Goal: Task Accomplishment & Management: Manage account settings

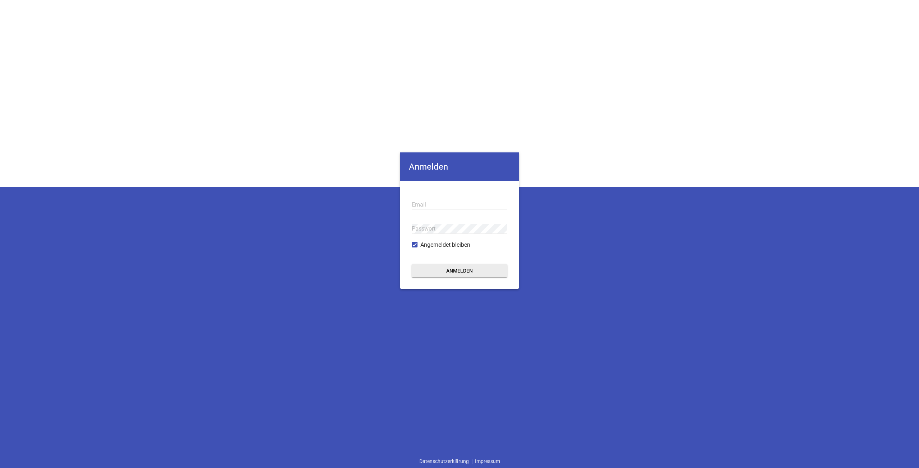
type input "[EMAIL_ADDRESS][DOMAIN_NAME]"
click at [444, 270] on button "Anmelden" at bounding box center [459, 271] width 95 height 13
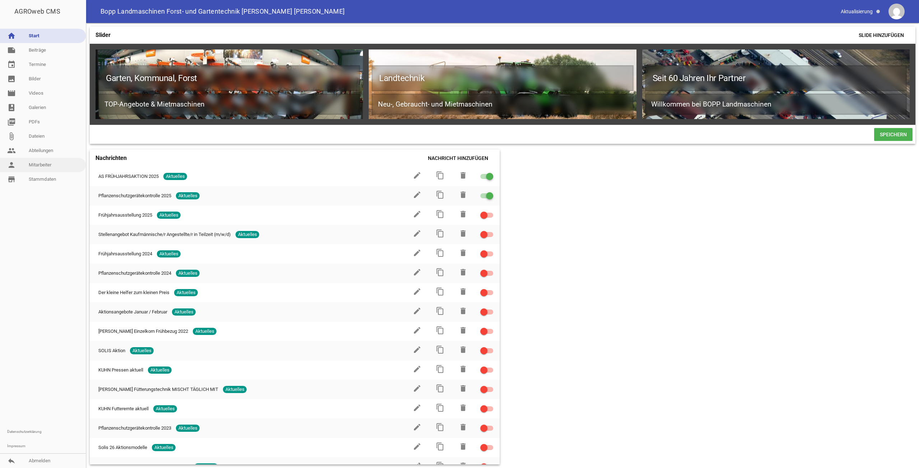
click at [54, 166] on link "person Mitarbeiter" at bounding box center [43, 165] width 86 height 14
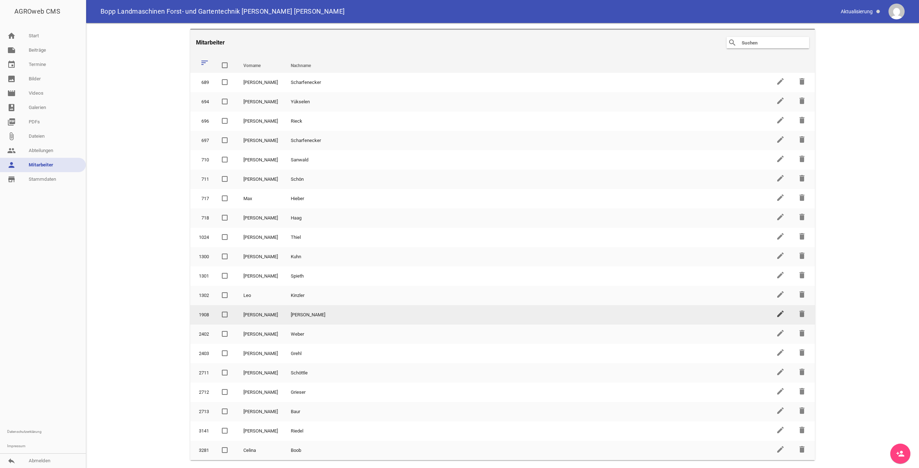
click at [780, 316] on icon "edit" at bounding box center [780, 314] width 9 height 9
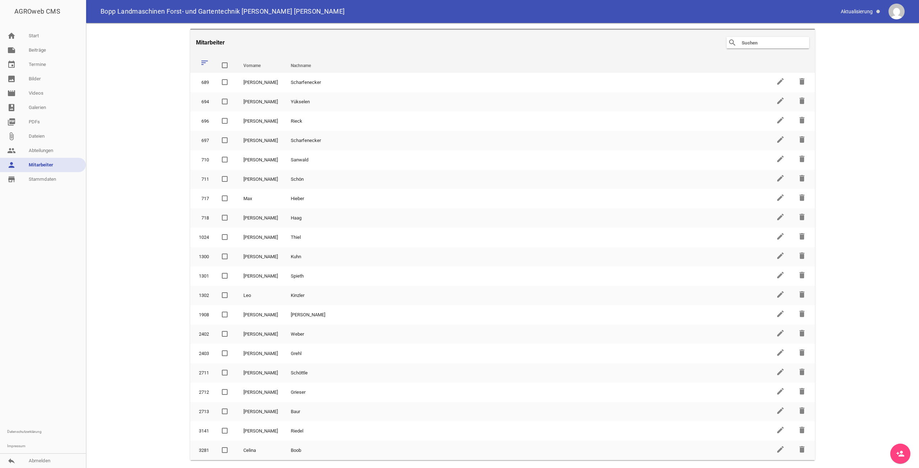
click at [899, 449] on link "person_add" at bounding box center [900, 454] width 20 height 20
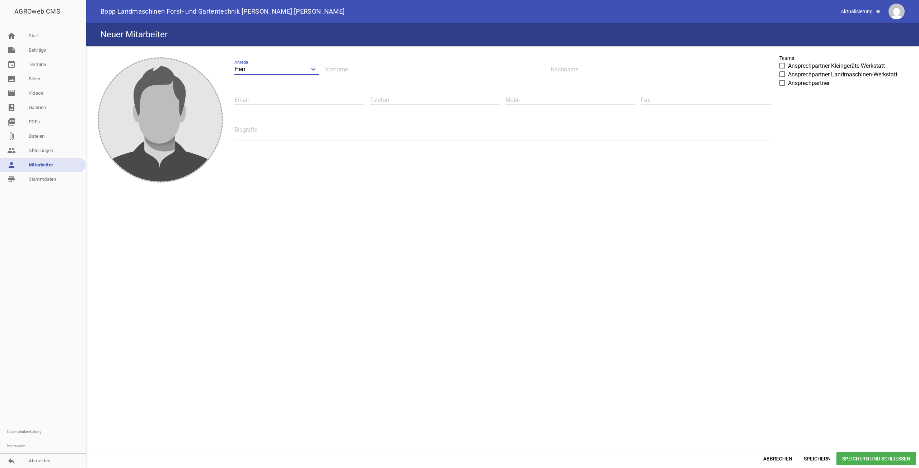
click at [298, 70] on input "Herr" at bounding box center [276, 70] width 85 height 10
click at [276, 97] on li "Frau" at bounding box center [276, 102] width 85 height 17
type input "Frau"
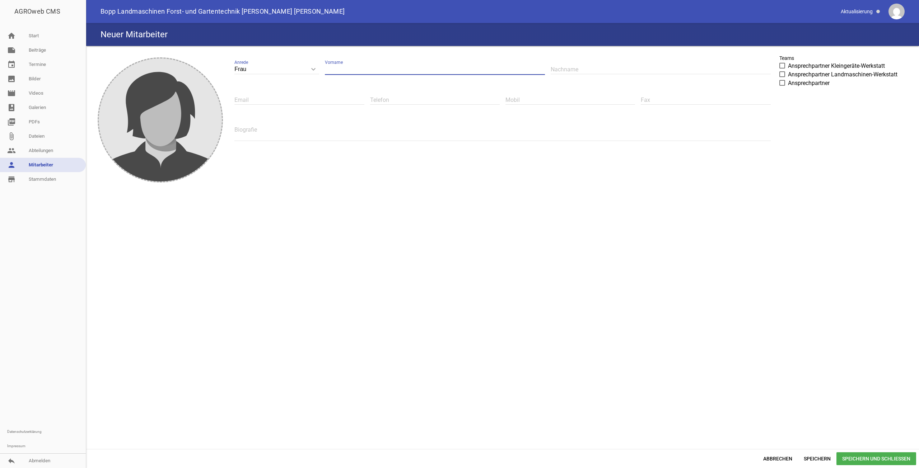
click at [358, 65] on input "text" at bounding box center [435, 70] width 220 height 10
type input "Celina"
type input "Boob"
type input "[EMAIL_ADDRESS][DOMAIN_NAME]"
type input "071739249510"
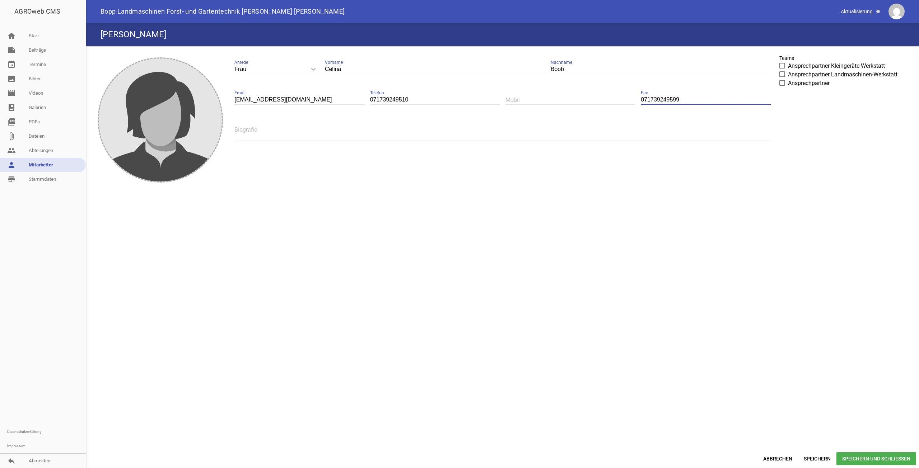
type input "071739249599"
click at [477, 130] on textarea at bounding box center [502, 133] width 536 height 16
click at [486, 198] on div "image Frau keyboard_arrow_down Anrede Herr Frau [PERSON_NAME] Vorname Boob Nach…" at bounding box center [502, 248] width 827 height 398
click at [871, 457] on span "Speichern und Schließen" at bounding box center [876, 459] width 80 height 13
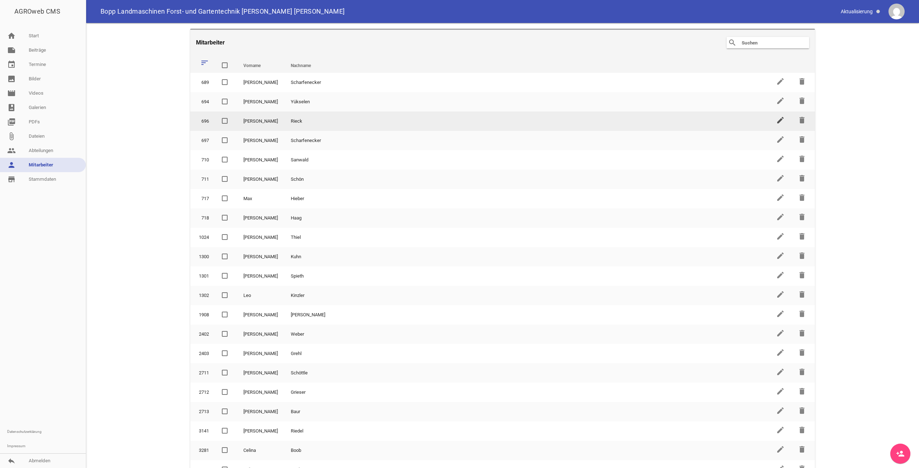
click at [776, 122] on icon "edit" at bounding box center [780, 120] width 9 height 9
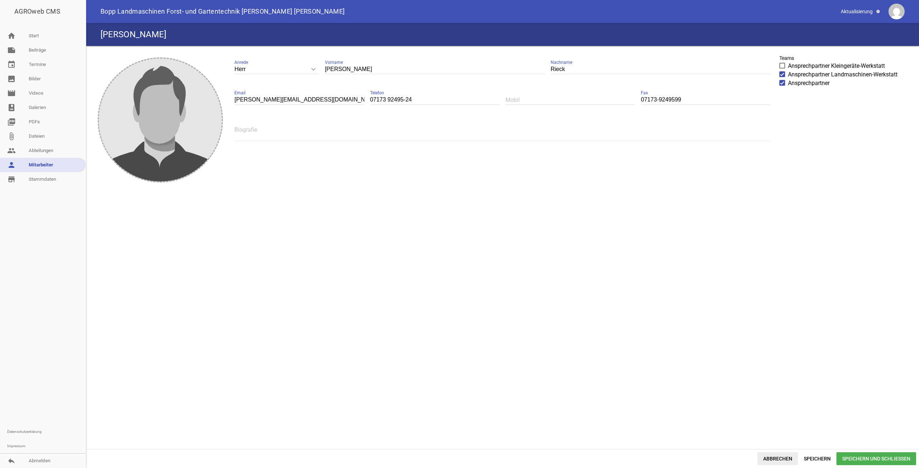
click at [777, 459] on span "Abbrechen" at bounding box center [777, 459] width 41 height 13
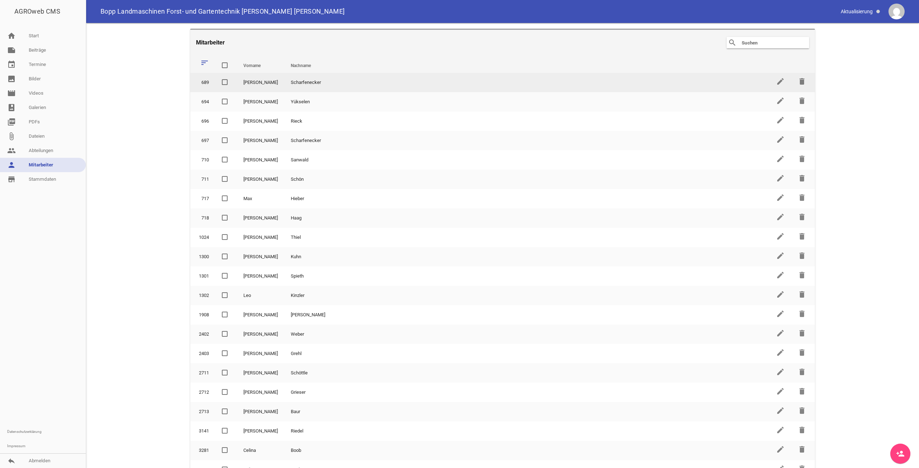
click at [773, 80] on td "edit" at bounding box center [781, 82] width 22 height 19
click at [776, 80] on icon "edit" at bounding box center [780, 81] width 9 height 9
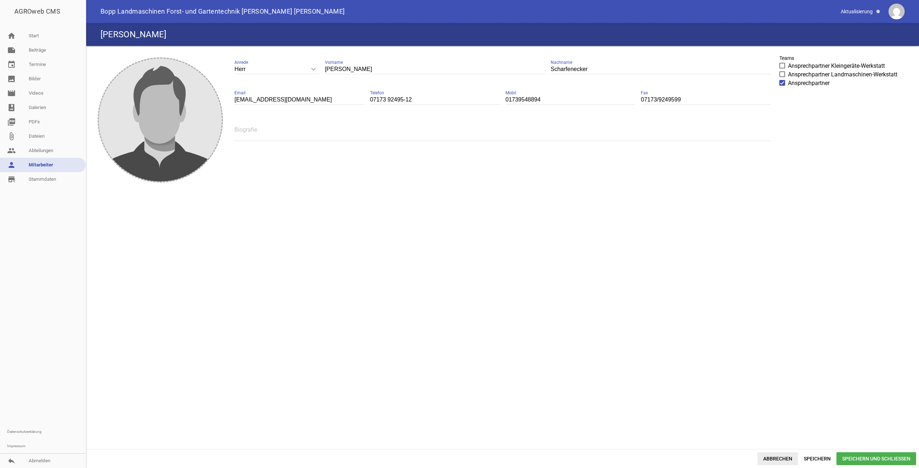
click at [787, 458] on span "Abbrechen" at bounding box center [777, 459] width 41 height 13
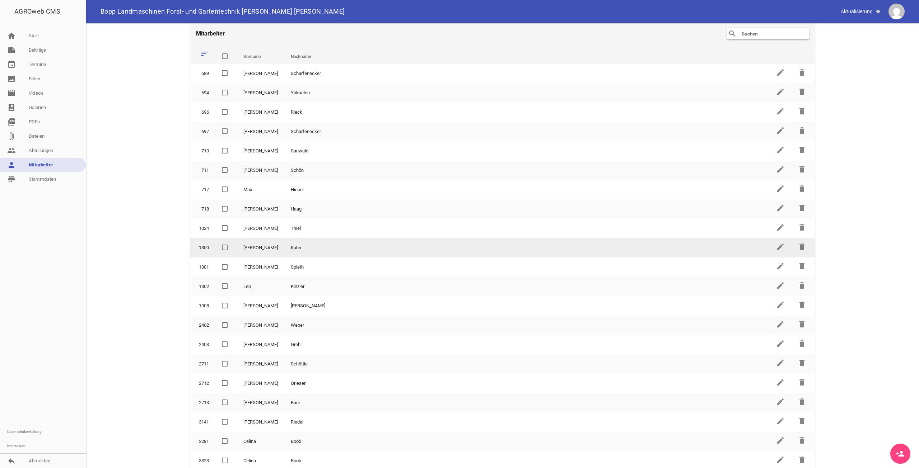
scroll to position [11, 0]
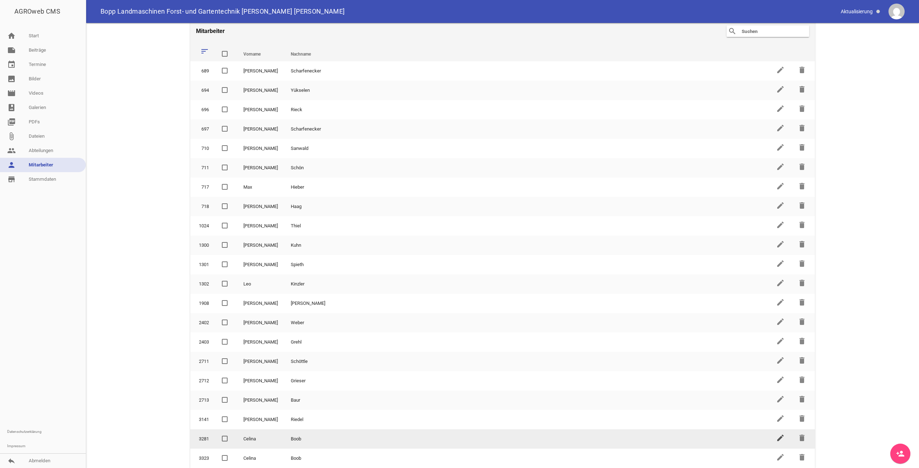
click at [781, 439] on icon "edit" at bounding box center [780, 438] width 9 height 9
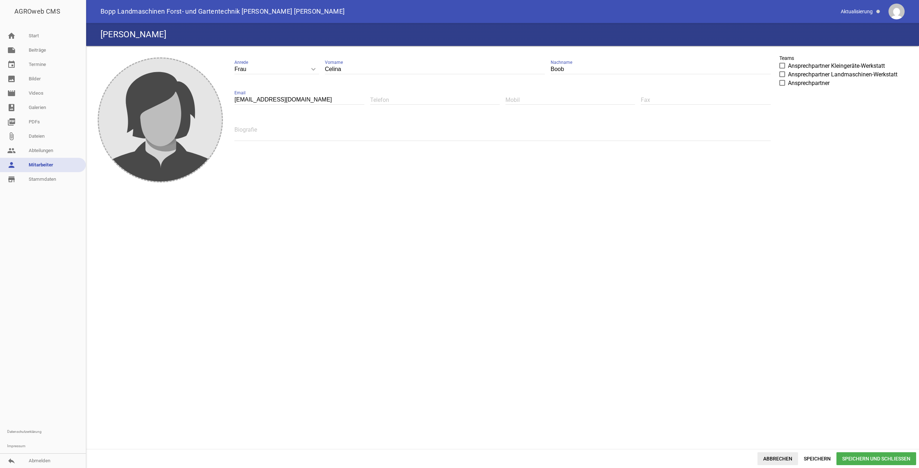
click at [790, 456] on span "Abbrechen" at bounding box center [777, 459] width 41 height 13
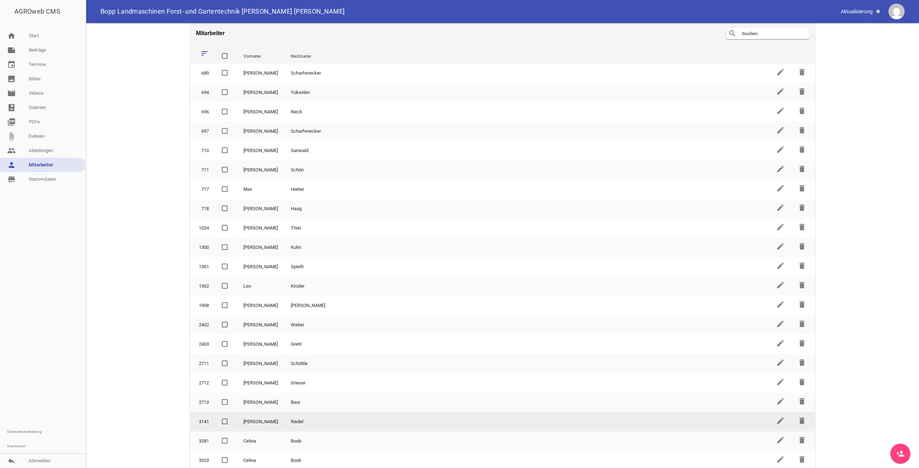
scroll to position [11, 0]
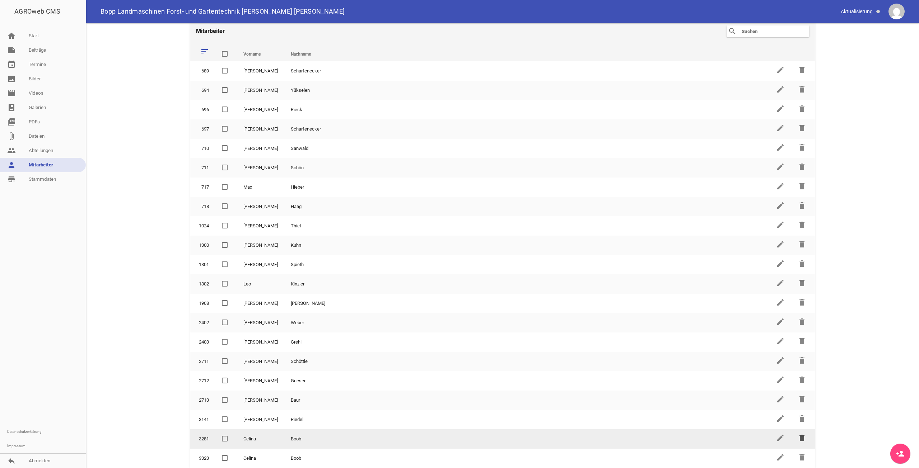
click at [799, 439] on icon "delete" at bounding box center [802, 438] width 9 height 9
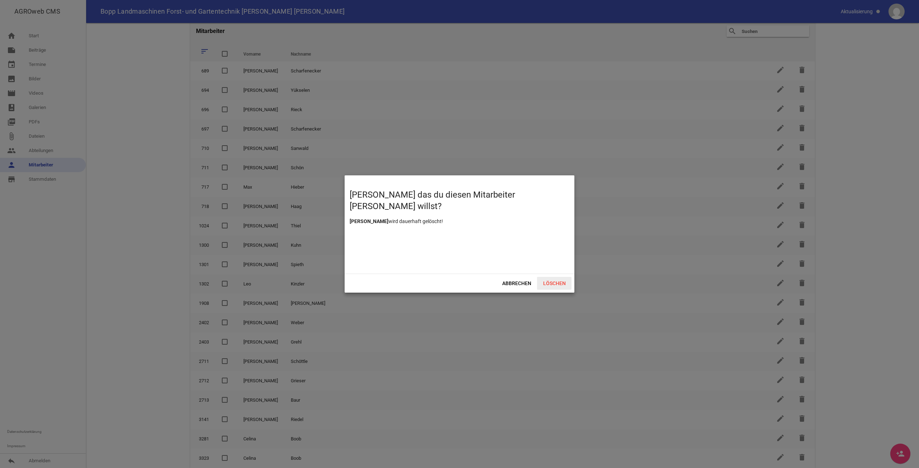
click at [555, 284] on span "Löschen" at bounding box center [554, 283] width 34 height 13
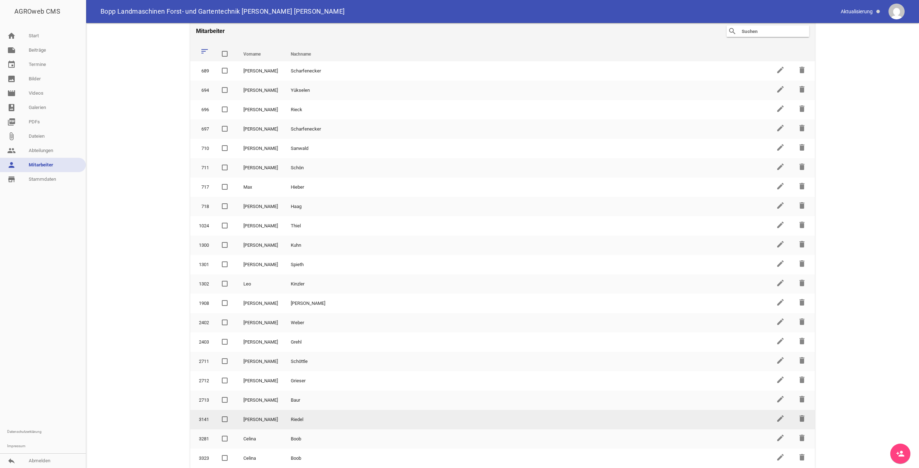
scroll to position [0, 0]
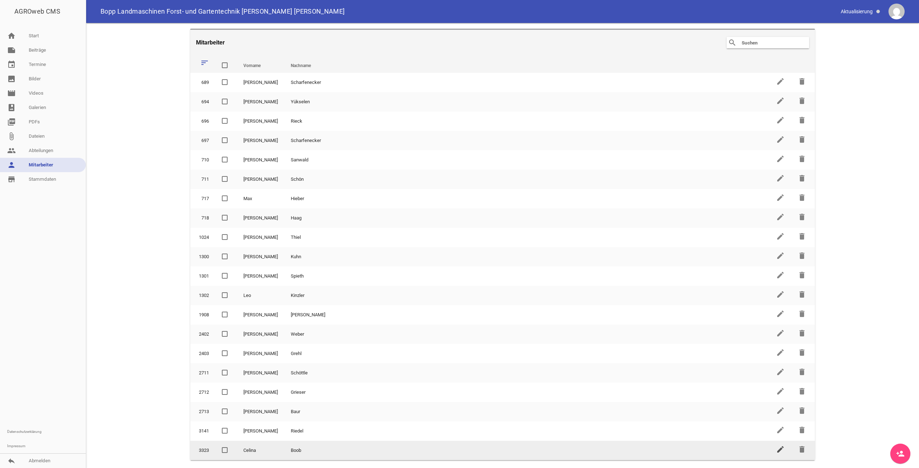
click at [780, 453] on icon "edit" at bounding box center [780, 449] width 9 height 9
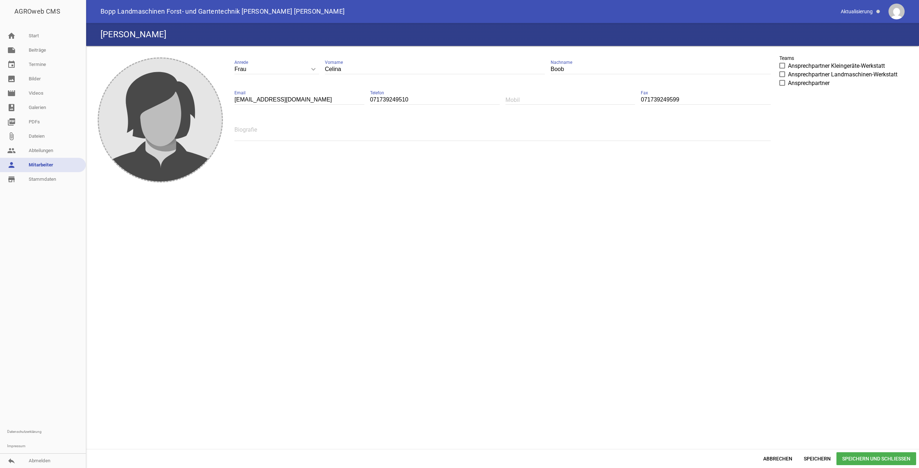
click at [386, 100] on input "071739249510" at bounding box center [435, 100] width 130 height 10
type input "07173/9249510"
click at [655, 99] on input "071739249599" at bounding box center [706, 100] width 130 height 10
type input "07173 9249599"
click at [386, 98] on input "07173/9249510" at bounding box center [435, 100] width 130 height 10
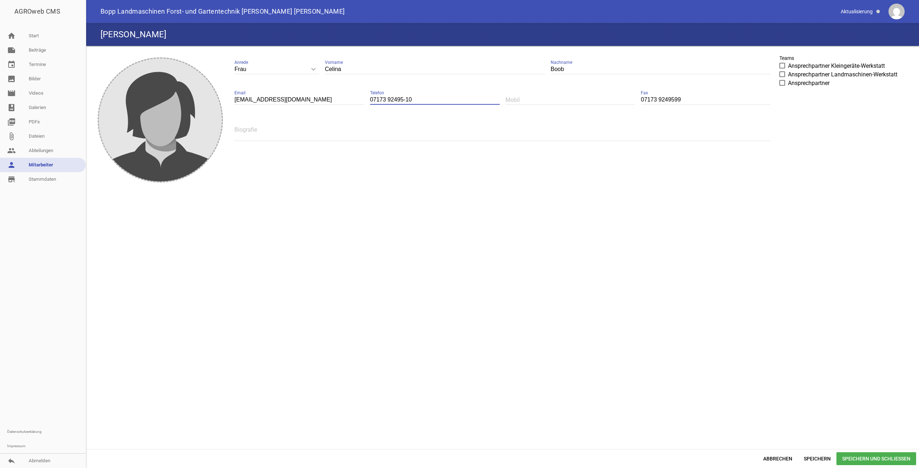
type input "07173 92495-10"
click at [675, 99] on input "07173 9249599" at bounding box center [706, 100] width 130 height 10
type input "07173 92495-99"
click at [655, 212] on div "image Frau keyboard_arrow_down Anrede Herr Frau [PERSON_NAME] Vorname Boob Nach…" at bounding box center [502, 248] width 827 height 398
click at [879, 461] on span "Speichern und Schließen" at bounding box center [876, 459] width 80 height 13
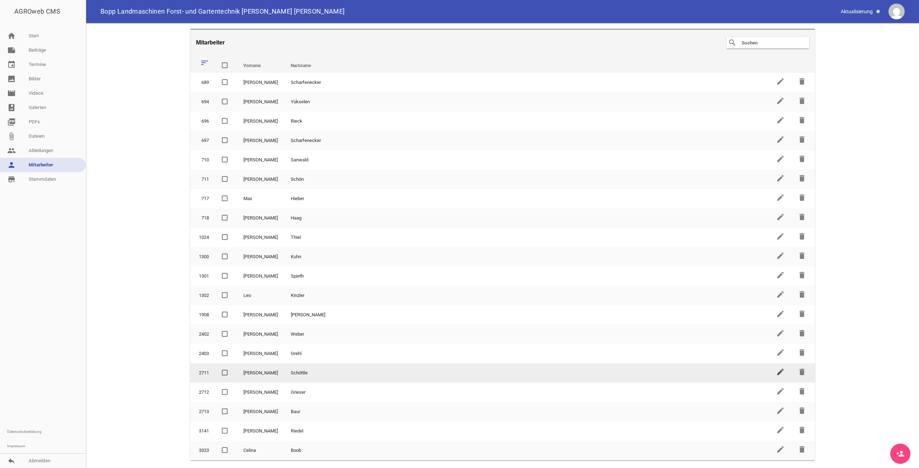
click at [779, 372] on icon "edit" at bounding box center [780, 372] width 9 height 9
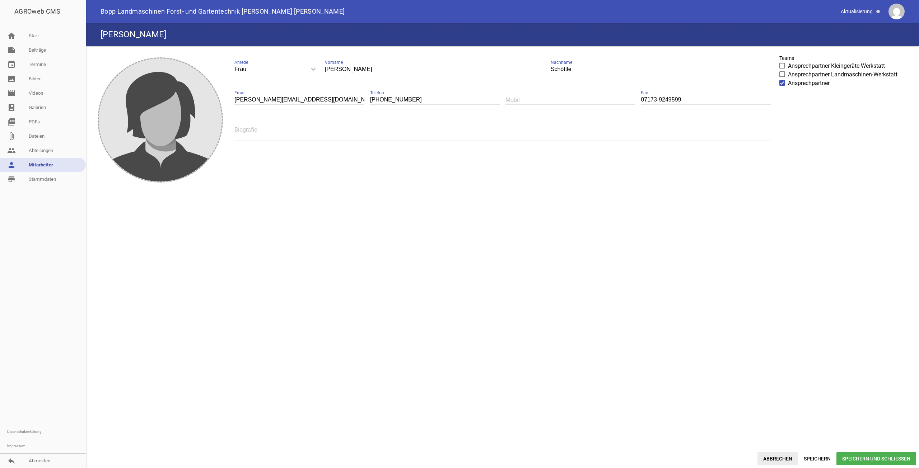
click at [779, 456] on span "Abbrechen" at bounding box center [777, 459] width 41 height 13
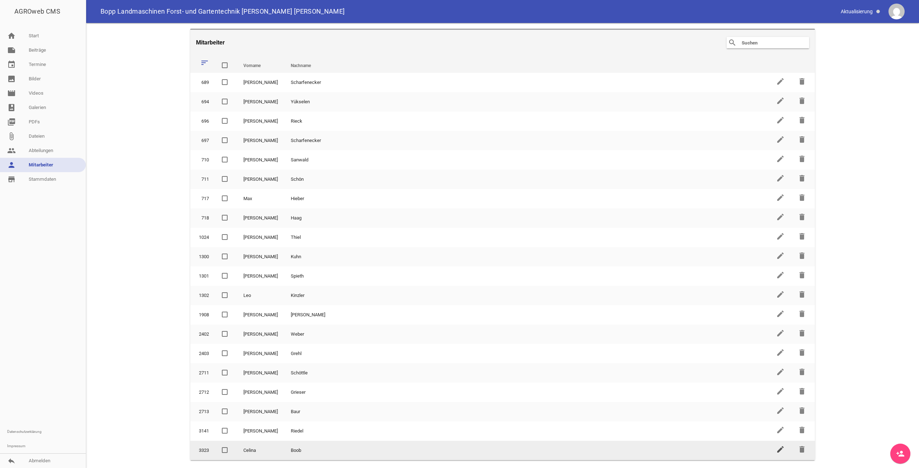
click at [780, 451] on icon "edit" at bounding box center [780, 449] width 9 height 9
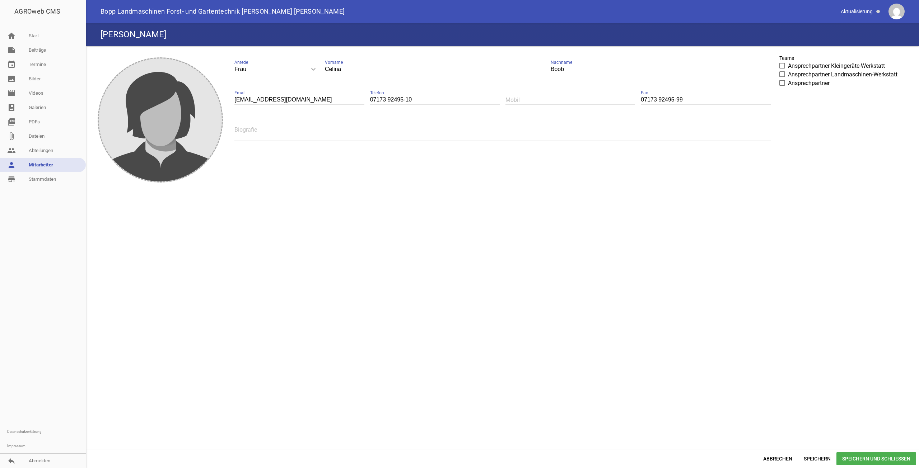
click at [781, 82] on span at bounding box center [782, 83] width 5 height 4
click at [788, 79] on input "Ansprechpartner" at bounding box center [788, 79] width 0 height 0
click at [872, 461] on span "Speichern und Schließen" at bounding box center [876, 459] width 80 height 13
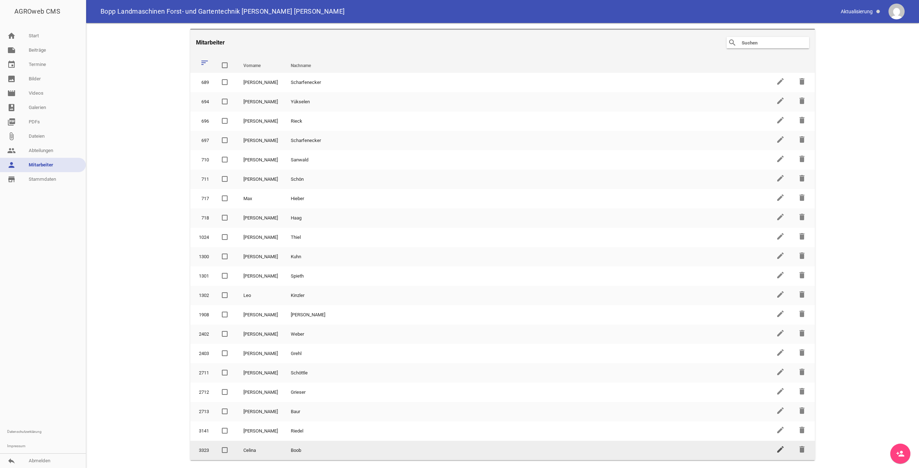
click at [778, 449] on icon "edit" at bounding box center [780, 449] width 9 height 9
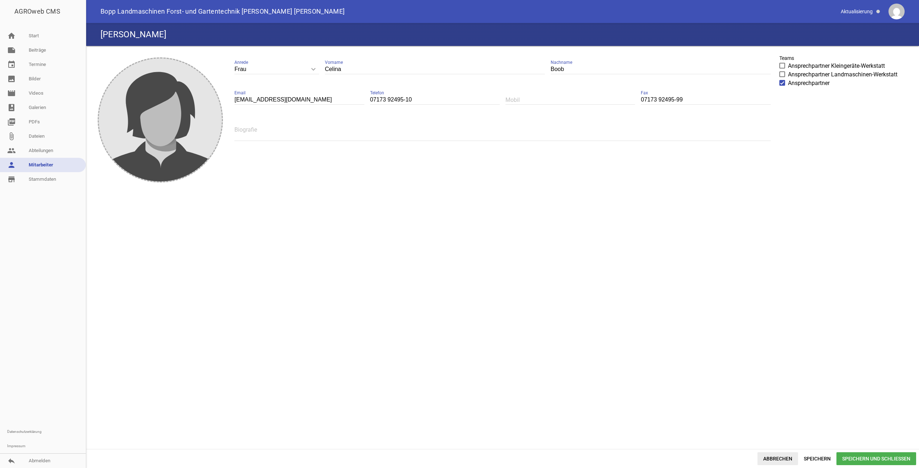
click at [787, 457] on span "Abbrechen" at bounding box center [777, 459] width 41 height 13
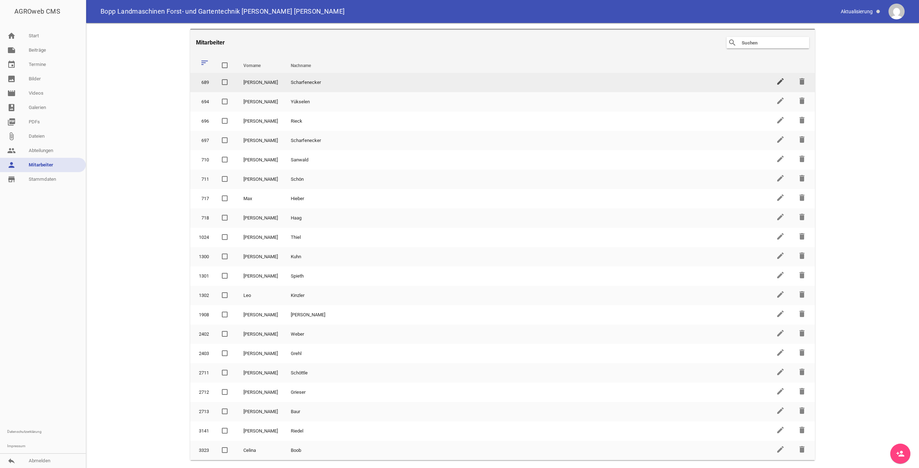
click at [778, 77] on icon "edit" at bounding box center [780, 81] width 9 height 9
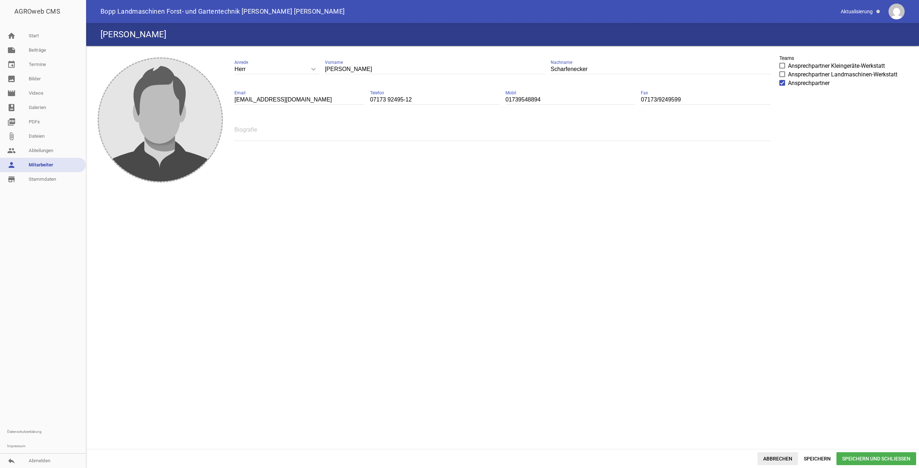
click at [768, 456] on span "Abbrechen" at bounding box center [777, 459] width 41 height 13
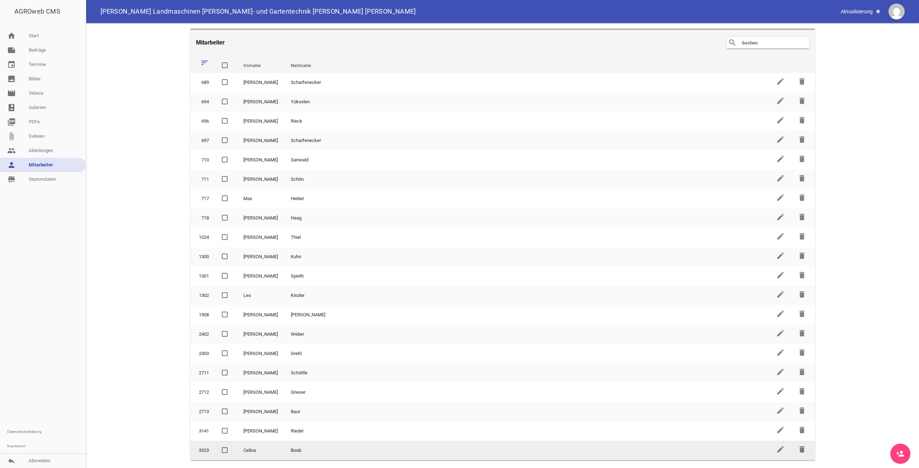
click at [228, 449] on label at bounding box center [226, 451] width 9 height 9
click at [230, 447] on input "checkbox" at bounding box center [230, 447] width 0 height 0
click at [227, 449] on span at bounding box center [225, 450] width 5 height 4
click at [230, 447] on input "checkbox" at bounding box center [230, 447] width 0 height 0
click at [227, 449] on span at bounding box center [225, 450] width 5 height 4
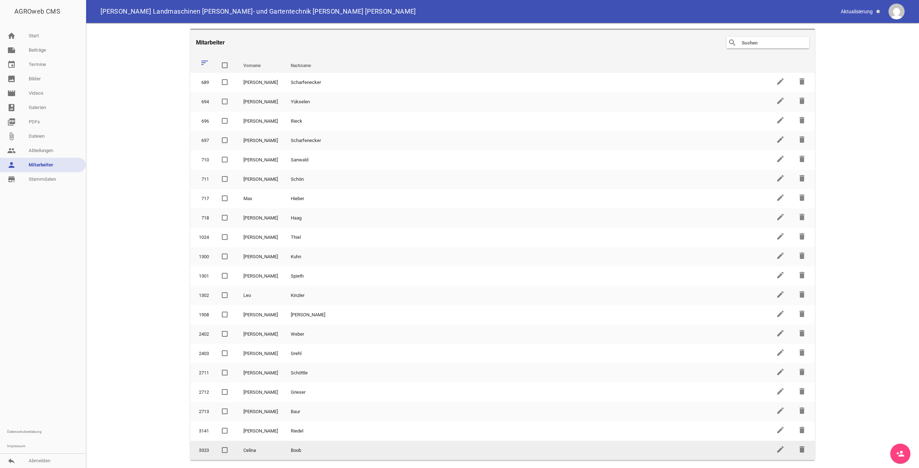
click at [230, 447] on input "checkbox" at bounding box center [230, 447] width 0 height 0
click at [227, 449] on span at bounding box center [225, 450] width 5 height 4
click at [230, 447] on input "checkbox" at bounding box center [230, 447] width 0 height 0
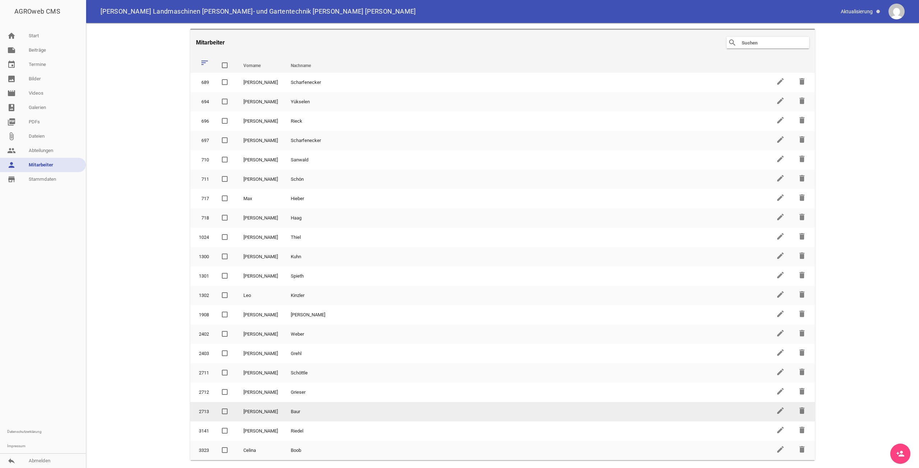
drag, startPoint x: 202, startPoint y: 451, endPoint x: 208, endPoint y: 411, distance: 40.2
click at [208, 411] on tbody "689 [PERSON_NAME] edit delete 694 [PERSON_NAME] edit delete 696 [PERSON_NAME] e…" at bounding box center [502, 267] width 625 height 388
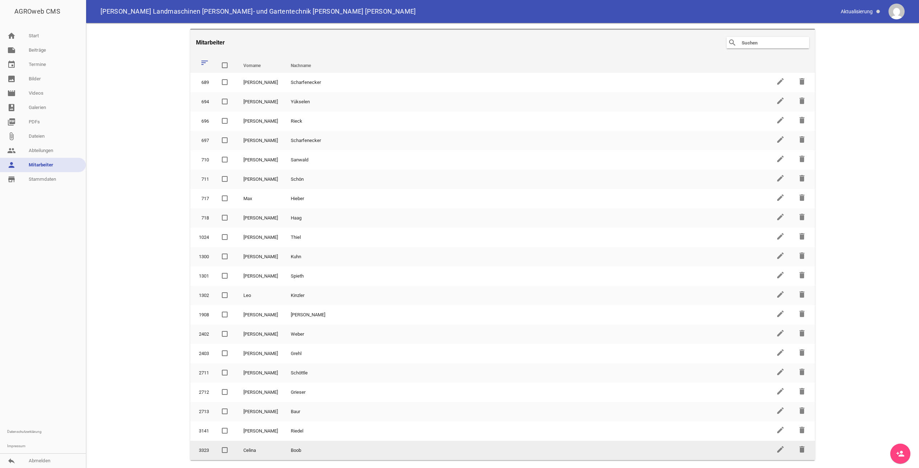
click at [226, 449] on span at bounding box center [225, 450] width 5 height 4
click at [230, 447] on input "checkbox" at bounding box center [230, 447] width 0 height 0
click at [252, 451] on td "Celina" at bounding box center [260, 450] width 47 height 19
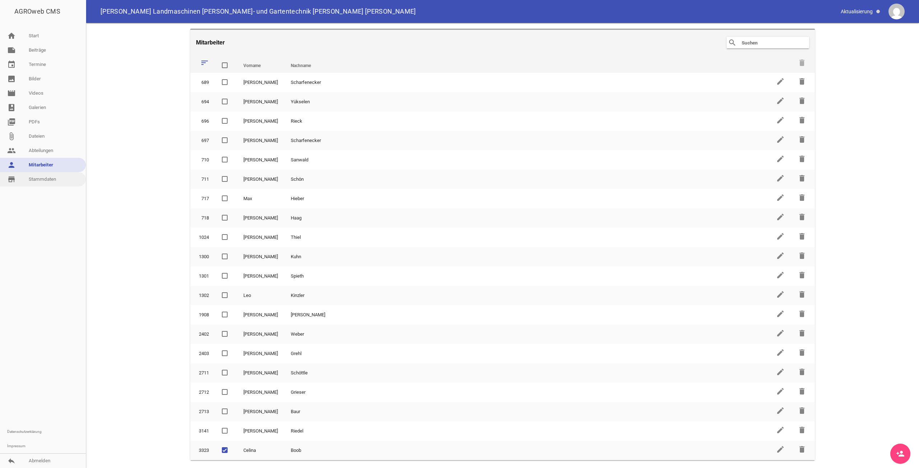
click at [41, 178] on link "store_mall_directory Stammdaten" at bounding box center [43, 179] width 86 height 14
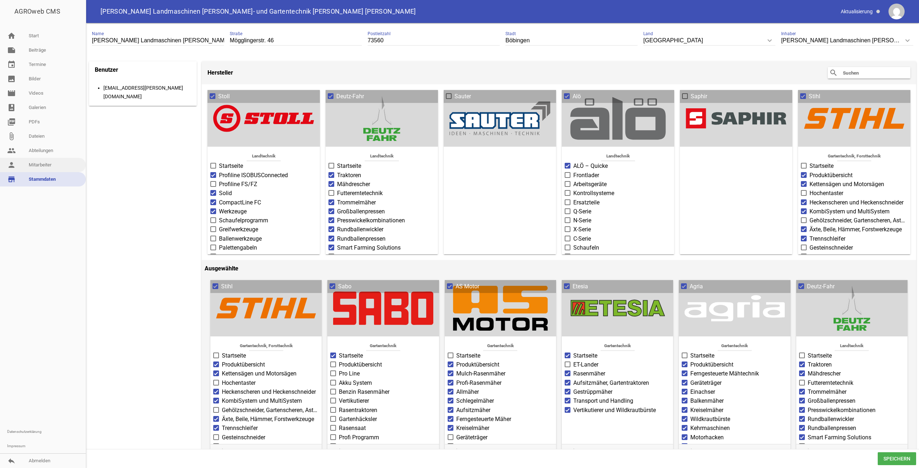
click at [42, 164] on link "person Mitarbeiter" at bounding box center [43, 165] width 86 height 14
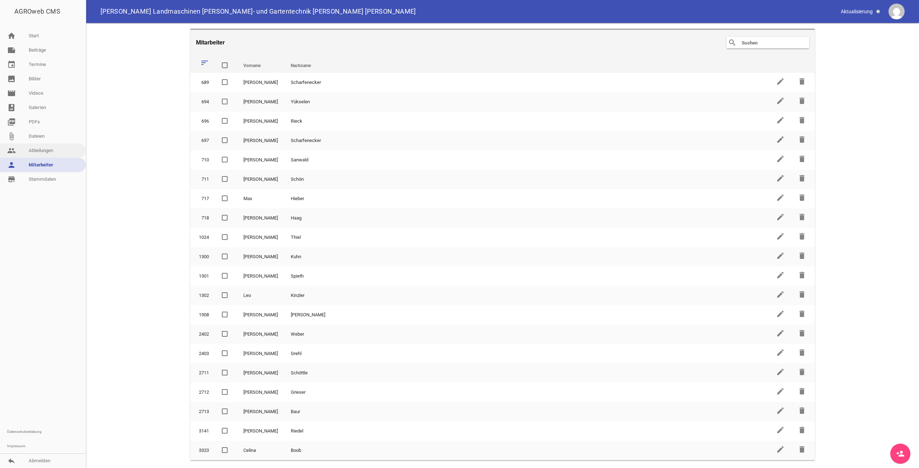
click at [47, 153] on link "people Abteilungen" at bounding box center [43, 151] width 86 height 14
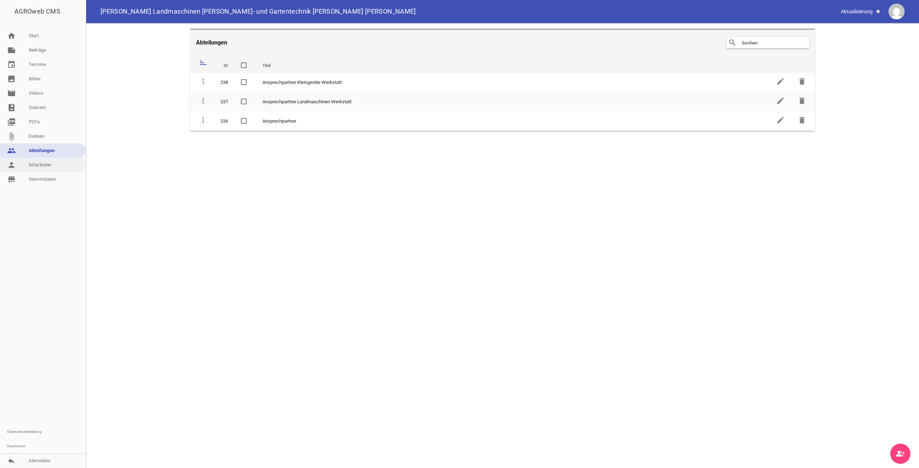
click at [42, 165] on link "person Mitarbeiter" at bounding box center [43, 165] width 86 height 14
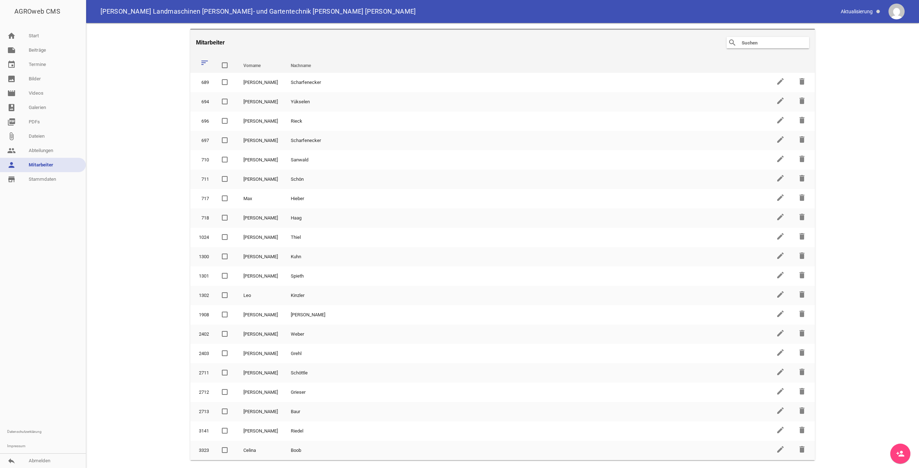
click at [204, 64] on icon "sort" at bounding box center [204, 63] width 9 height 9
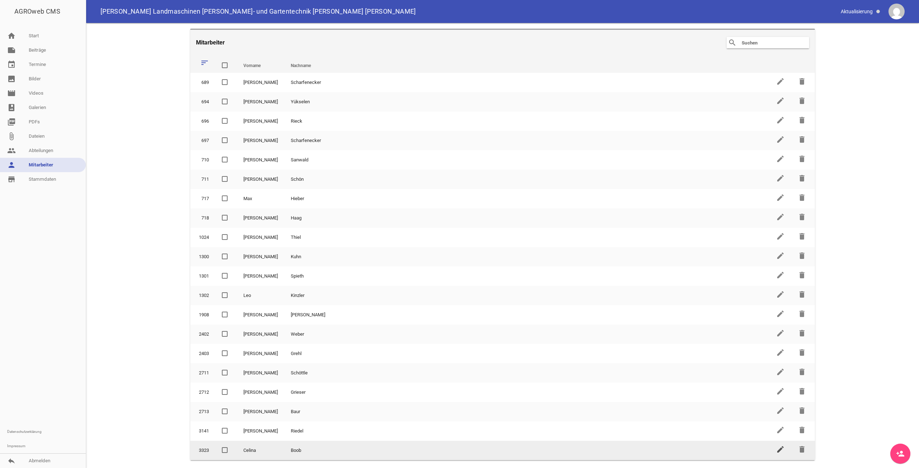
click at [783, 452] on icon "edit" at bounding box center [780, 449] width 9 height 9
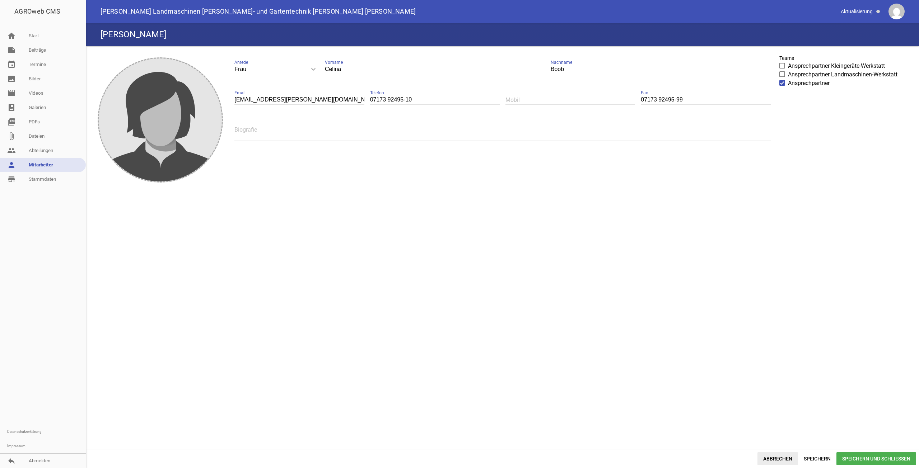
click at [773, 456] on span "Abbrechen" at bounding box center [777, 459] width 41 height 13
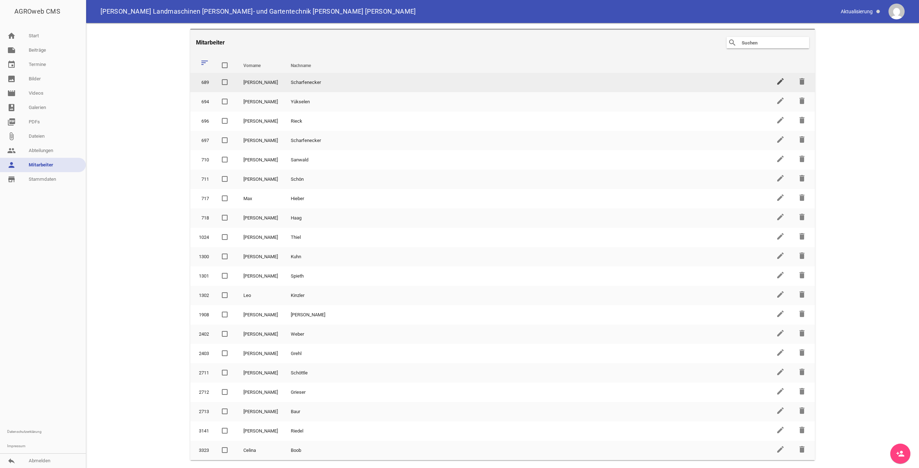
click at [780, 78] on icon "edit" at bounding box center [780, 81] width 9 height 9
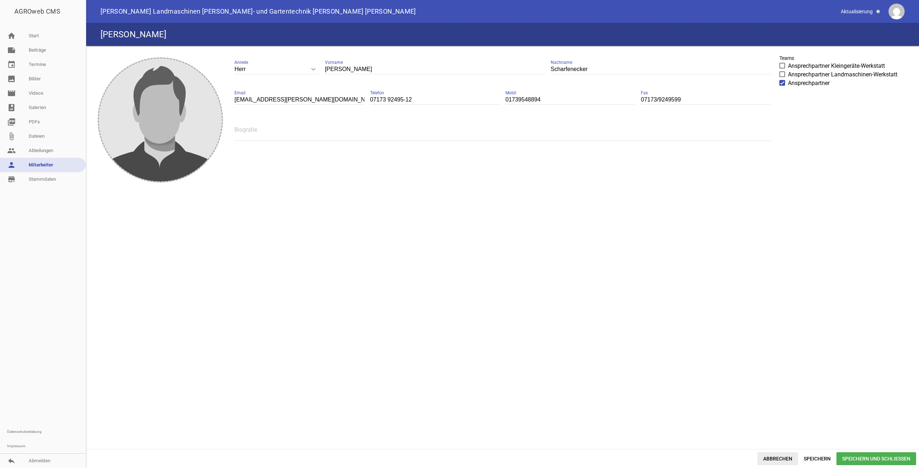
click at [785, 461] on span "Abbrechen" at bounding box center [777, 459] width 41 height 13
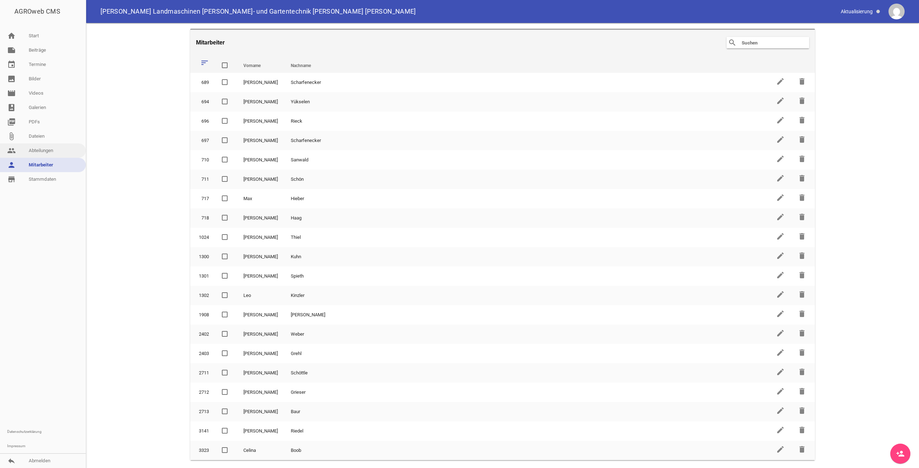
click at [46, 154] on link "people Abteilungen" at bounding box center [43, 151] width 86 height 14
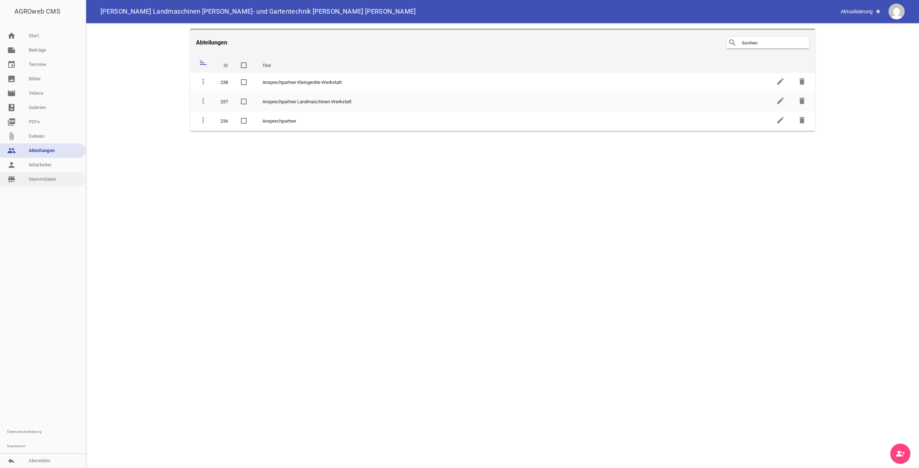
click at [50, 180] on link "store_mall_directory Stammdaten" at bounding box center [43, 179] width 86 height 14
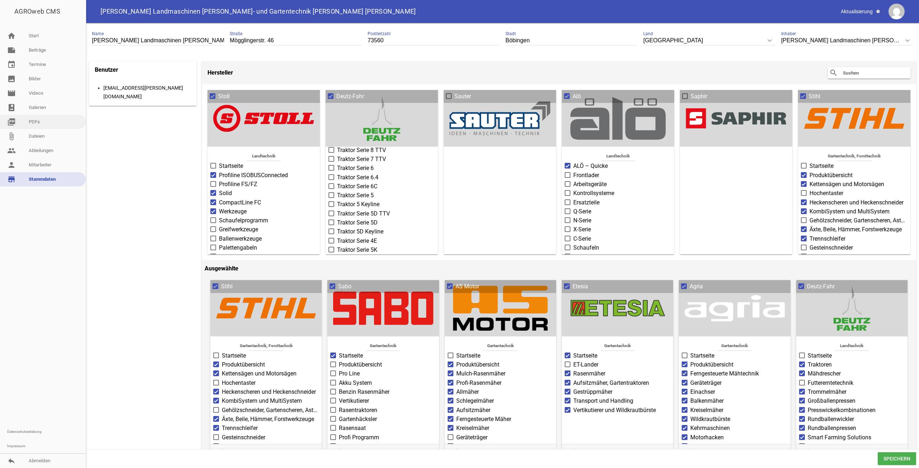
click at [43, 121] on link "picture_as_pdf PDFs" at bounding box center [43, 122] width 86 height 14
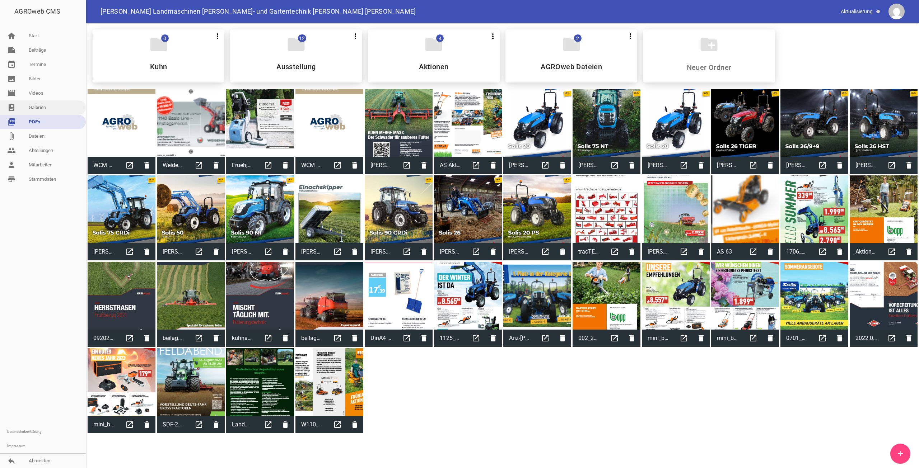
click at [53, 108] on link "photo_album Galerien" at bounding box center [43, 108] width 86 height 14
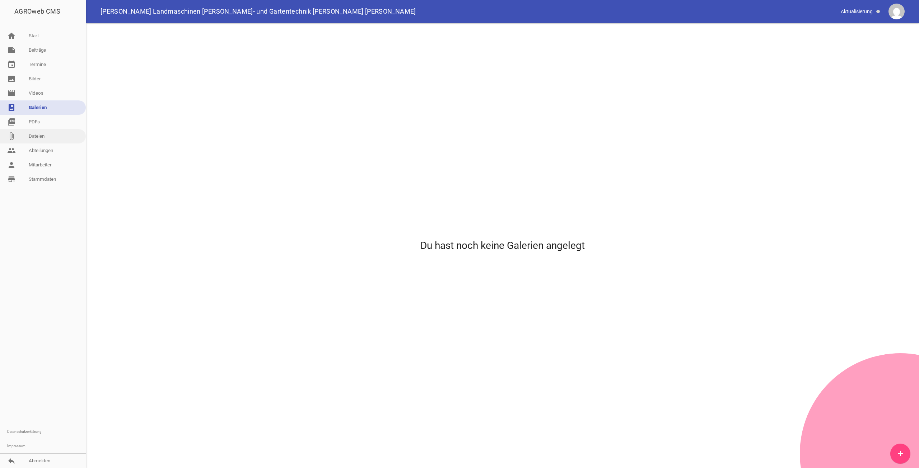
click at [52, 135] on link "attach_file Dateien" at bounding box center [43, 136] width 86 height 14
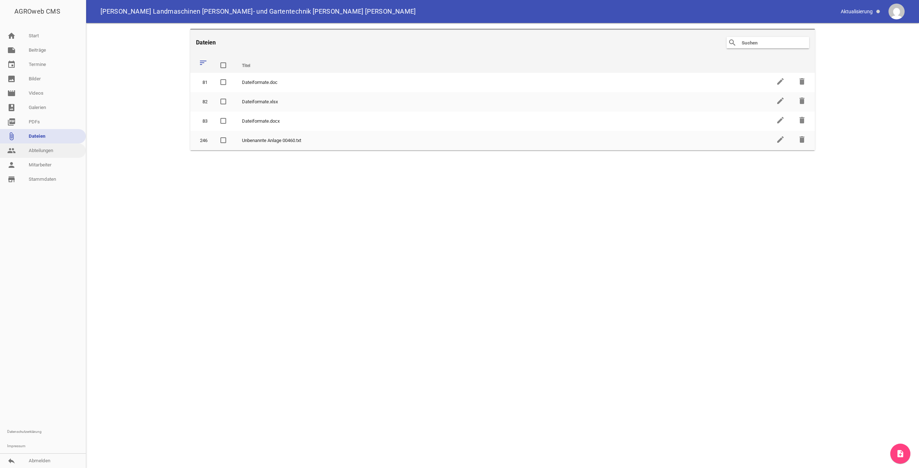
click at [48, 157] on link "people Abteilungen" at bounding box center [43, 151] width 86 height 14
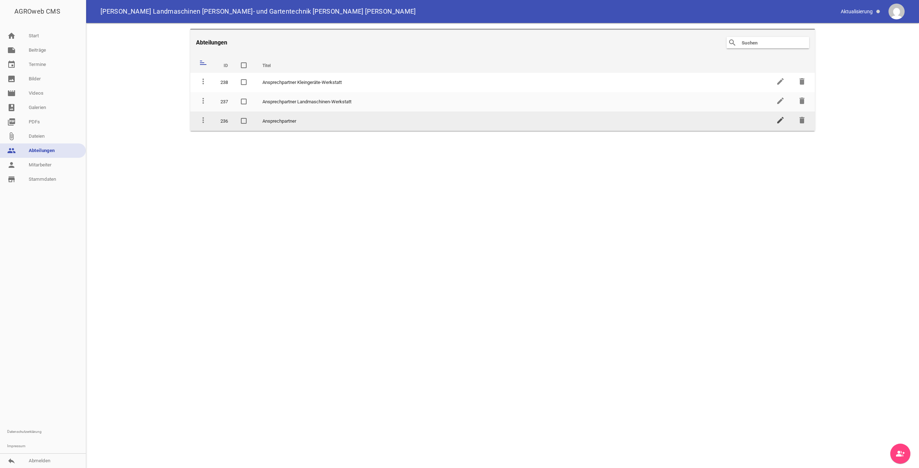
click at [782, 120] on icon "edit" at bounding box center [780, 120] width 9 height 9
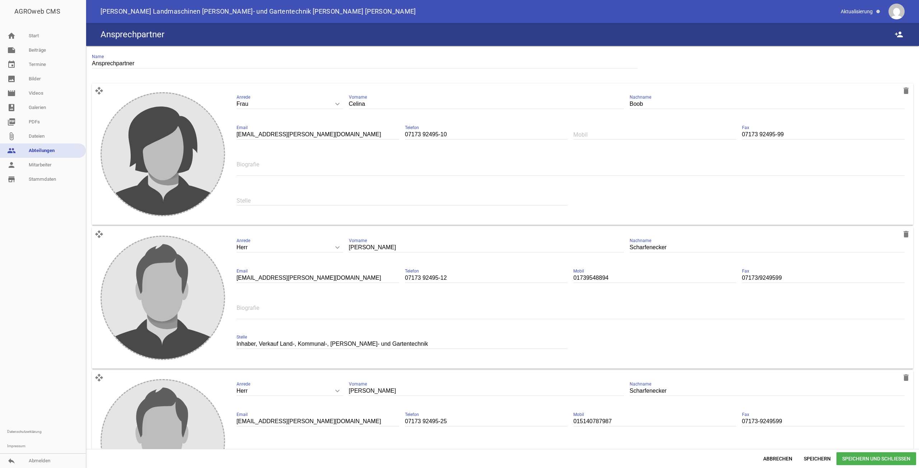
click at [294, 197] on input "text" at bounding box center [402, 201] width 331 height 10
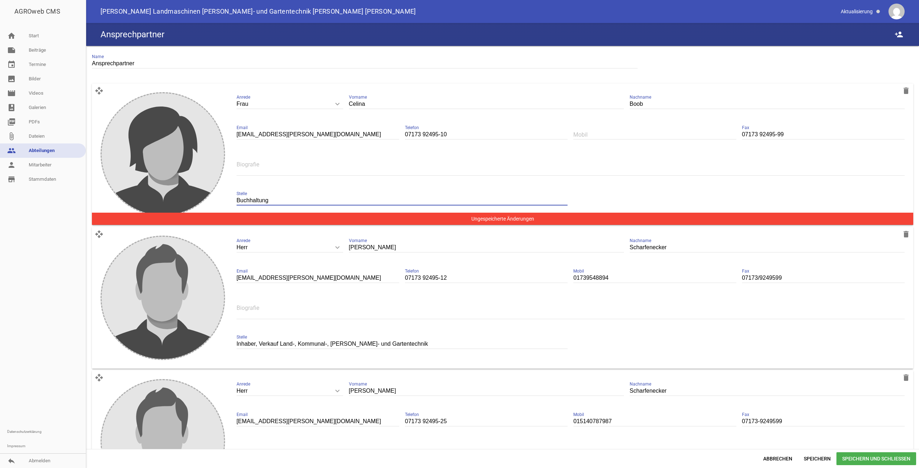
type input "Buchhaltung"
click at [617, 193] on div "Frau keyboard_arrow_down Anrede Herr Frau Celina Vorname Boob Nachname c.boob@b…" at bounding box center [571, 153] width 680 height 132
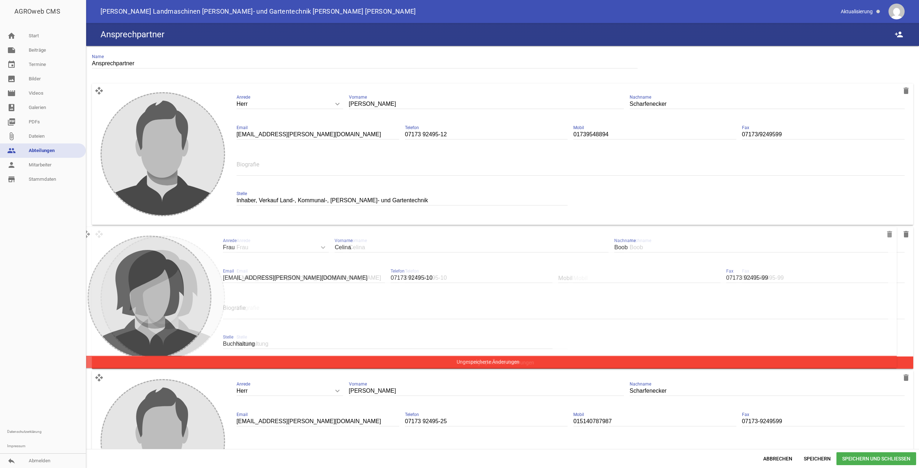
drag, startPoint x: 97, startPoint y: 90, endPoint x: 84, endPoint y: 231, distance: 141.3
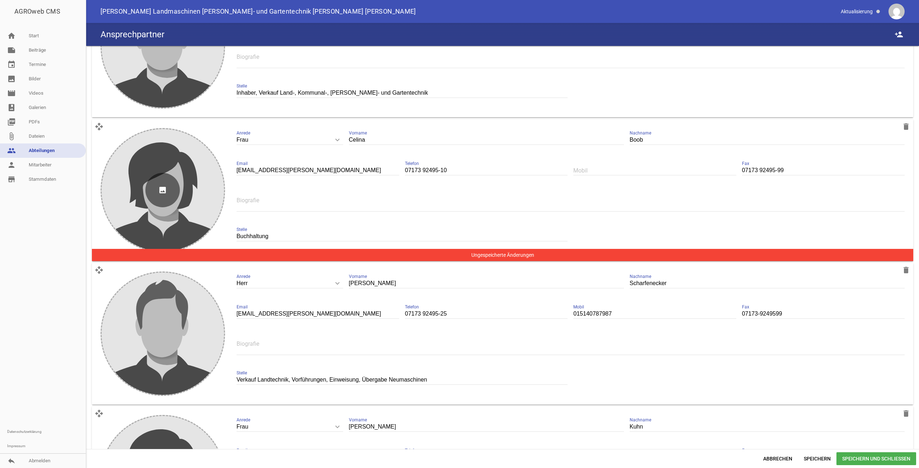
scroll to position [144, 0]
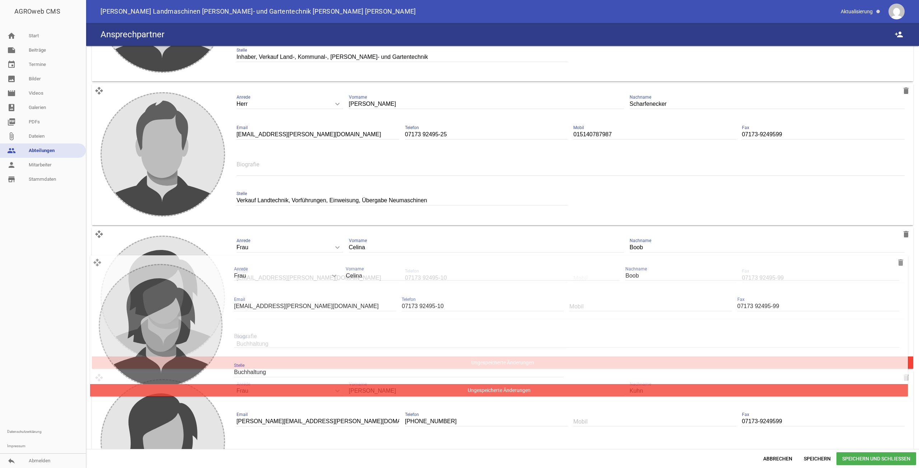
drag, startPoint x: 98, startPoint y: 92, endPoint x: 96, endPoint y: 257, distance: 164.8
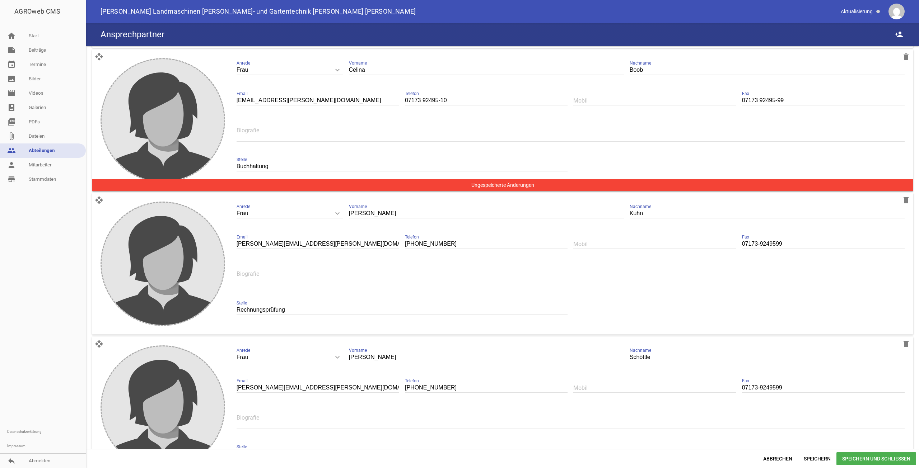
scroll to position [323, 0]
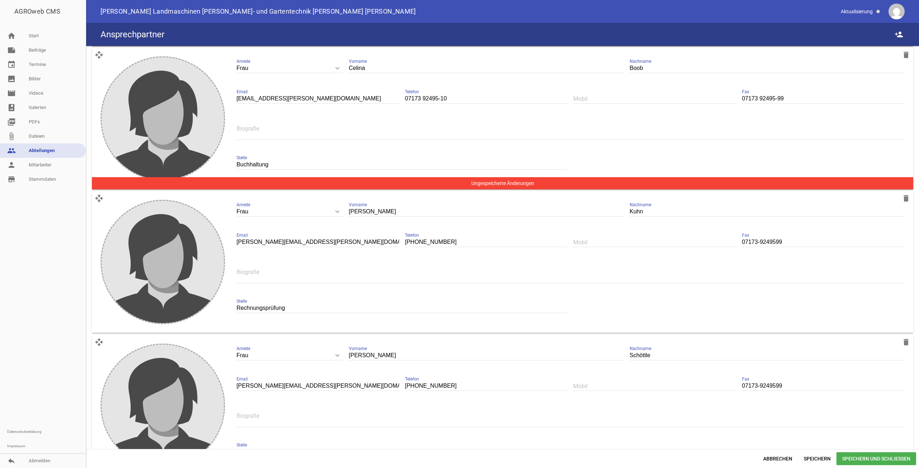
click at [421, 242] on input "07173-92495-11" at bounding box center [486, 243] width 163 height 10
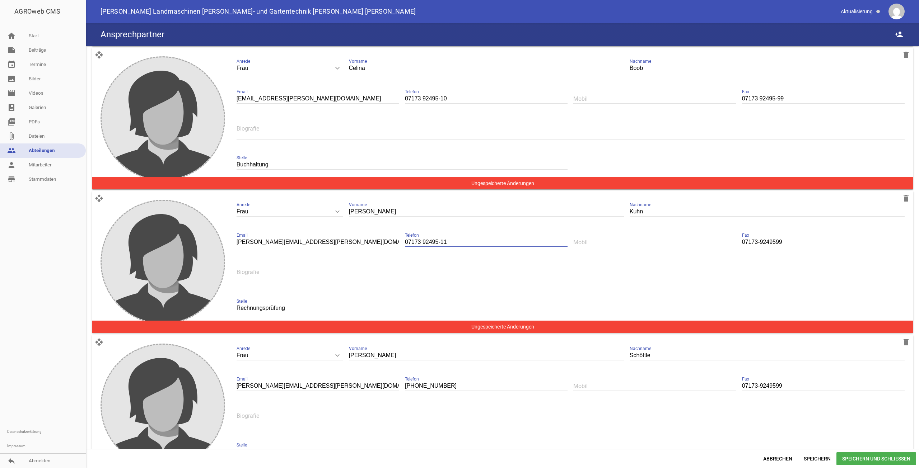
type input "07173 92495-11"
click at [756, 239] on input "07173-9249599" at bounding box center [823, 243] width 163 height 10
click at [773, 239] on input "07173 9249599" at bounding box center [823, 243] width 163 height 10
type input "07173 92495-99"
click at [757, 383] on input "07173-9249599" at bounding box center [823, 387] width 163 height 10
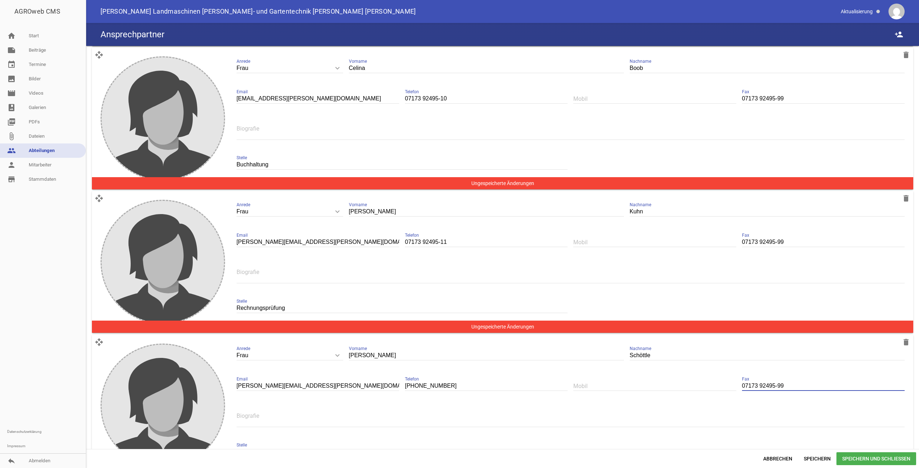
type input "07173 92495-99"
click at [423, 382] on input "[PHONE_NUMBER]" at bounding box center [486, 387] width 163 height 10
click at [765, 383] on input "07173 92495-99" at bounding box center [823, 387] width 163 height 10
click at [438, 382] on input "07173 924950-16" at bounding box center [486, 387] width 163 height 10
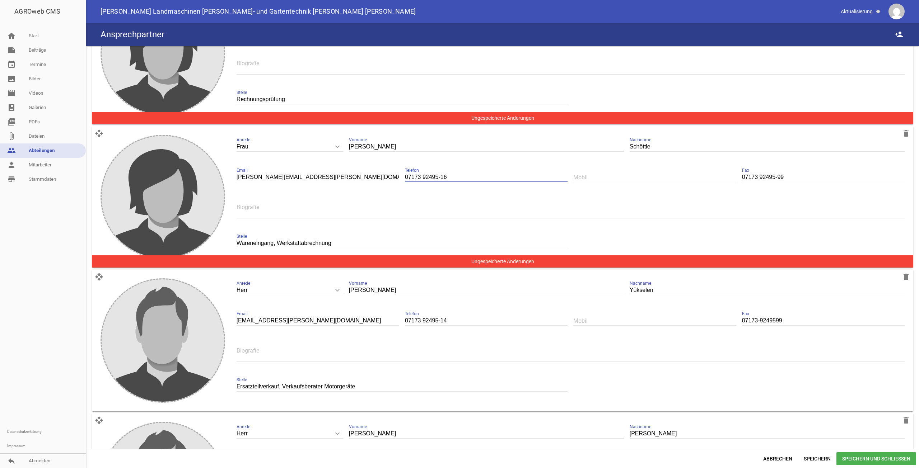
scroll to position [538, 0]
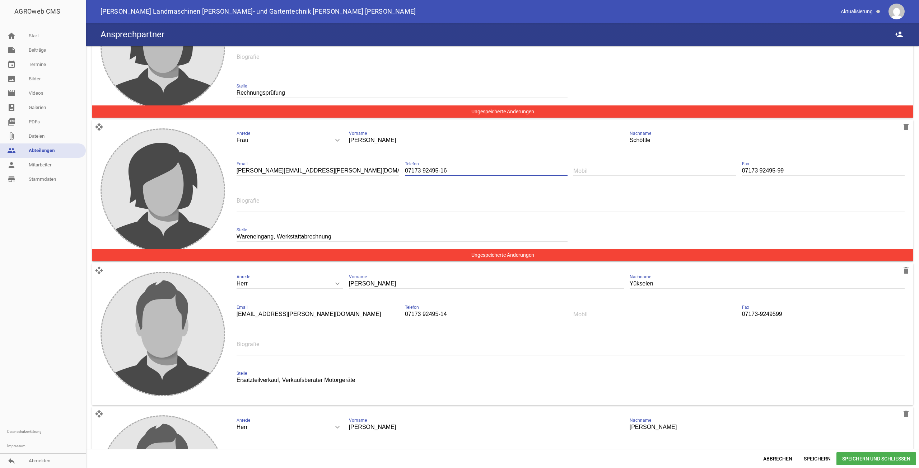
type input "07173 92495-16"
click at [755, 310] on input "07173-9249599" at bounding box center [823, 315] width 163 height 10
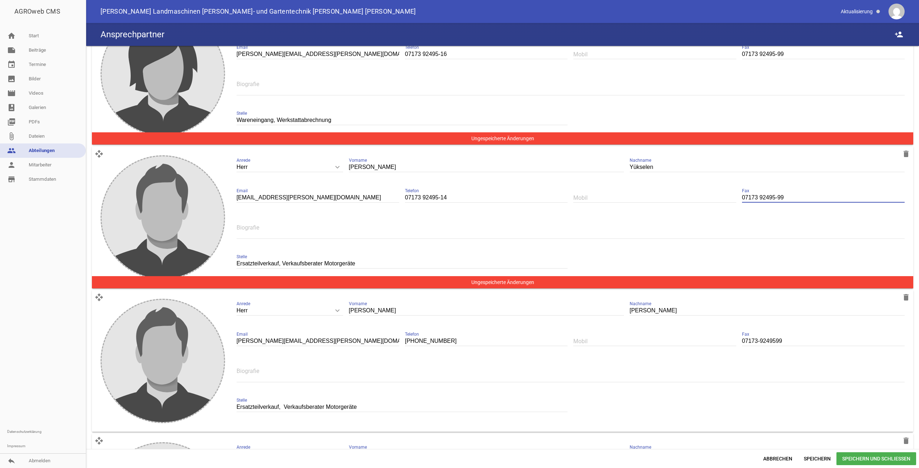
scroll to position [682, 0]
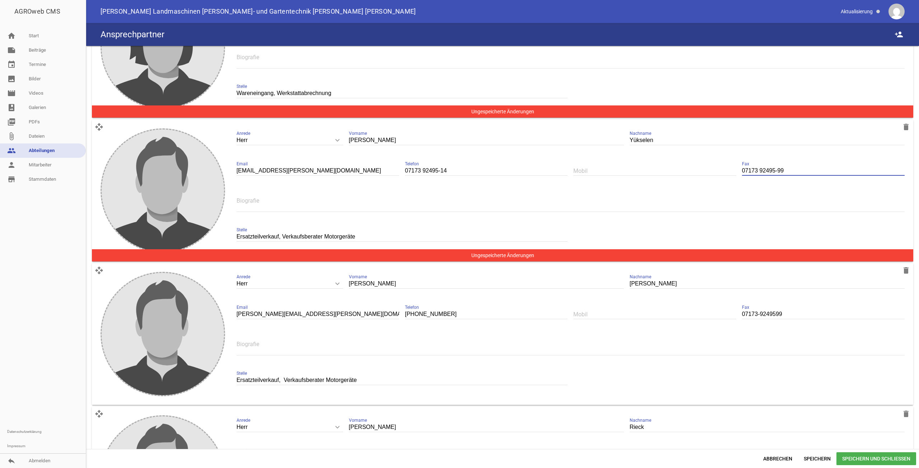
type input "07173 92495-99"
click at [421, 311] on input "[PHONE_NUMBER]" at bounding box center [486, 315] width 163 height 10
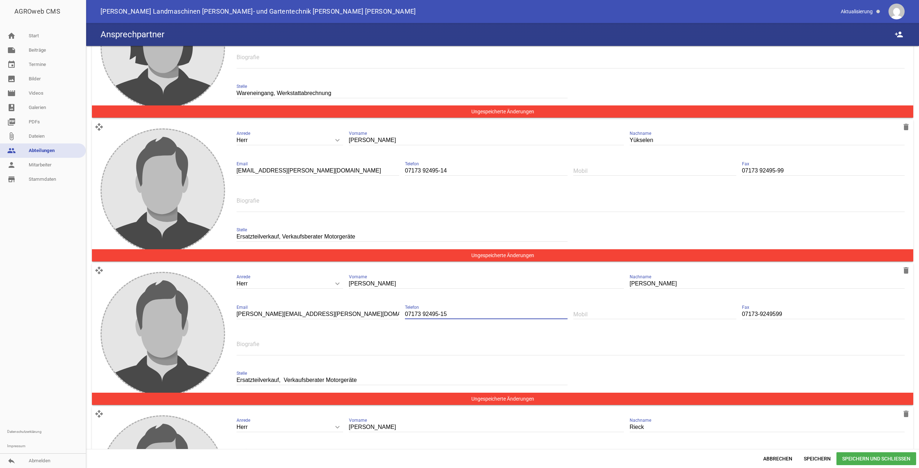
type input "07173 92495-15"
click at [756, 310] on input "07173-9249599" at bounding box center [823, 315] width 163 height 10
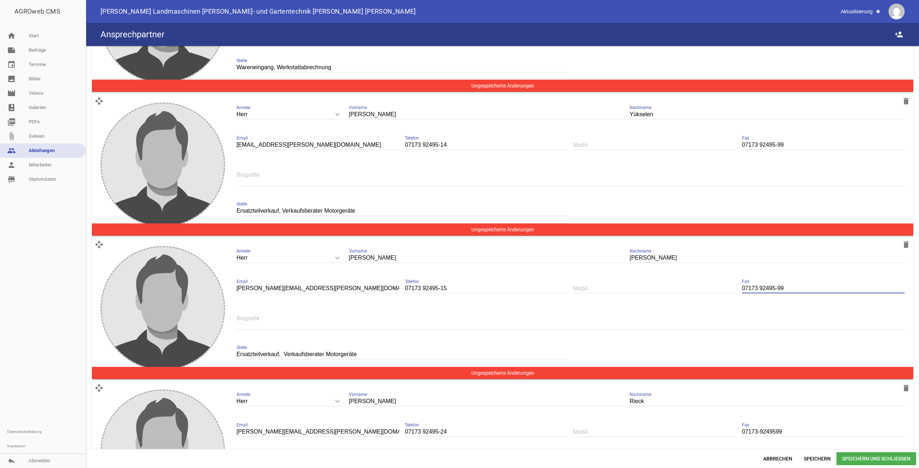
scroll to position [826, 0]
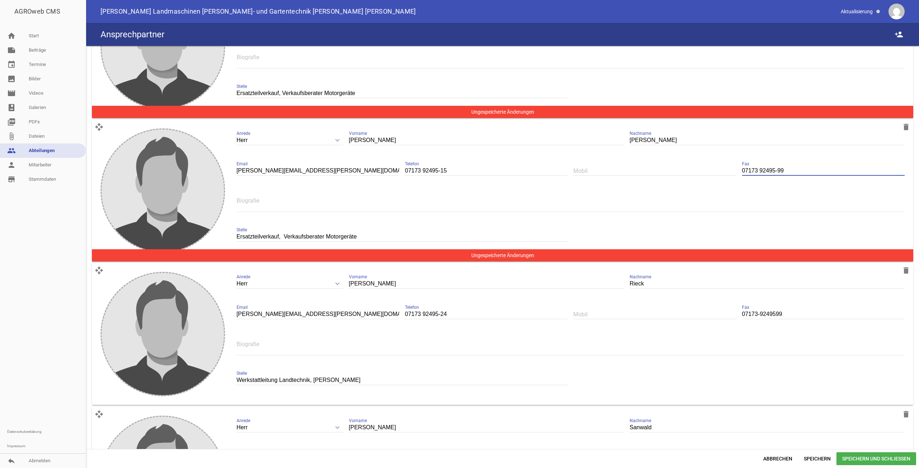
type input "07173 92495-99"
click at [757, 312] on input "07173-9249599" at bounding box center [823, 315] width 163 height 10
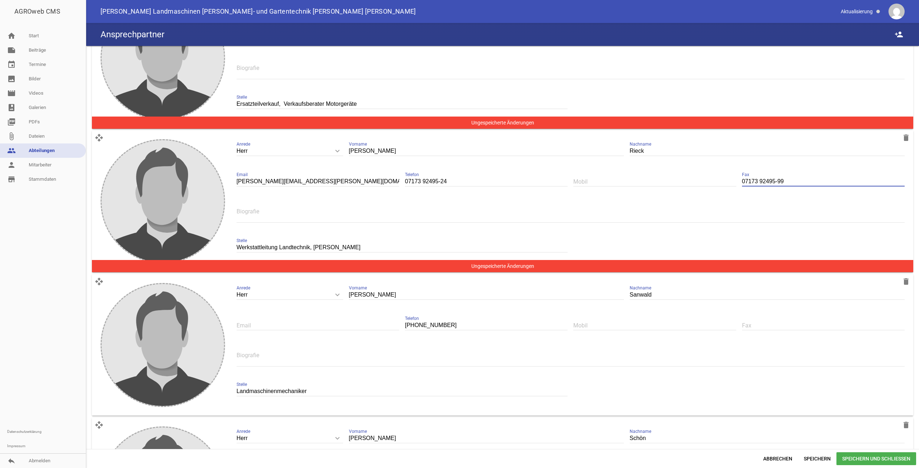
scroll to position [969, 0]
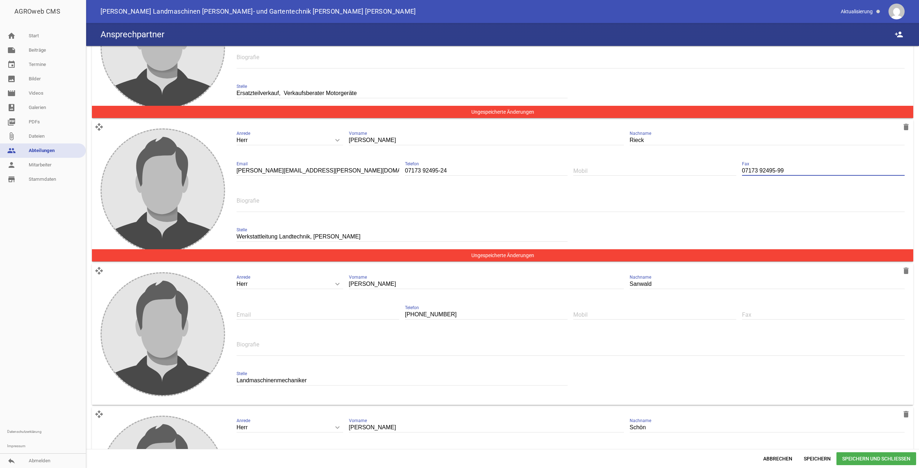
type input "07173 92495-99"
click at [422, 310] on input "07173-92495-0" at bounding box center [486, 315] width 163 height 10
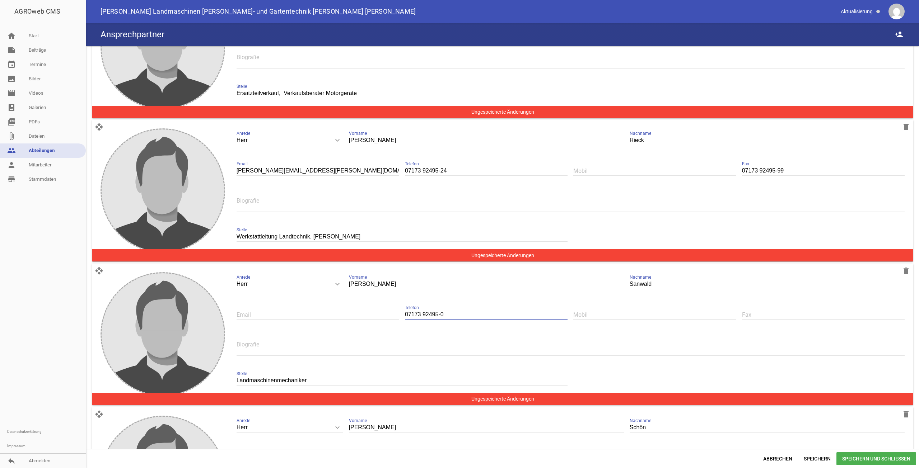
type input "07173 92495-0"
drag, startPoint x: 783, startPoint y: 166, endPoint x: 733, endPoint y: 169, distance: 50.0
click at [733, 169] on div "Herr keyboard_arrow_down Anrede Herr Frau Steffen Vorname Rieck Nachname s.riec…" at bounding box center [571, 189] width 680 height 132
click at [757, 316] on div "Fax" at bounding box center [823, 315] width 163 height 24
click at [761, 311] on input "text" at bounding box center [823, 315] width 163 height 10
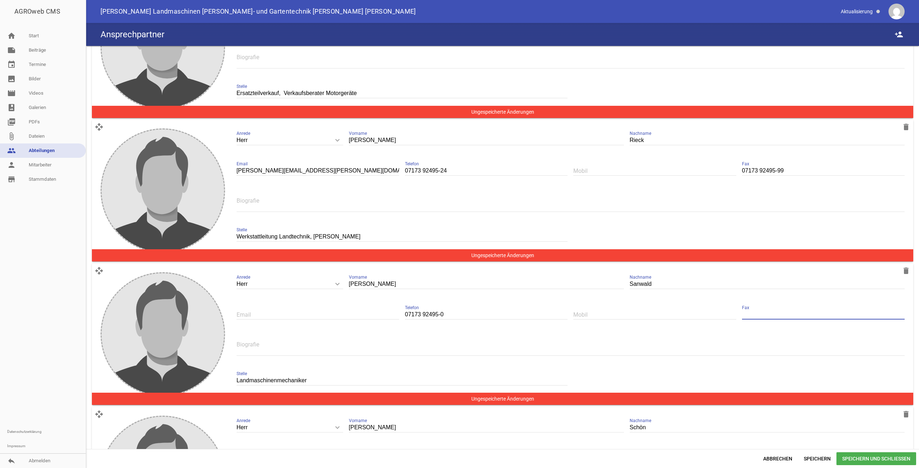
paste input "07173 92495-99"
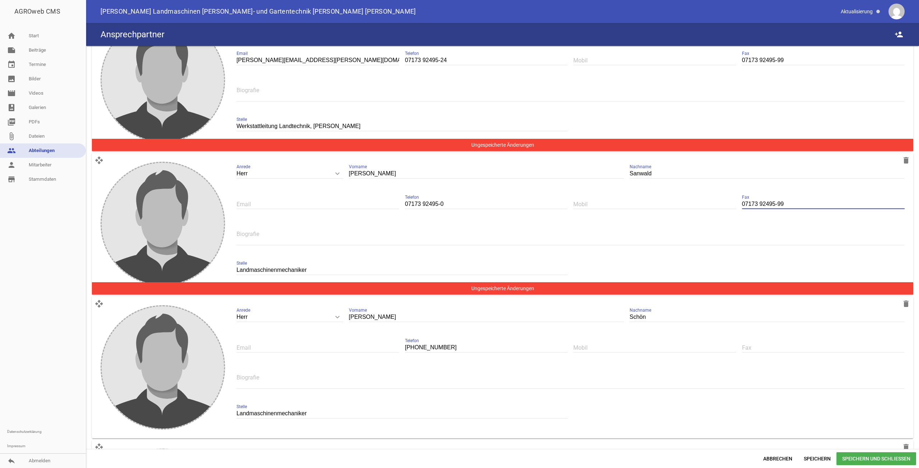
scroll to position [1113, 0]
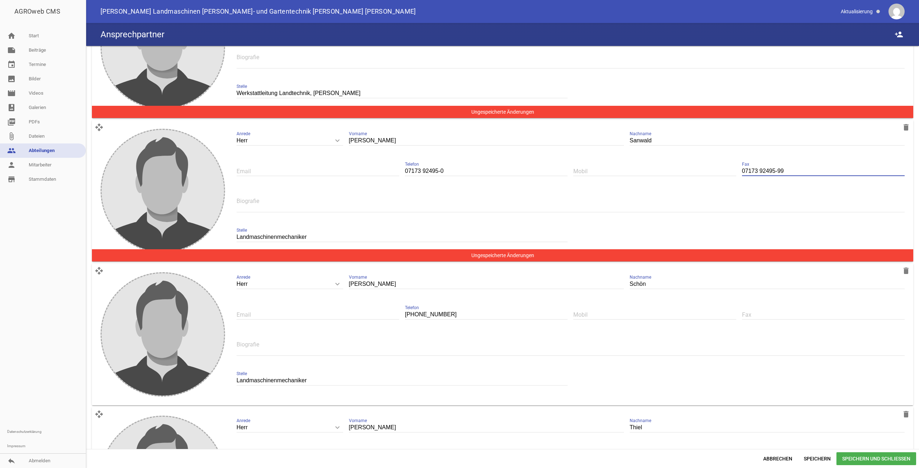
type input "07173 92495-99"
click at [756, 310] on input "text" at bounding box center [823, 315] width 163 height 10
paste input "07173 92495-99"
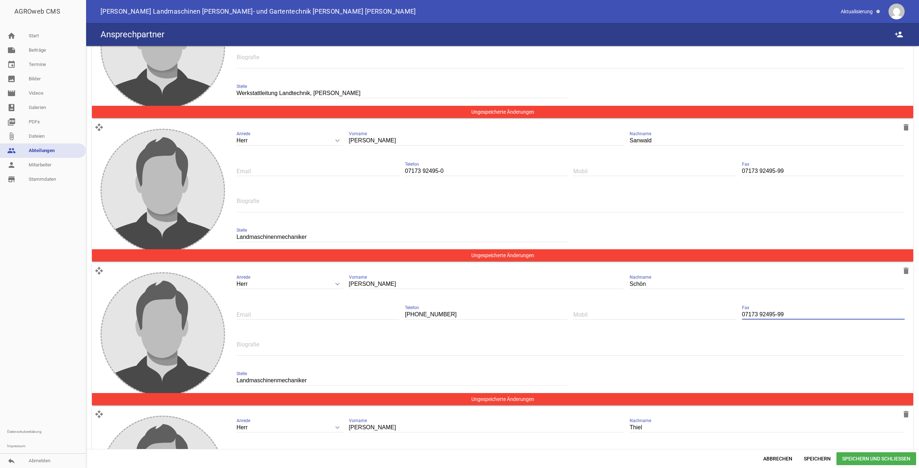
type input "07173 92495-99"
click at [268, 167] on input "text" at bounding box center [318, 172] width 163 height 10
type input "j.sanwald@bopp-technik.de"
click at [277, 310] on input "text" at bounding box center [318, 315] width 163 height 10
type input "c"
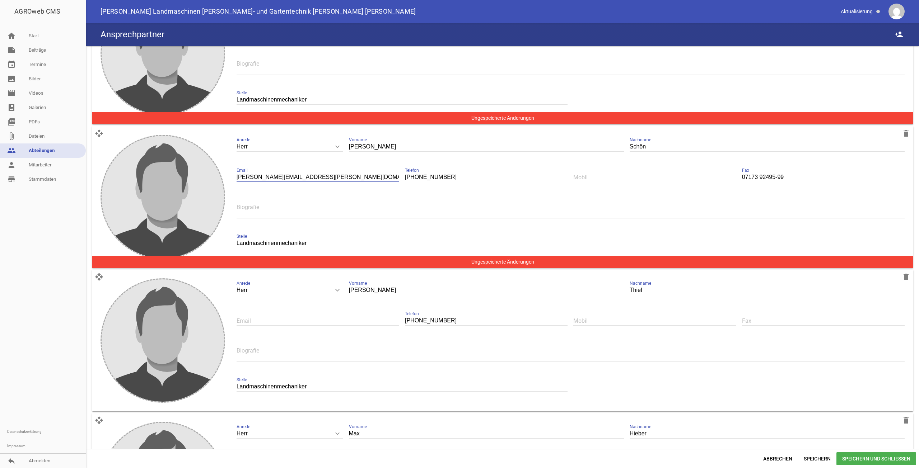
scroll to position [1256, 0]
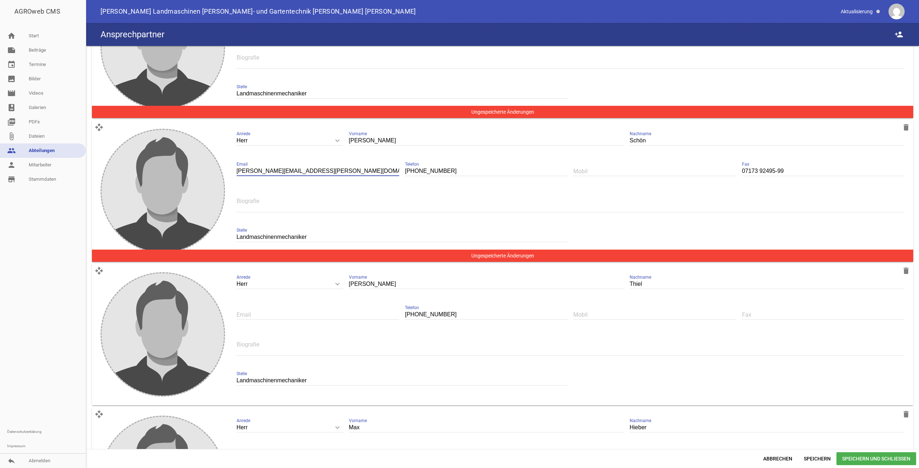
type input "a.schoen@bopp-technik.de"
click at [312, 313] on input "text" at bounding box center [318, 315] width 163 height 10
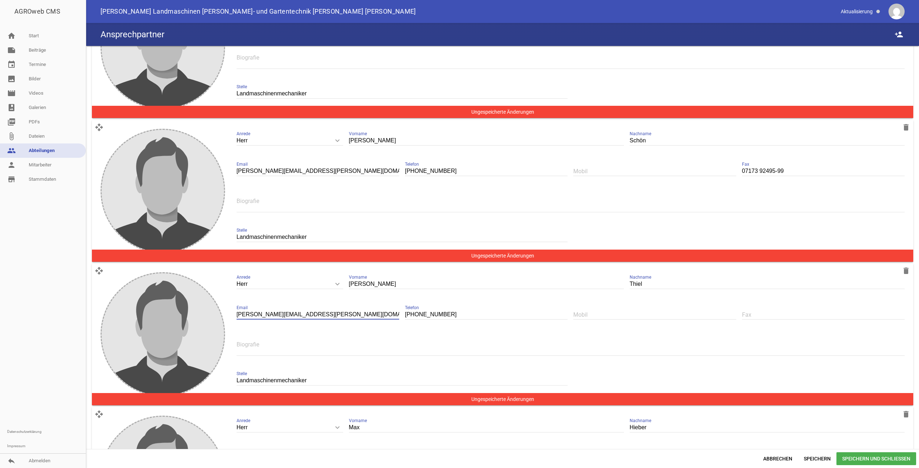
type input "c.thiel@bopp-technik.de"
click at [420, 310] on input "07173-92495-0" at bounding box center [486, 315] width 163 height 10
type input "07173 92495-0"
click at [765, 303] on div "Fax" at bounding box center [823, 315] width 163 height 24
click at [765, 310] on input "text" at bounding box center [823, 315] width 163 height 10
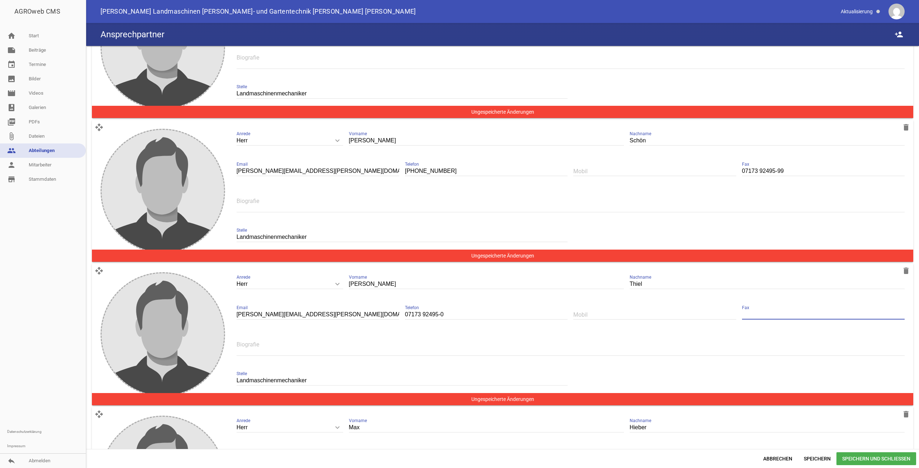
paste input "07173 92495-99"
type input "07173 92495-99"
click at [421, 168] on input "07173-92495-0" at bounding box center [486, 172] width 163 height 10
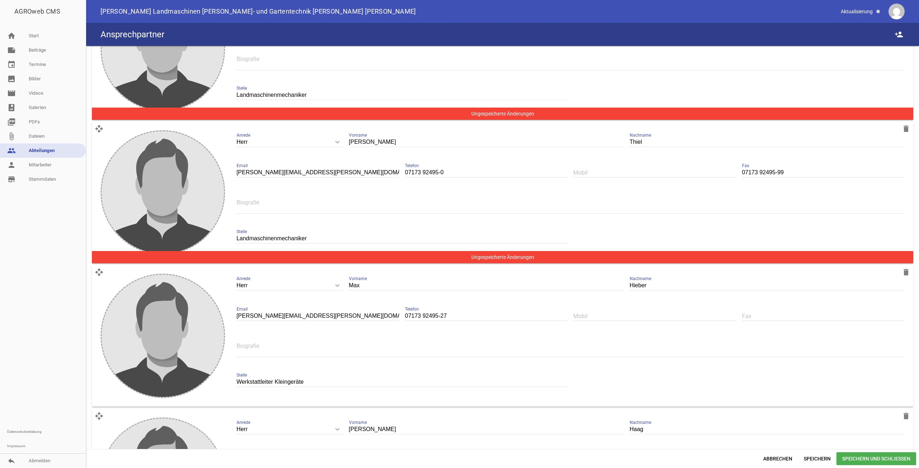
scroll to position [1436, 0]
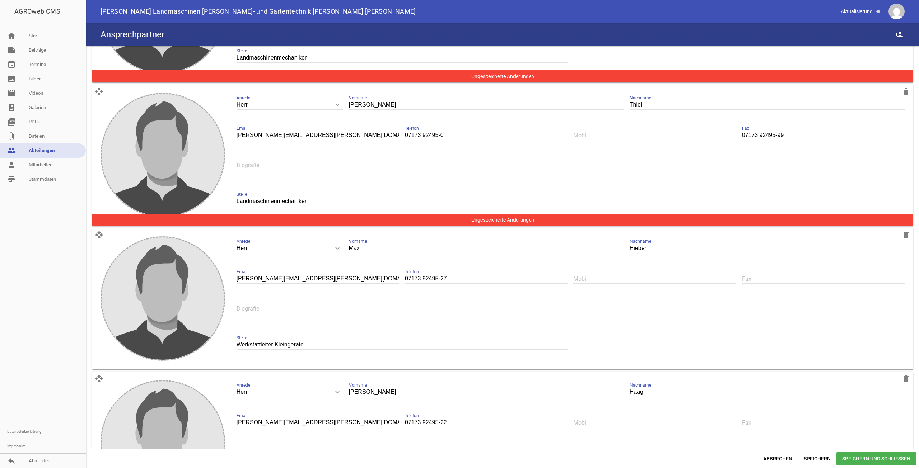
type input "07173 92495-0"
click at [786, 274] on input "text" at bounding box center [823, 279] width 163 height 10
paste input "07173 92495-99"
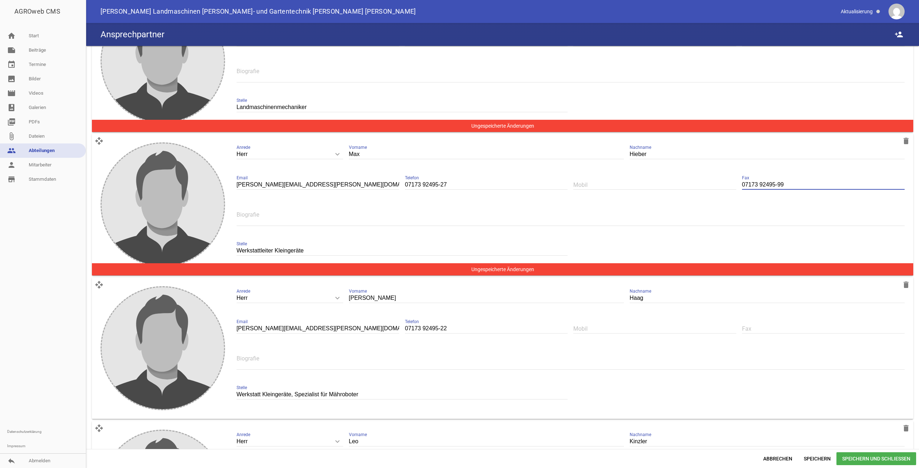
scroll to position [1580, 0]
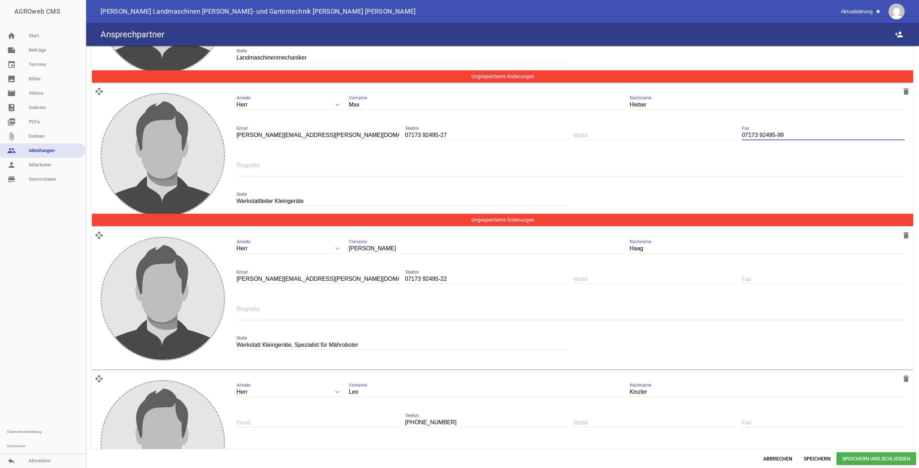
type input "07173 92495-99"
click at [779, 275] on input "text" at bounding box center [823, 280] width 163 height 10
paste input "07173 92495-99"
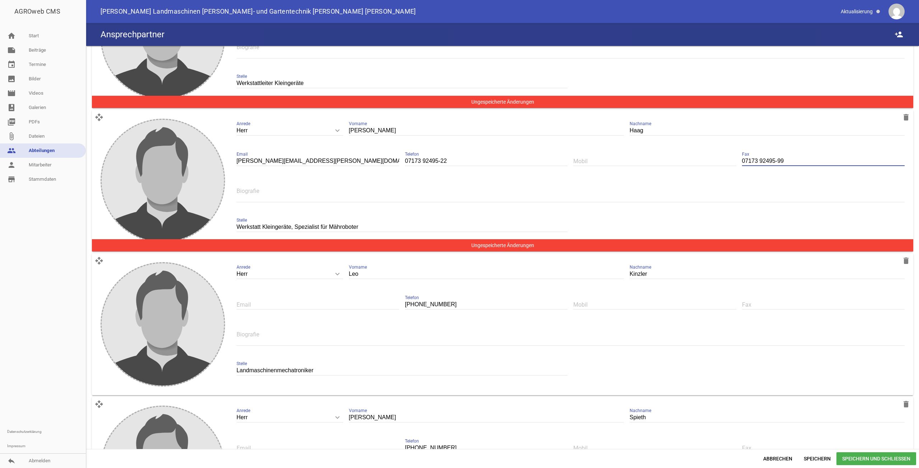
scroll to position [1723, 0]
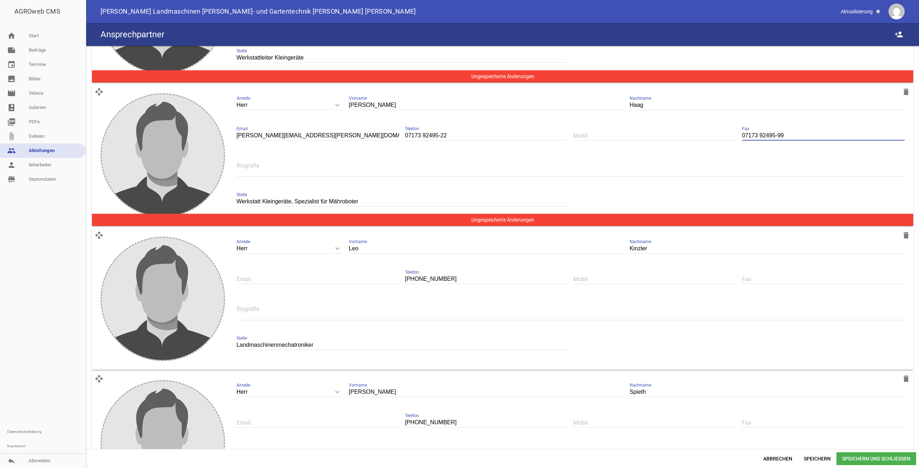
type input "07173 92495-99"
click at [423, 275] on input "07173-92495-0" at bounding box center [486, 280] width 163 height 10
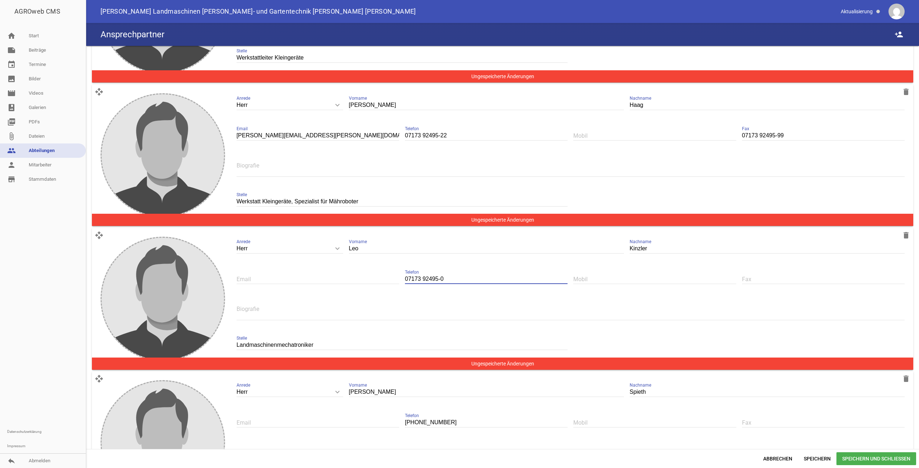
type input "07173 92495-0"
click at [759, 267] on div "Fax" at bounding box center [823, 279] width 163 height 24
click at [759, 275] on input "text" at bounding box center [823, 280] width 163 height 10
paste input "07173 92495-99"
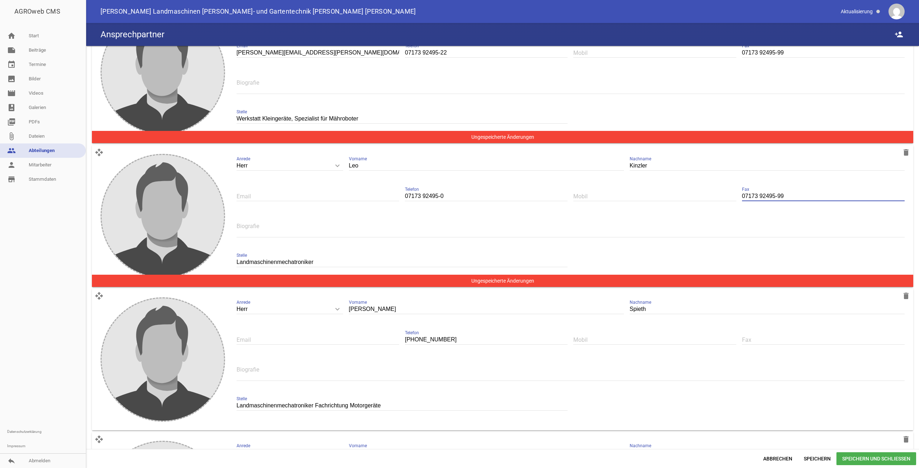
scroll to position [1831, 0]
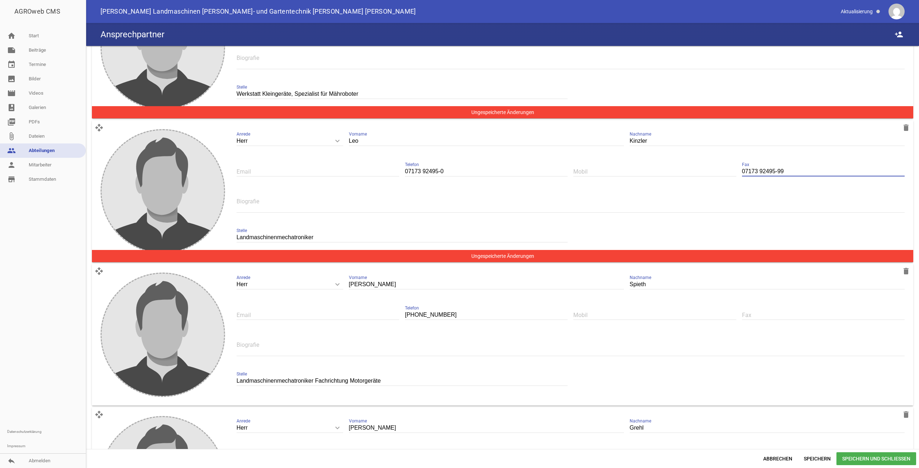
type input "07173 92495-99"
click at [780, 311] on input "text" at bounding box center [823, 316] width 163 height 10
paste input "07173 92495-99"
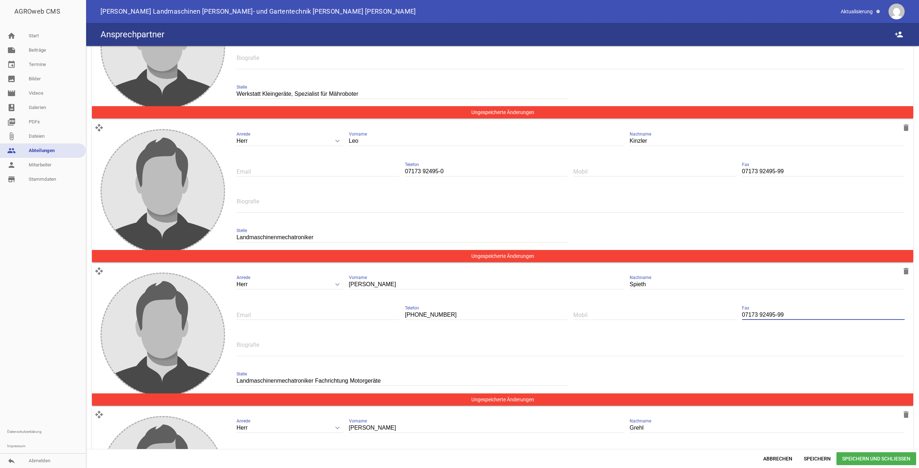
type input "07173 92495-99"
click at [421, 311] on input "07173-92495-0" at bounding box center [486, 316] width 163 height 10
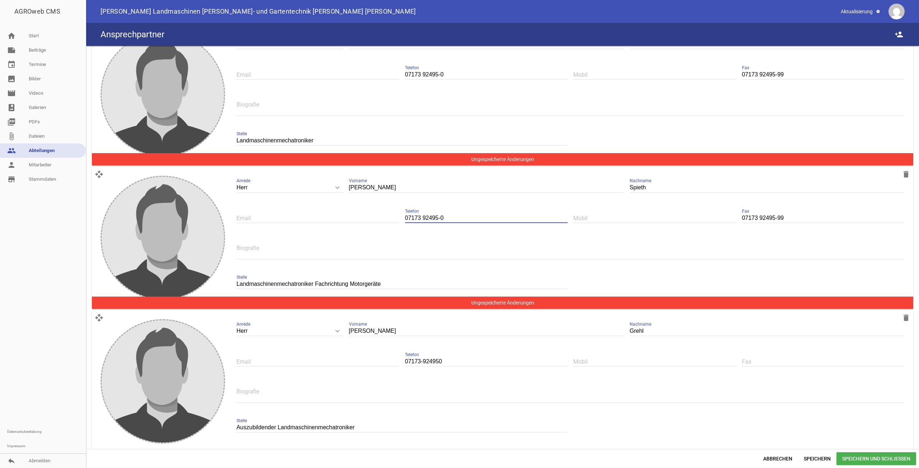
scroll to position [1939, 0]
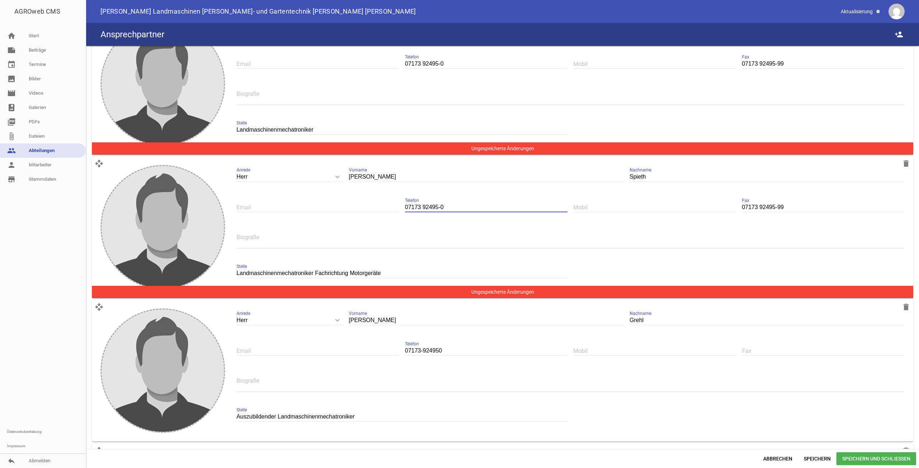
type input "07173 92495-0"
click at [421, 346] on input "07173-924950" at bounding box center [486, 351] width 163 height 10
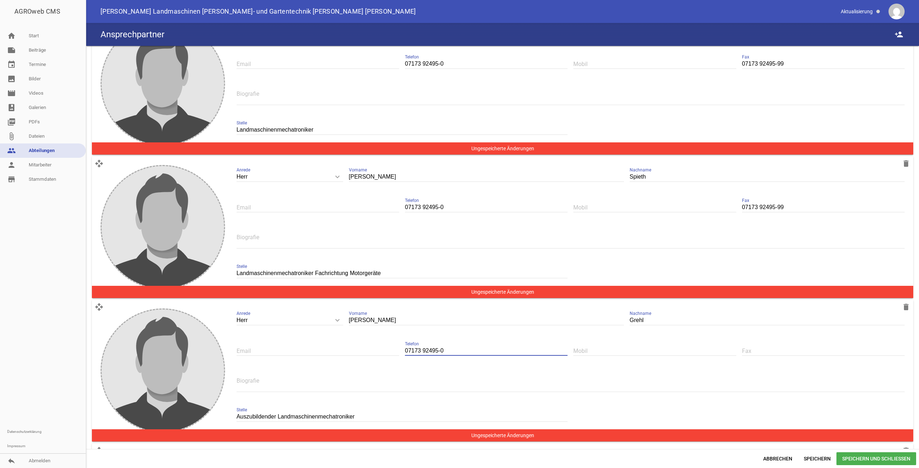
type input "07173 92495-0"
click at [776, 346] on input "text" at bounding box center [823, 351] width 163 height 10
paste input "07173 92495-99"
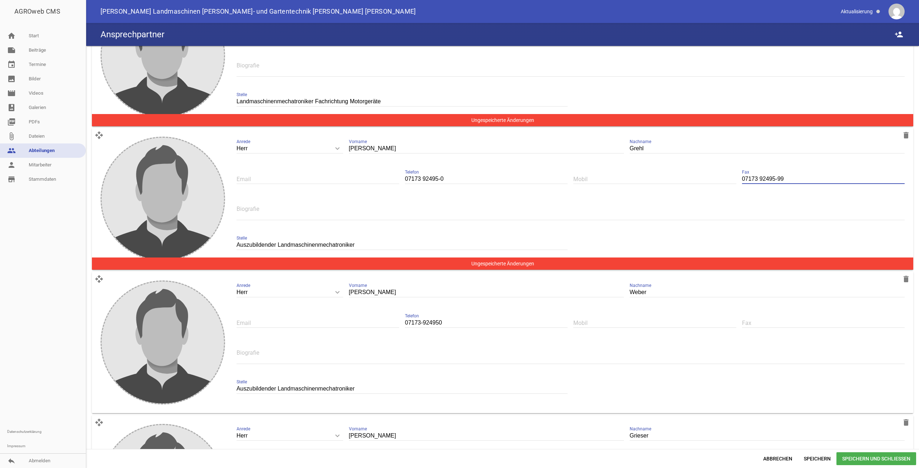
scroll to position [2118, 0]
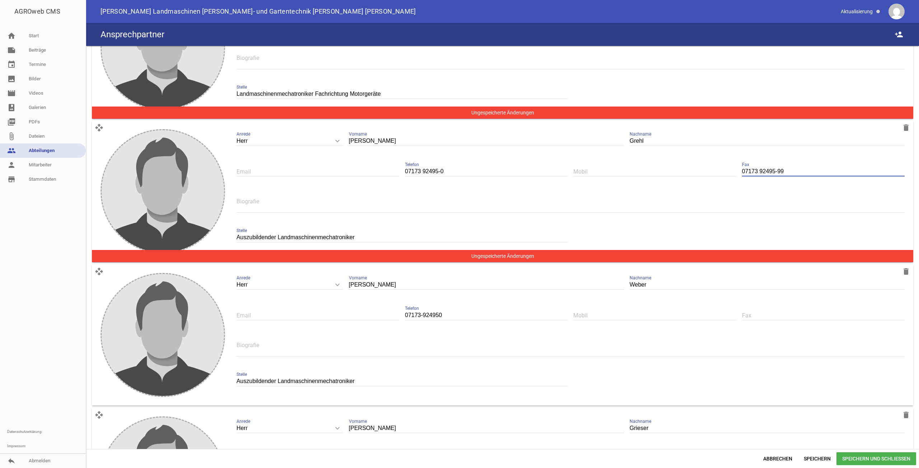
type input "07173 92495-99"
click at [422, 311] on input "07173-924950" at bounding box center [486, 316] width 163 height 10
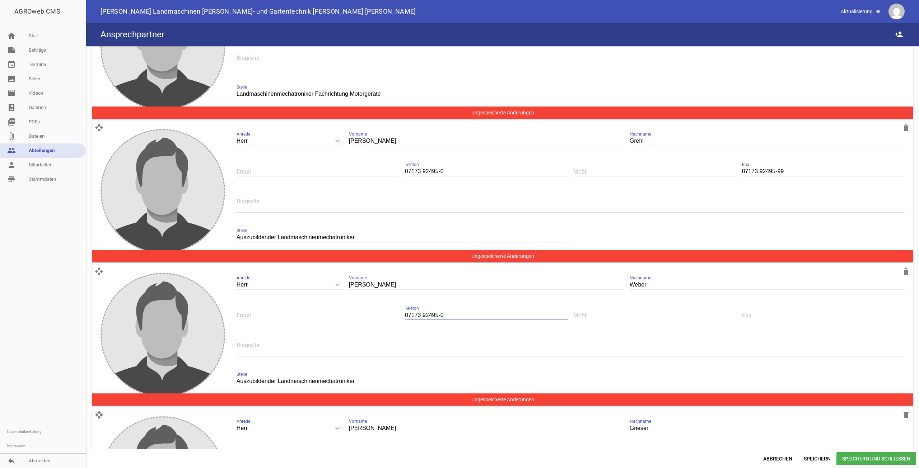
type input "07173 92495-0"
click at [760, 311] on input "text" at bounding box center [823, 316] width 163 height 10
paste input "07173 92495-99"
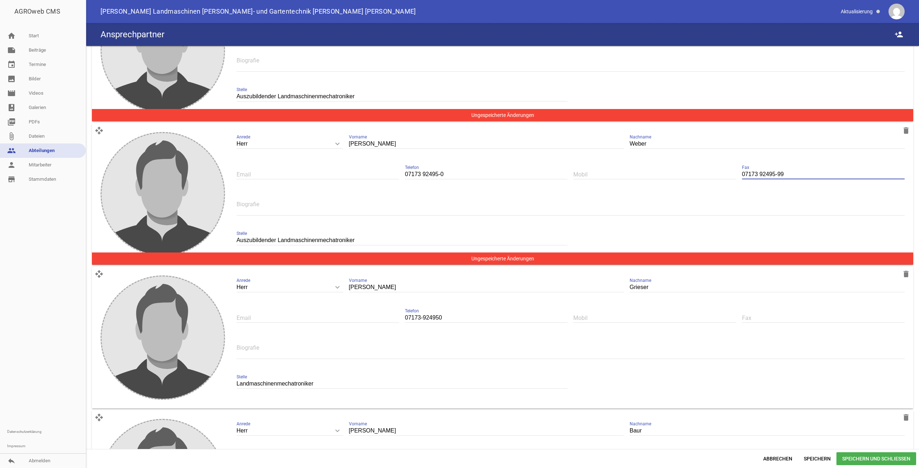
scroll to position [2262, 0]
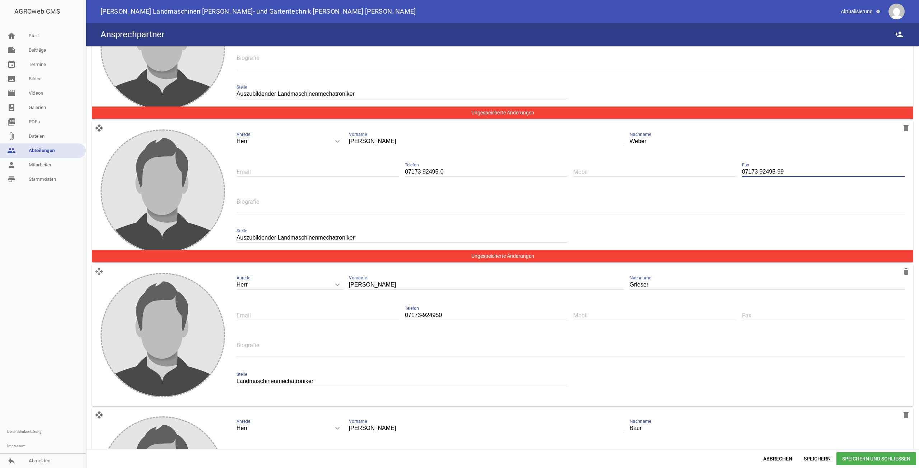
type input "07173 92495-99"
click at [755, 311] on input "text" at bounding box center [823, 316] width 163 height 10
paste input "07173 92495-99"
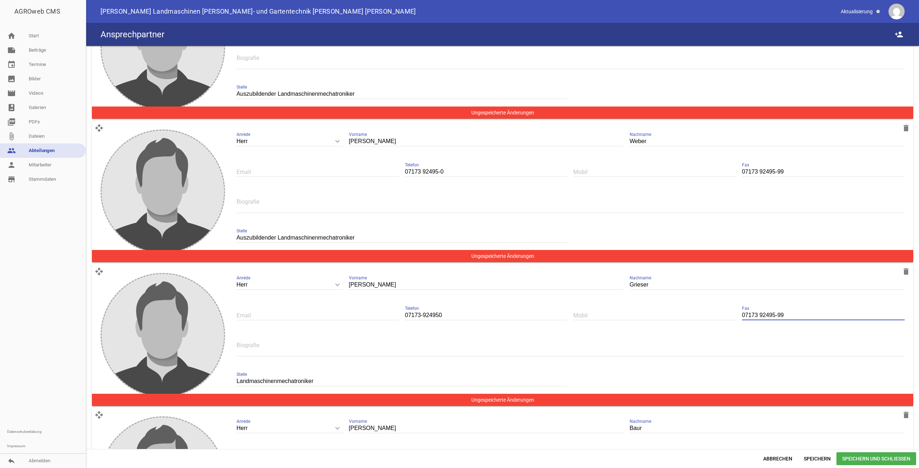
type input "07173 92495-99"
click at [422, 311] on input "07173-924950" at bounding box center [486, 316] width 163 height 10
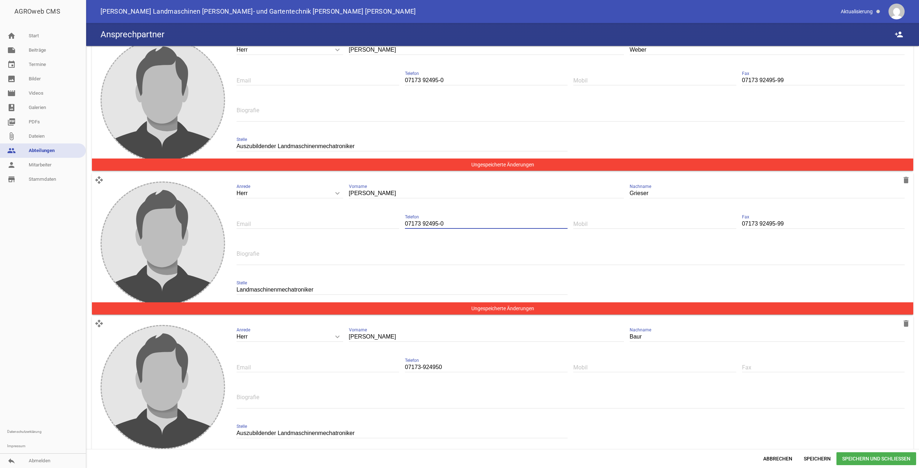
scroll to position [2369, 0]
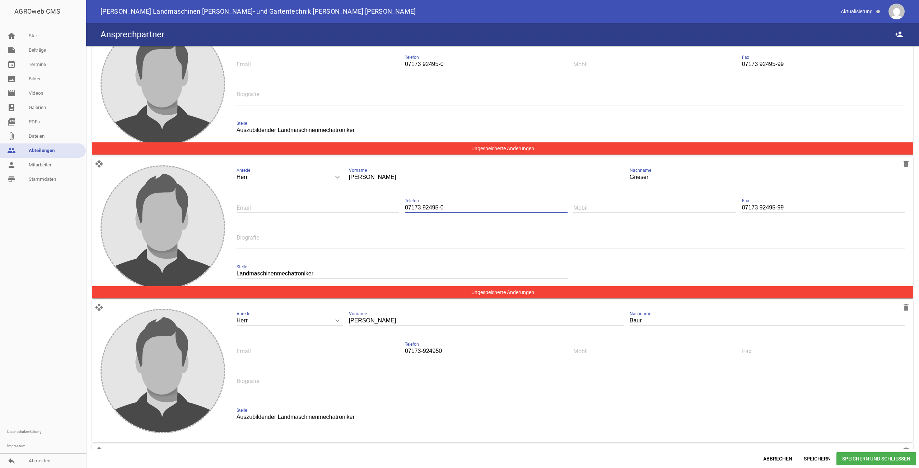
type input "07173 92495-0"
click at [782, 347] on input "text" at bounding box center [823, 352] width 163 height 10
paste input "07173 92495-99"
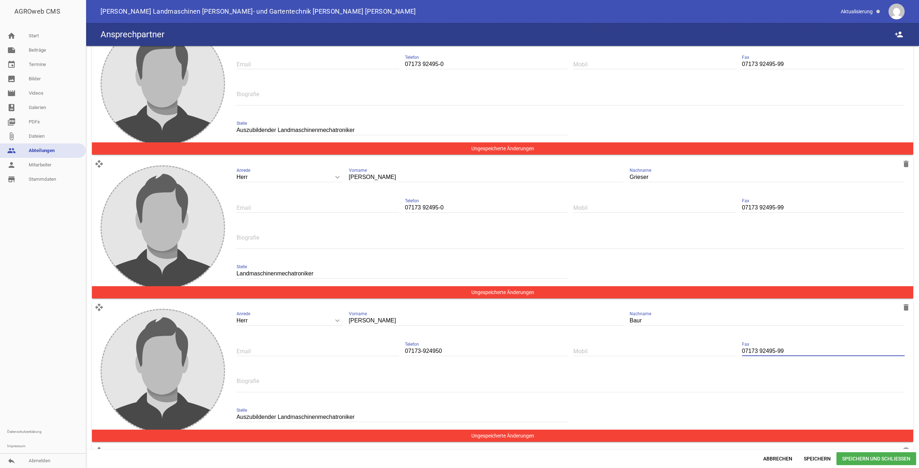
type input "07173 92495-99"
click at [422, 347] on input "07173-924950" at bounding box center [486, 352] width 163 height 10
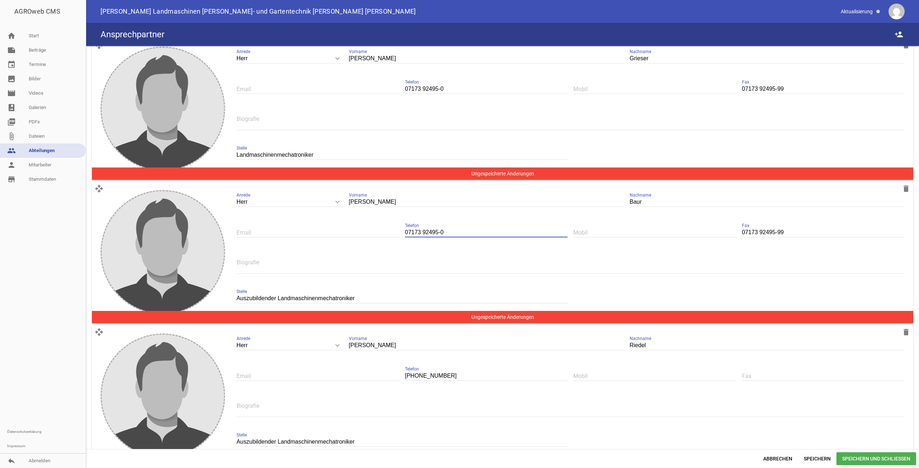
scroll to position [2500, 0]
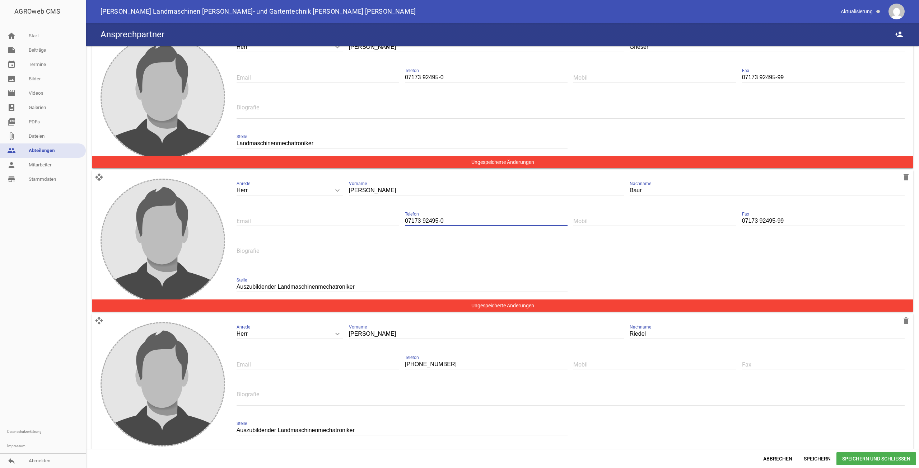
type input "07173 92495-0"
click at [766, 360] on input "text" at bounding box center [823, 365] width 163 height 10
paste input "07173 92495-99"
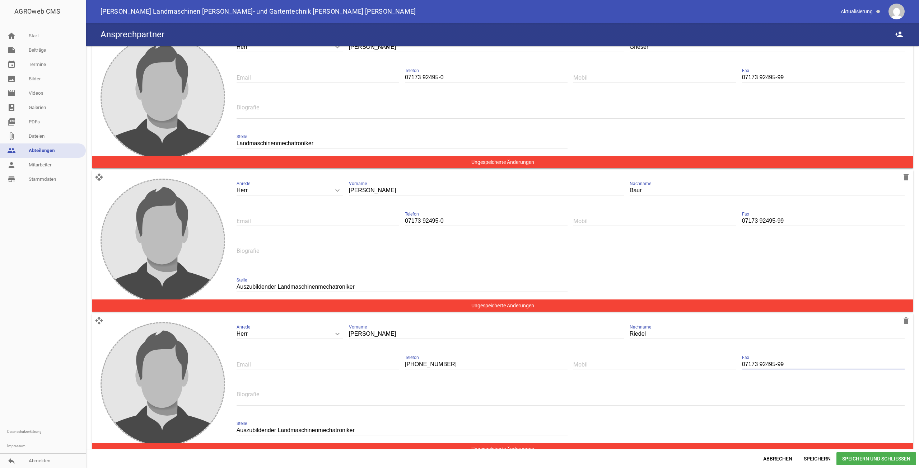
type input "07173 92495-99"
click at [423, 360] on input "07173-92495-0" at bounding box center [486, 365] width 163 height 10
type input "07173 92495-0"
click at [822, 456] on span "Speichern" at bounding box center [817, 459] width 38 height 13
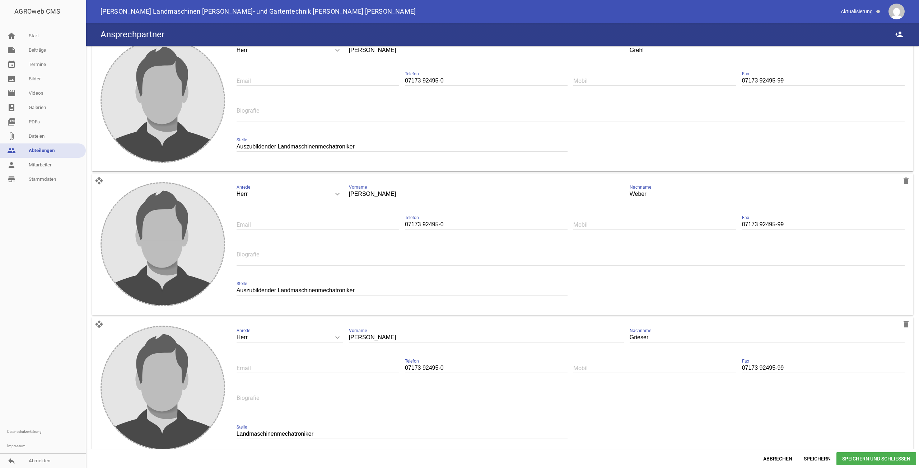
scroll to position [2248, 0]
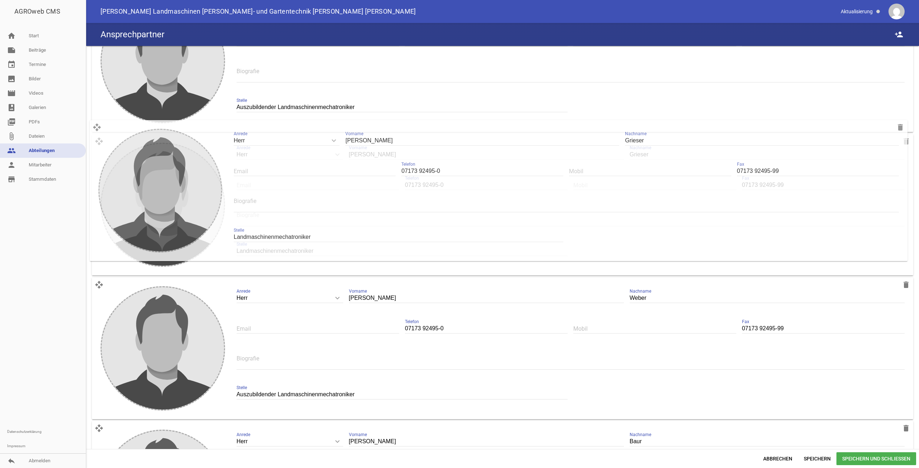
drag, startPoint x: 100, startPoint y: 278, endPoint x: 98, endPoint y: 129, distance: 149.4
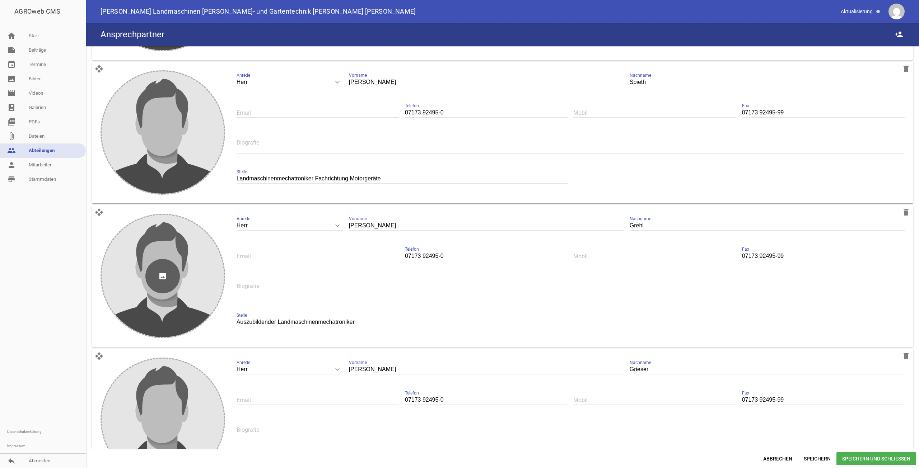
scroll to position [2033, 0]
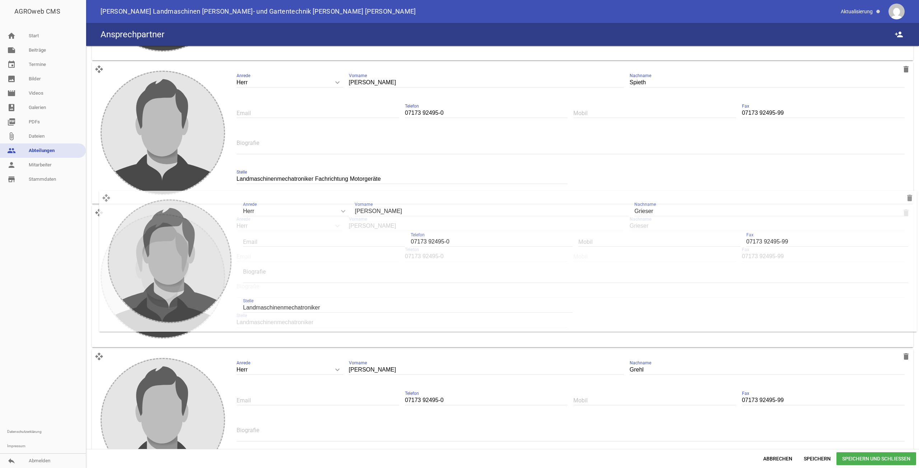
drag, startPoint x: 98, startPoint y: 352, endPoint x: 106, endPoint y: 193, distance: 159.2
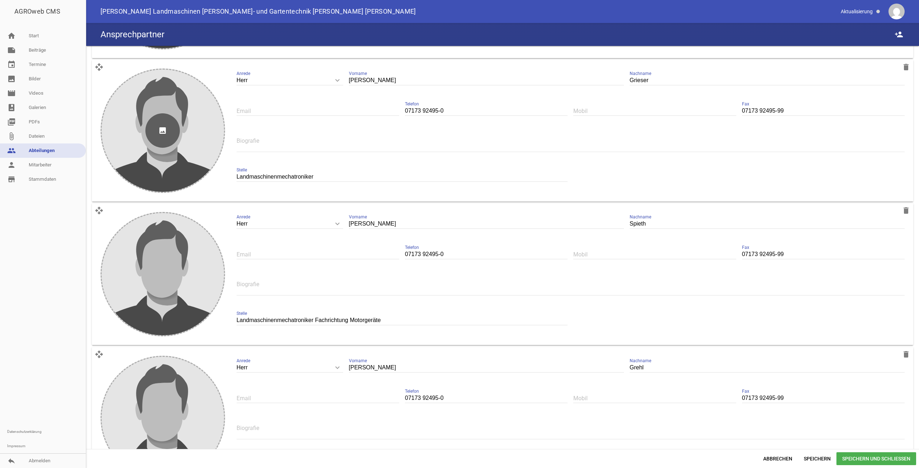
scroll to position [1997, 0]
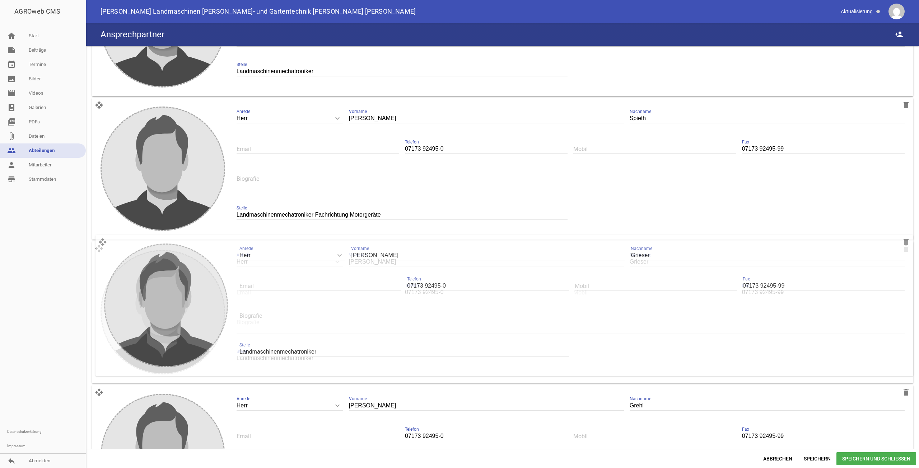
drag, startPoint x: 97, startPoint y: 99, endPoint x: 101, endPoint y: 241, distance: 141.8
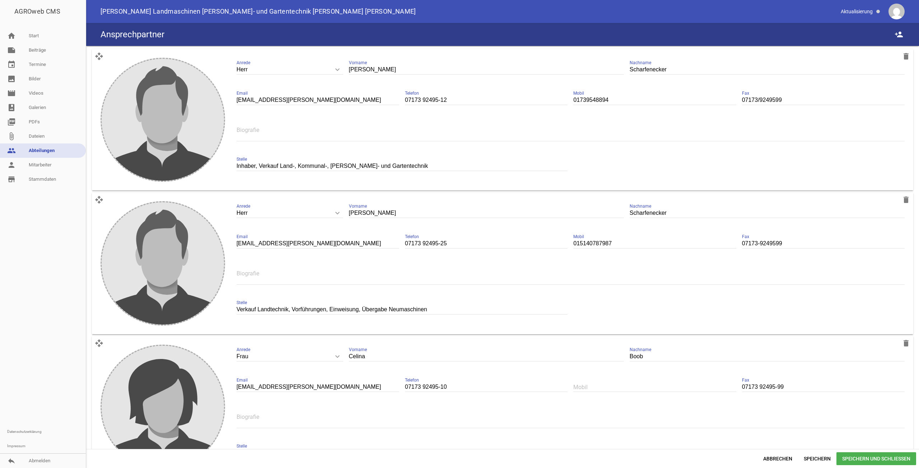
scroll to position [0, 0]
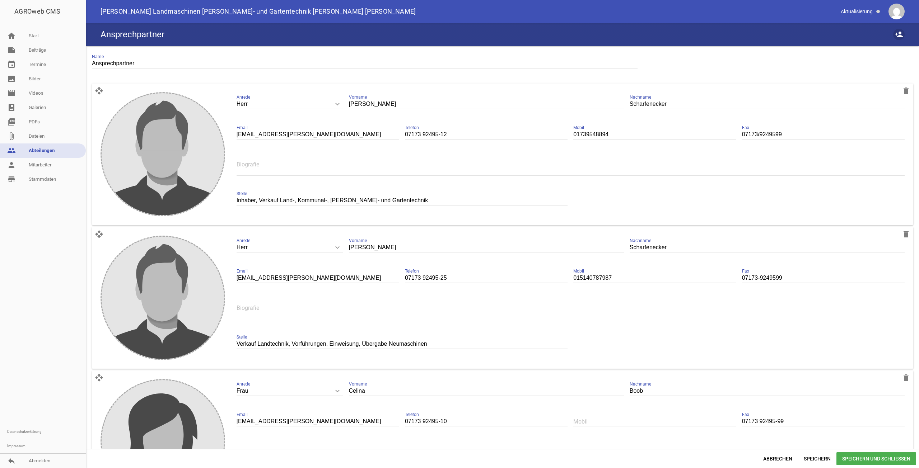
click at [897, 36] on icon "person_add" at bounding box center [899, 34] width 9 height 9
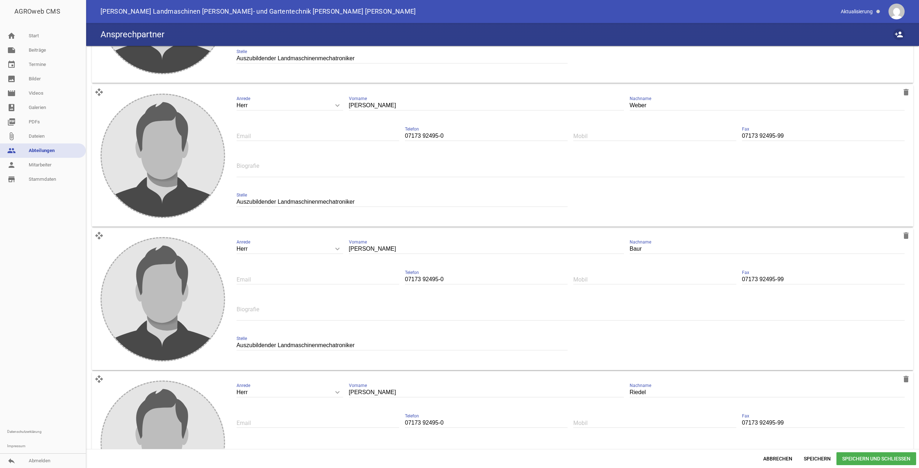
scroll to position [2642, 0]
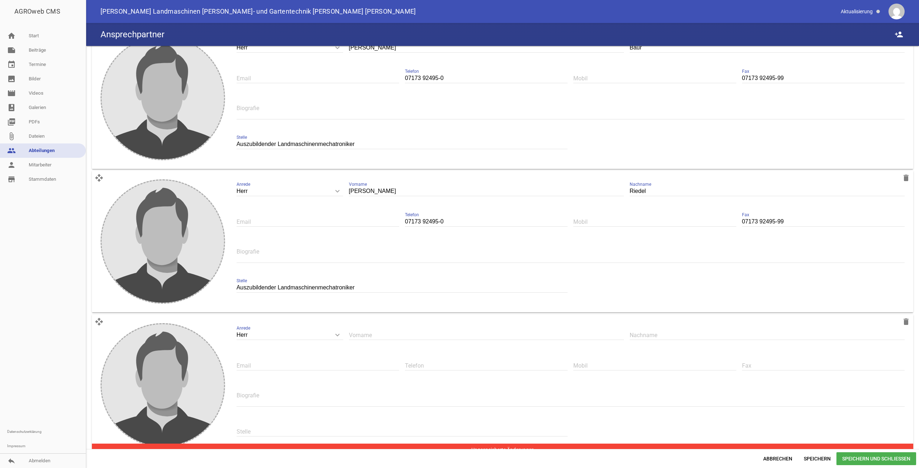
click at [371, 331] on input "text" at bounding box center [486, 336] width 275 height 10
type input "Robin"
type input "Bartel"
drag, startPoint x: 448, startPoint y: 214, endPoint x: 398, endPoint y: 214, distance: 49.5
click at [398, 214] on div "Herr keyboard_arrow_down Anrede Herr Frau Nino Vorname Riedel Nachname Email 07…" at bounding box center [571, 240] width 680 height 132
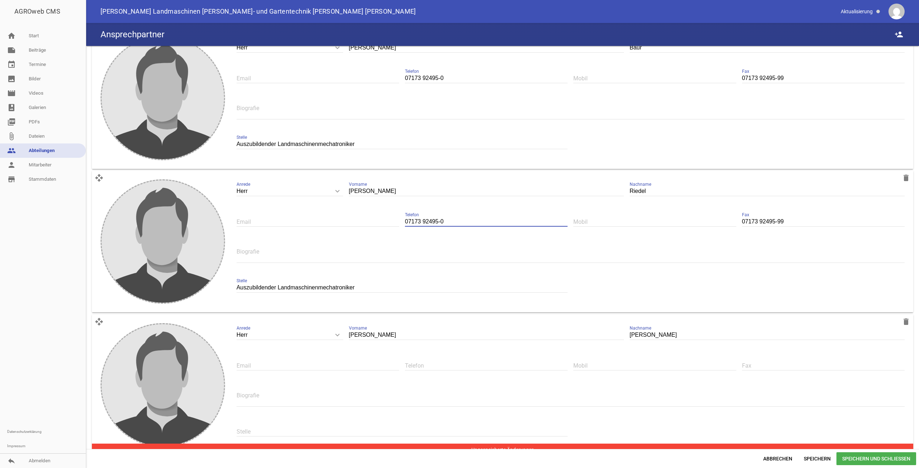
click at [438, 361] on input "text" at bounding box center [486, 366] width 163 height 10
paste input "07173 92495-0"
type input "07173 92495-0"
drag, startPoint x: 786, startPoint y: 210, endPoint x: 725, endPoint y: 212, distance: 61.4
click at [725, 212] on div "Herr keyboard_arrow_down Anrede Herr Frau Nino Vorname Riedel Nachname Email 07…" at bounding box center [571, 240] width 680 height 132
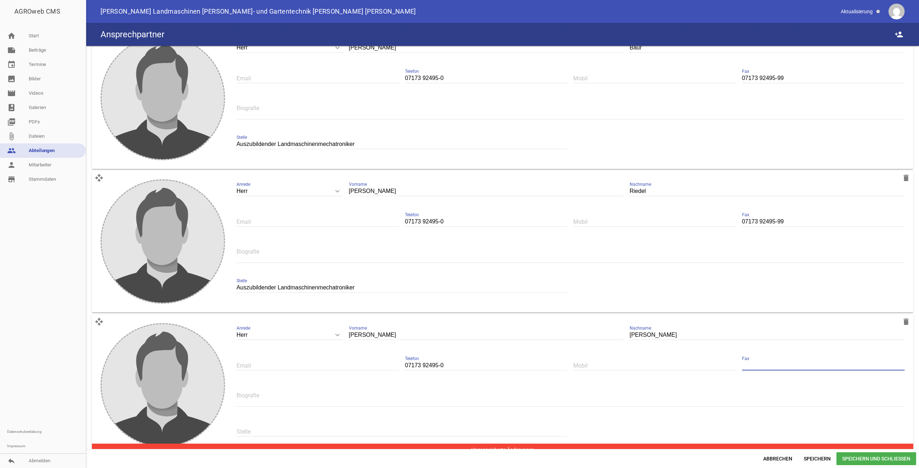
click at [754, 361] on input "text" at bounding box center [823, 366] width 163 height 10
paste input "07173 92495-99"
type input "07173 92495-99"
click at [455, 361] on input "07173 92495-0" at bounding box center [486, 366] width 163 height 10
type input "07173 92495-21"
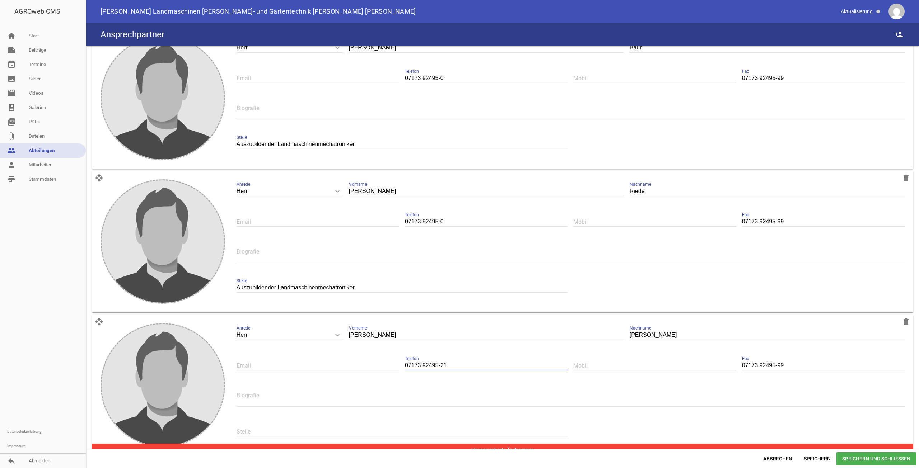
click at [282, 361] on input "text" at bounding box center [318, 366] width 163 height 10
type input "r.bartel@bopp-technik.de"
click at [311, 420] on div "Stelle" at bounding box center [402, 432] width 331 height 24
click at [305, 427] on input "text" at bounding box center [402, 432] width 331 height 10
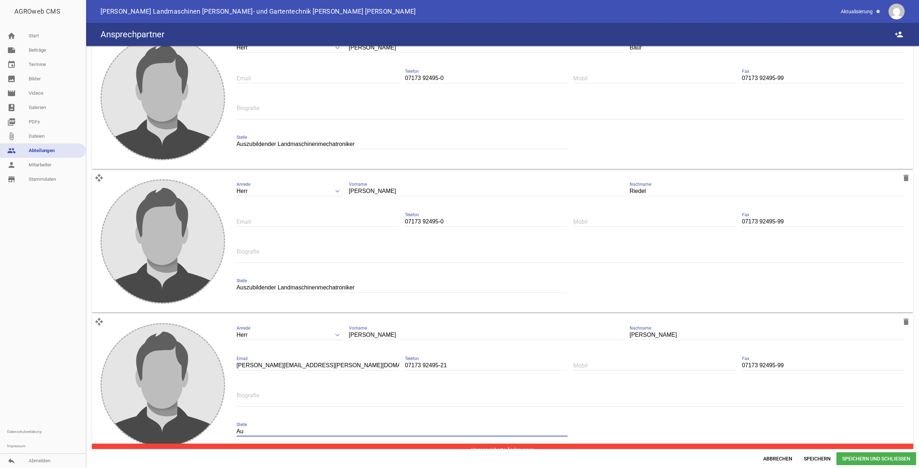
type input "A"
type input "Kaufmännischer Auszubildender"
click at [817, 461] on span "Speichern" at bounding box center [817, 459] width 38 height 13
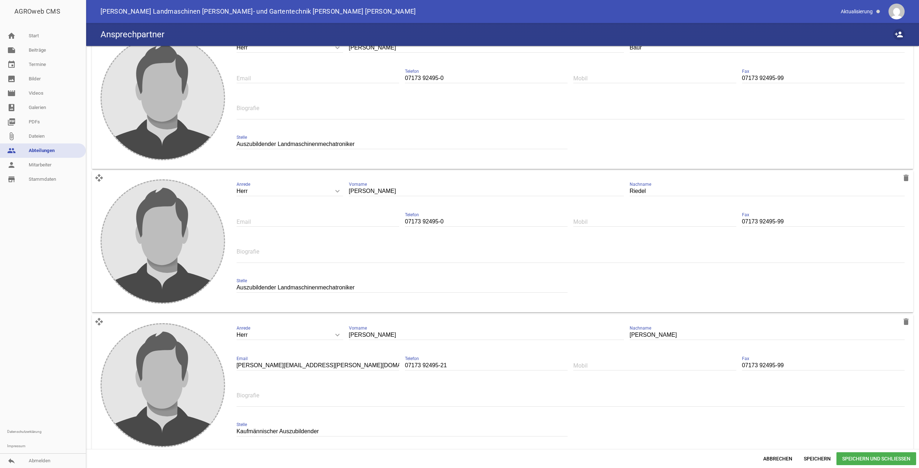
click at [903, 36] on icon "person_add" at bounding box center [899, 34] width 9 height 9
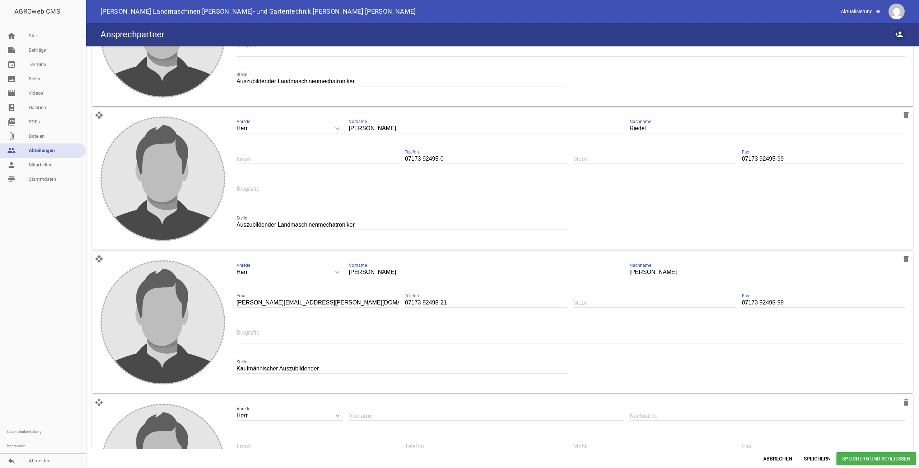
scroll to position [2786, 0]
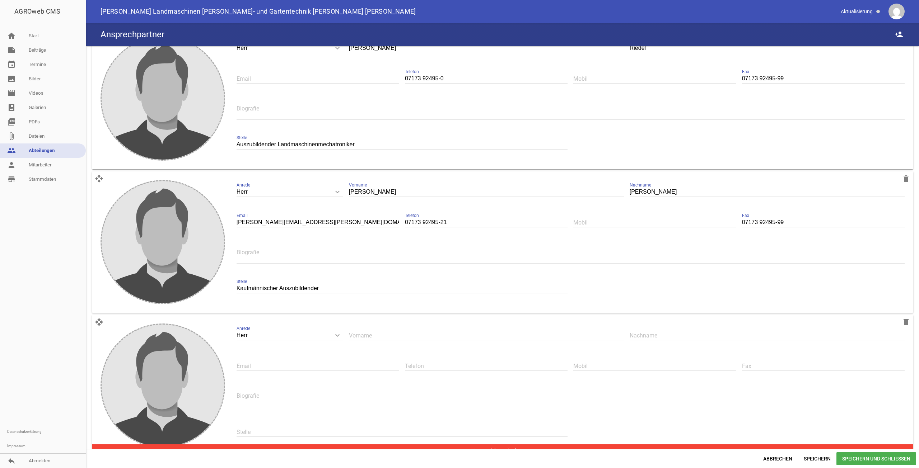
click at [389, 331] on input "text" at bounding box center [486, 336] width 275 height 10
type input "F"
type input "Moritz"
type input "Hägele"
drag, startPoint x: 438, startPoint y: 67, endPoint x: 398, endPoint y: 70, distance: 40.7
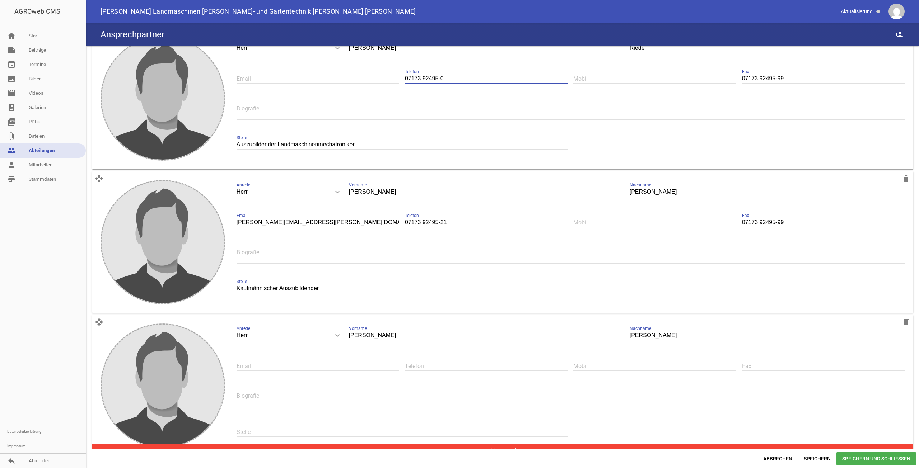
click at [398, 70] on div "Herr keyboard_arrow_down Anrede Herr Frau Nino Vorname Riedel Nachname Email 07…" at bounding box center [571, 97] width 680 height 132
click at [449, 361] on input "text" at bounding box center [486, 366] width 163 height 10
paste input "07173 92495-0"
type input "07173 92495-0"
drag, startPoint x: 785, startPoint y: 67, endPoint x: 731, endPoint y: 67, distance: 54.2
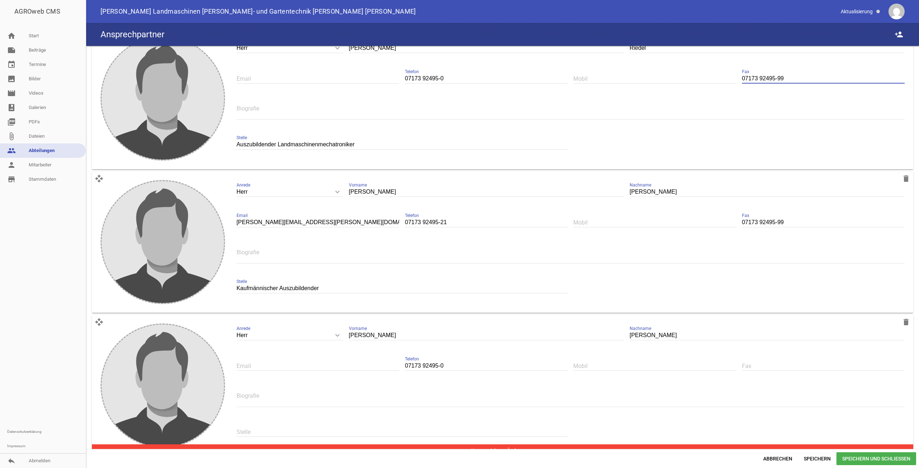
click at [731, 67] on div "Herr keyboard_arrow_down Anrede Herr Frau Nino Vorname Riedel Nachname Email 07…" at bounding box center [571, 97] width 680 height 132
click at [772, 361] on input "text" at bounding box center [823, 366] width 163 height 10
paste input "07173 92495-99"
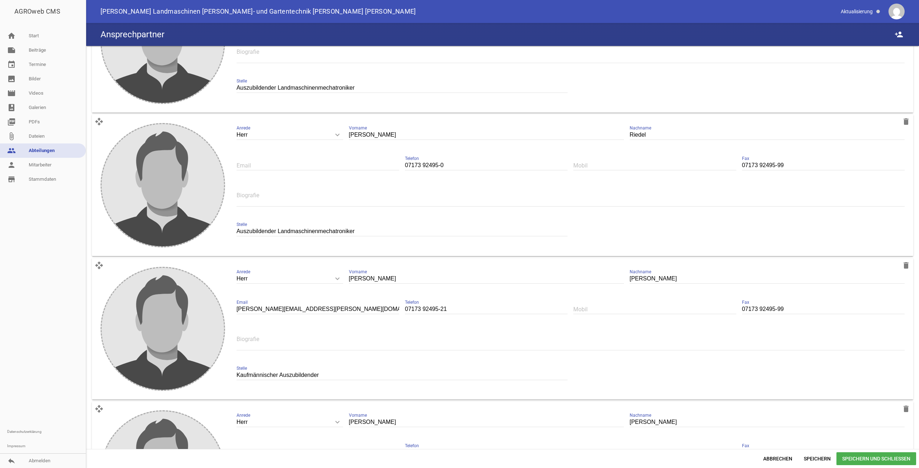
scroll to position [2678, 0]
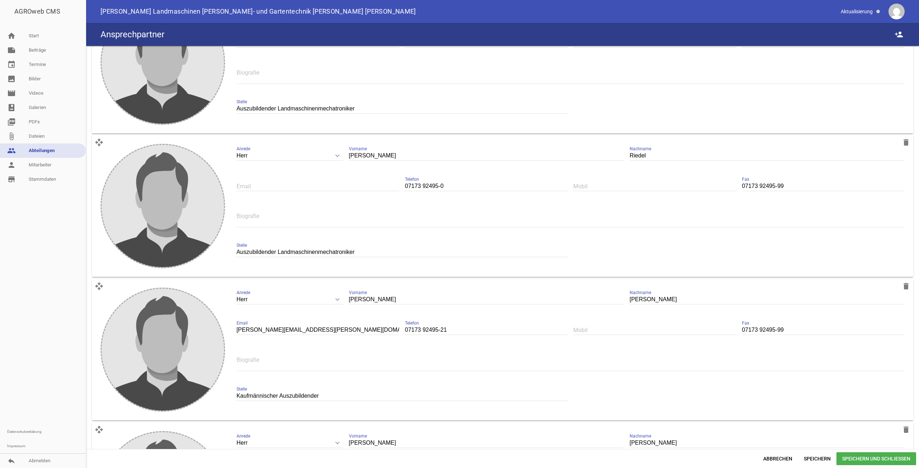
type input "07173 92495-99"
drag, startPoint x: 367, startPoint y: 243, endPoint x: 218, endPoint y: 244, distance: 149.0
click at [218, 244] on div "open_with delete image Herr keyboard_arrow_down Anrede Herr Frau Nino Vorname R…" at bounding box center [502, 206] width 821 height 142
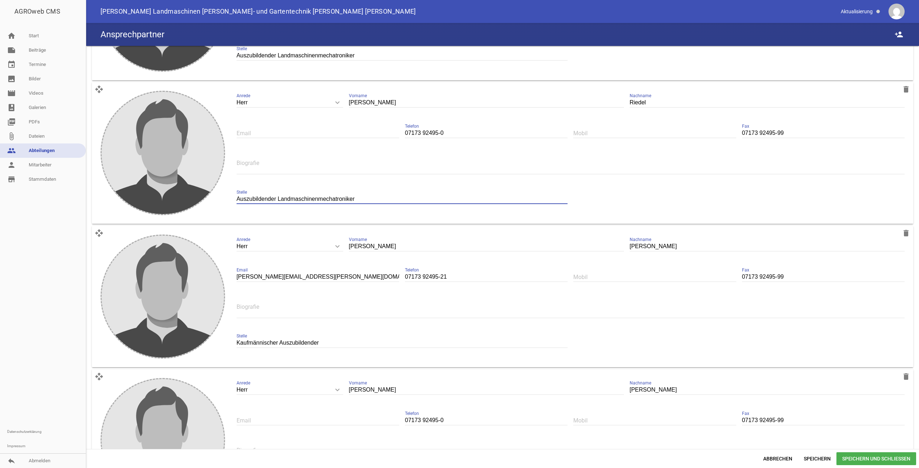
scroll to position [2786, 0]
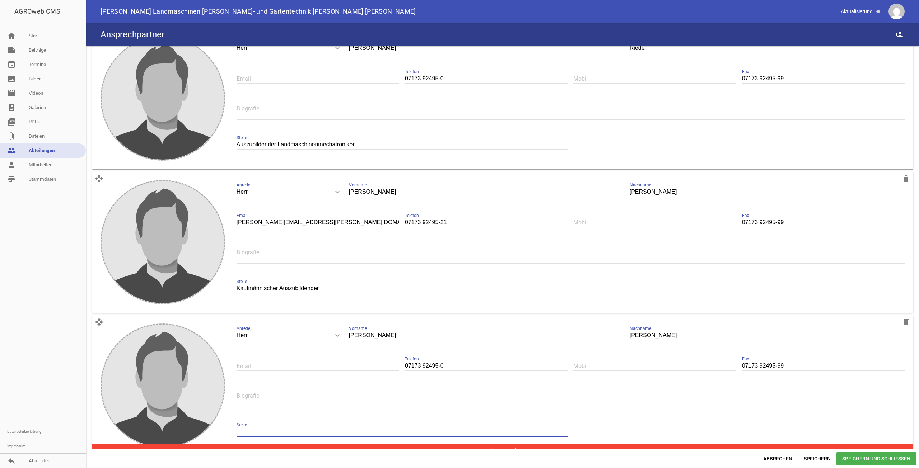
click at [284, 428] on input "text" at bounding box center [402, 433] width 331 height 10
paste input "Auszubildender Landmaschinenmechatroniker"
type input "Auszubildender Landmaschinenmechatroniker"
click at [901, 35] on icon "person_add" at bounding box center [899, 34] width 9 height 9
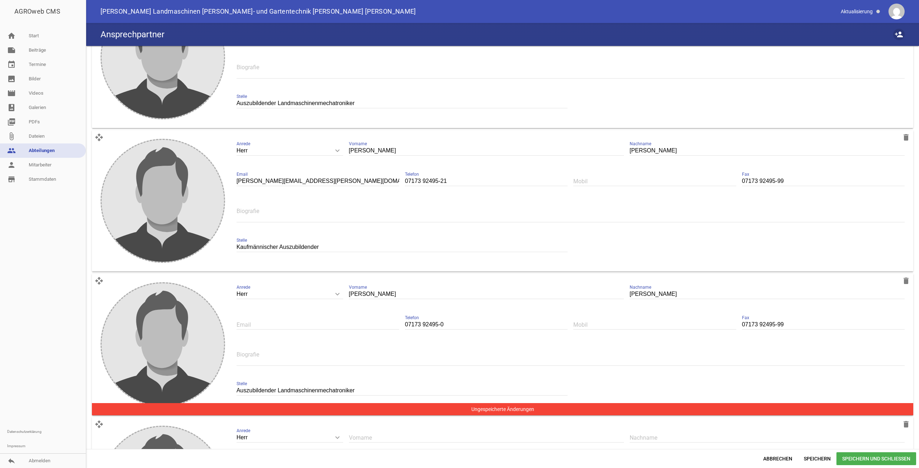
scroll to position [2893, 0]
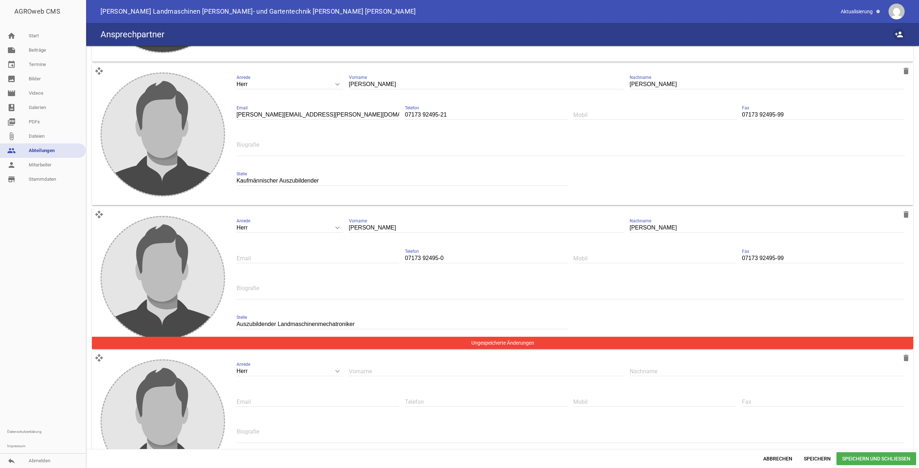
click at [896, 35] on icon "person_add" at bounding box center [899, 34] width 9 height 9
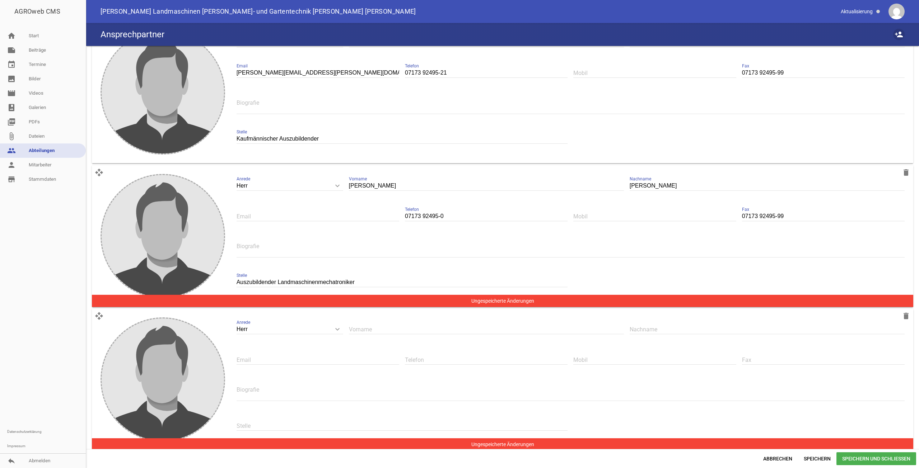
scroll to position [3072, 0]
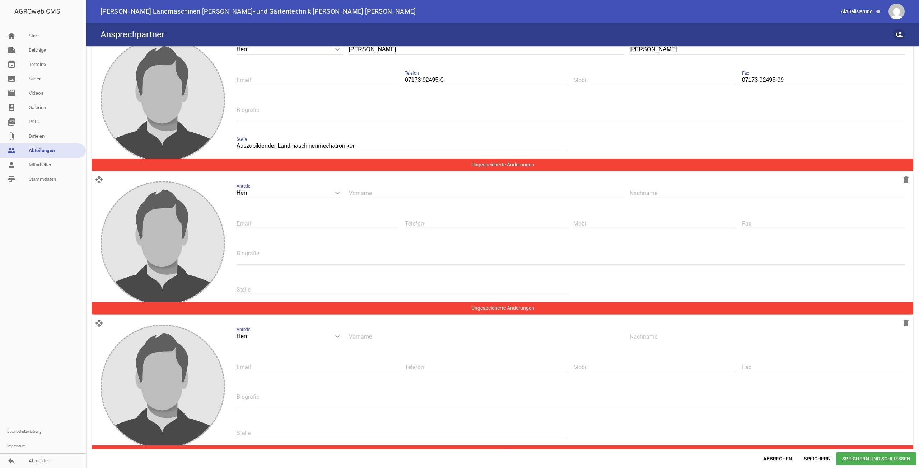
click at [901, 29] on button "person_add" at bounding box center [898, 34] width 11 height 11
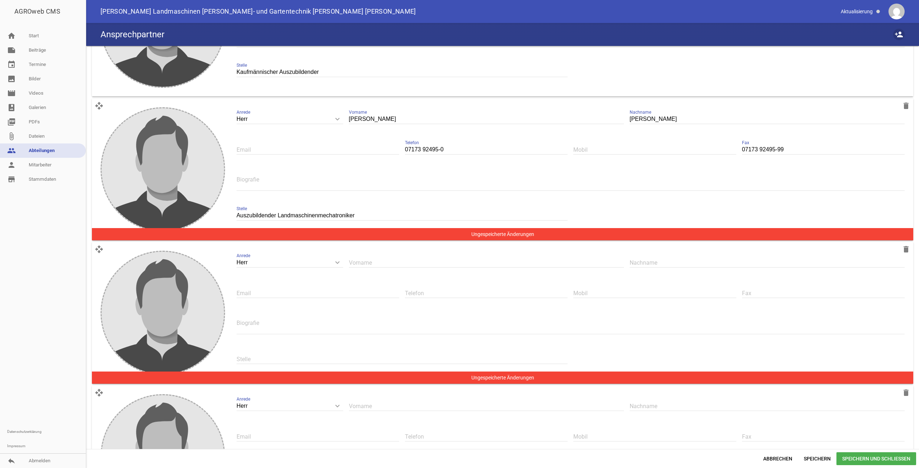
scroll to position [2999, 0]
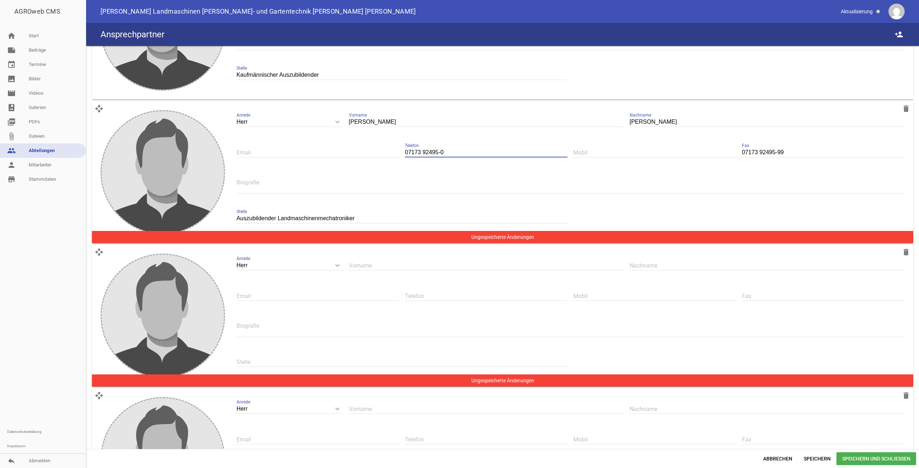
drag, startPoint x: 448, startPoint y: 141, endPoint x: 396, endPoint y: 140, distance: 52.1
click at [396, 140] on div "Herr keyboard_arrow_down Anrede Herr Frau Moritz Vorname Hägele Nachname Email …" at bounding box center [571, 170] width 680 height 132
click at [448, 291] on input "text" at bounding box center [486, 296] width 163 height 10
paste input "07173 92495-0"
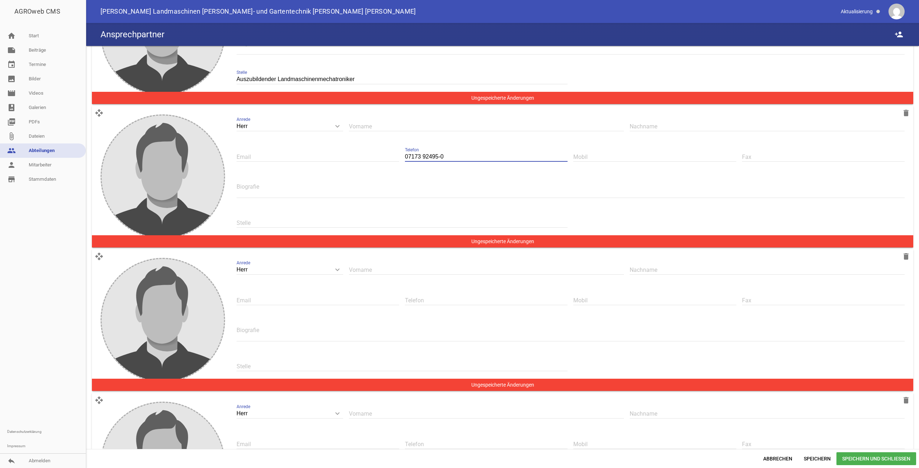
scroll to position [3179, 0]
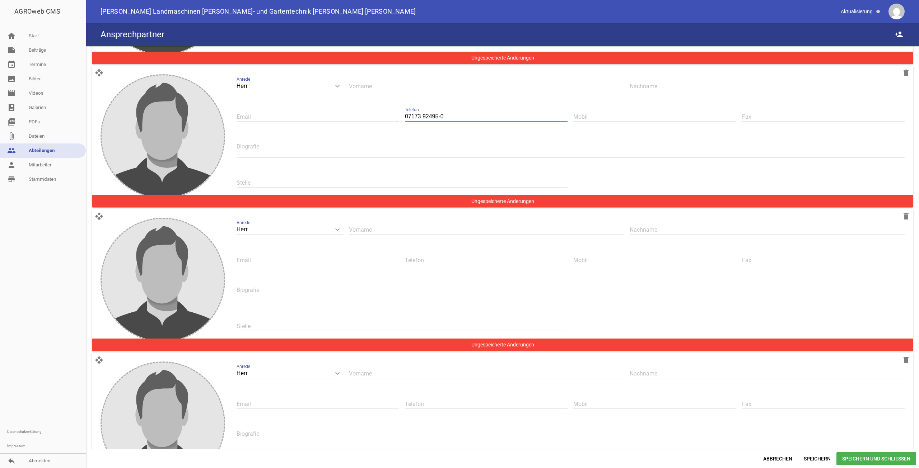
type input "07173 92495-0"
click at [448, 256] on input "text" at bounding box center [486, 261] width 163 height 10
paste input "07173 92495-0"
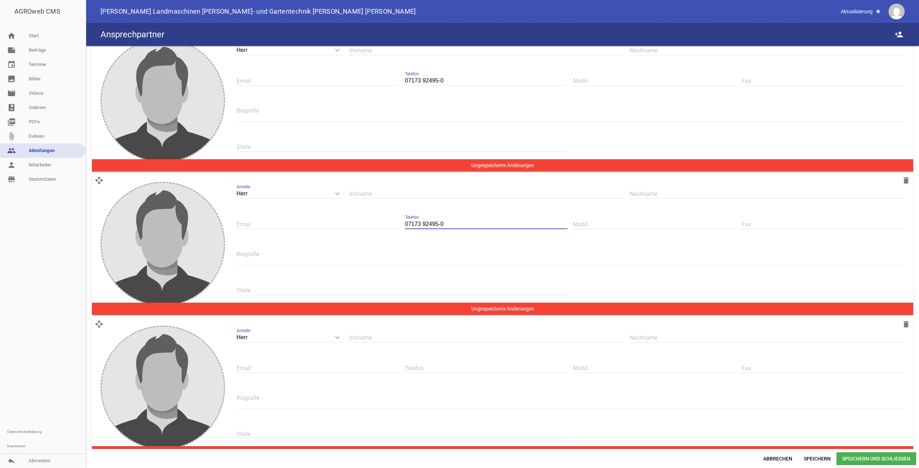
type input "07173 92495-0"
click at [430, 364] on input "text" at bounding box center [486, 369] width 163 height 10
paste input "07173 92495-0"
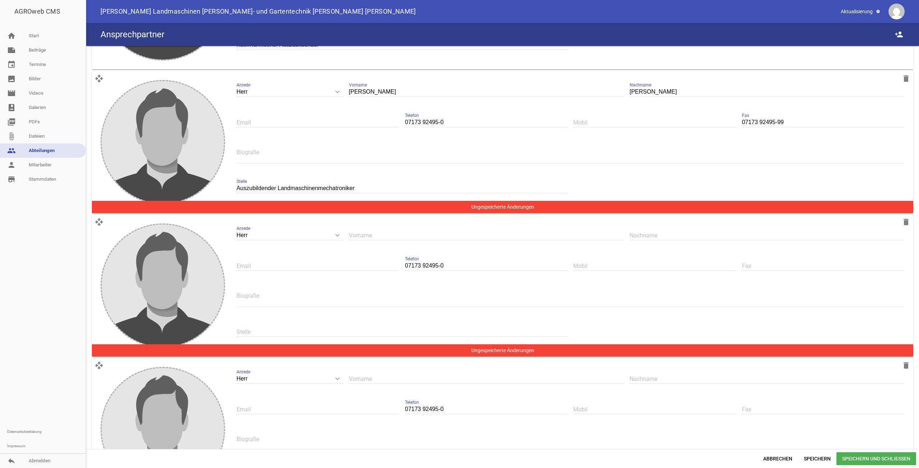
scroll to position [2963, 0]
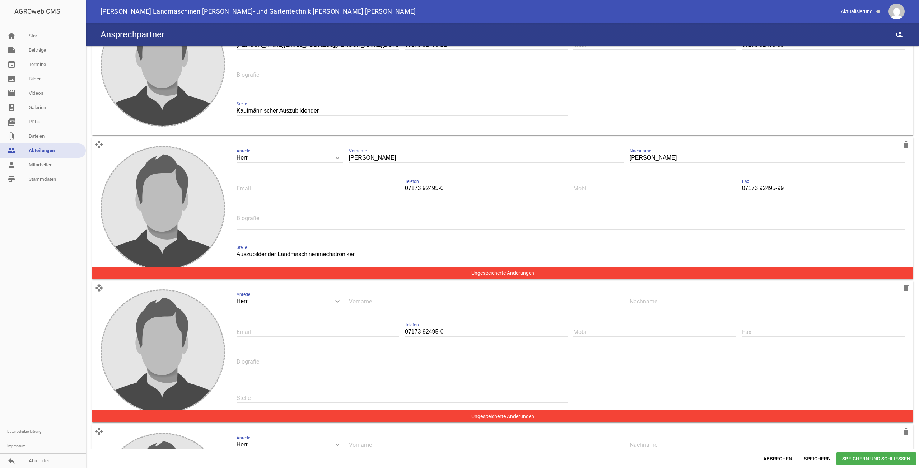
type input "07173 92495-0"
drag, startPoint x: 782, startPoint y: 173, endPoint x: 714, endPoint y: 176, distance: 68.3
click at [714, 176] on div "Herr keyboard_arrow_down Anrede Herr Frau Moritz Vorname Hägele Nachname Email …" at bounding box center [571, 206] width 680 height 132
click at [757, 327] on input "text" at bounding box center [823, 332] width 163 height 10
paste input "07173 92495-99"
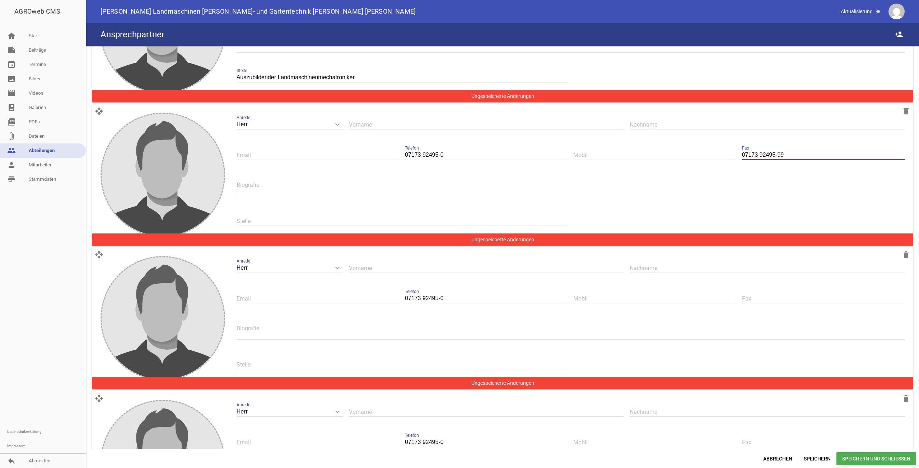
scroll to position [3143, 0]
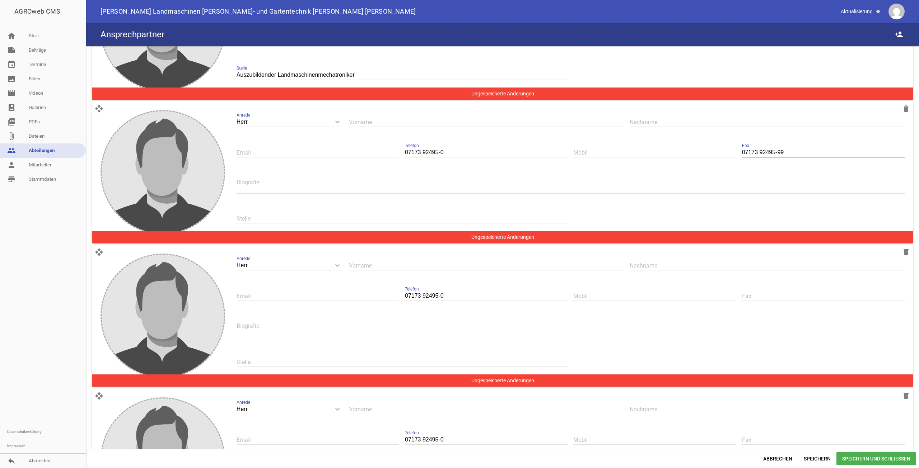
type input "07173 92495-99"
click at [771, 291] on input "text" at bounding box center [823, 296] width 163 height 10
paste input "07173 92495-99"
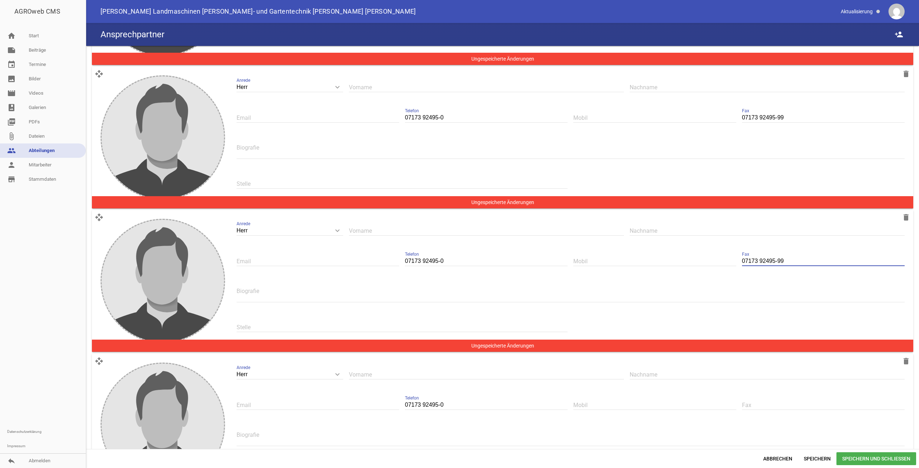
scroll to position [3215, 0]
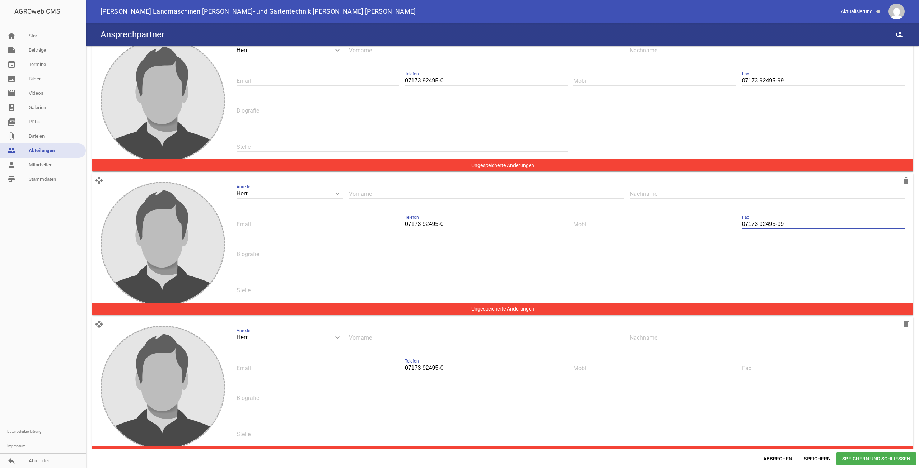
type input "07173 92495-99"
click at [755, 364] on input "text" at bounding box center [823, 369] width 163 height 10
paste input "07173 92495-99"
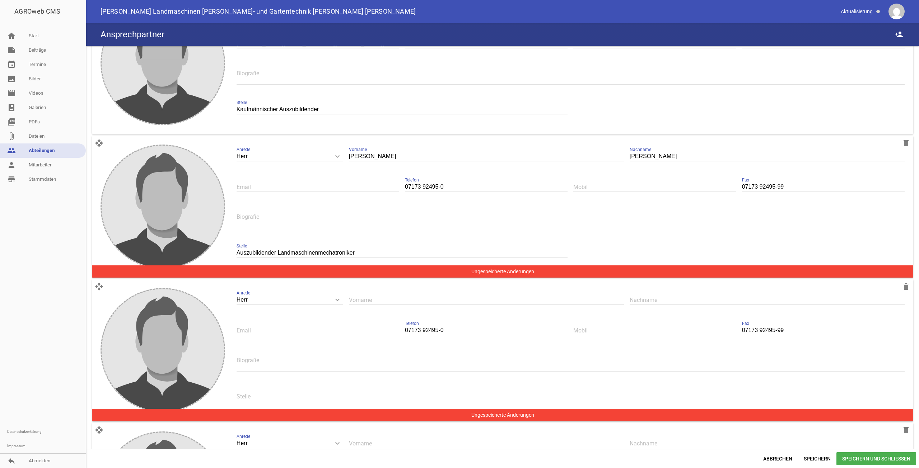
scroll to position [2963, 0]
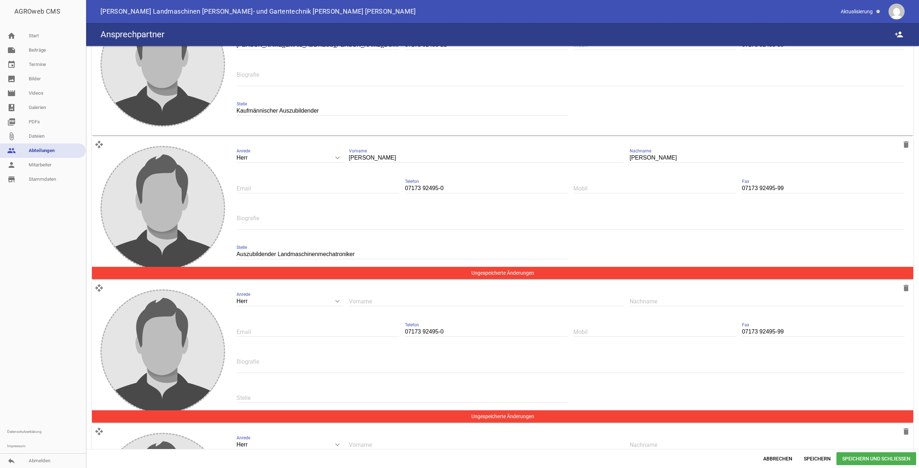
type input "07173 92495-99"
drag, startPoint x: 359, startPoint y: 241, endPoint x: 216, endPoint y: 244, distance: 142.2
click at [216, 244] on div "open_with delete image Herr keyboard_arrow_down Anrede Herr Frau Moritz Vorname…" at bounding box center [502, 208] width 821 height 142
click at [280, 393] on input "text" at bounding box center [402, 398] width 331 height 10
paste input "Auszubildender Landmaschinenmechatroniker"
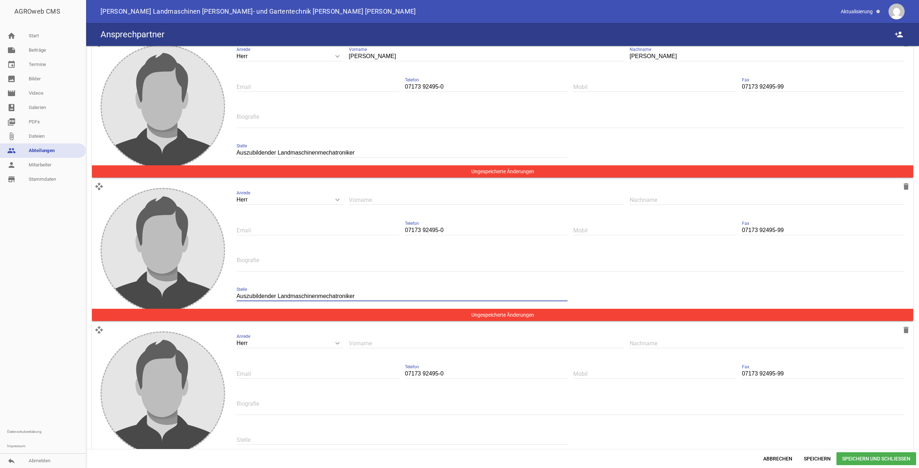
scroll to position [3107, 0]
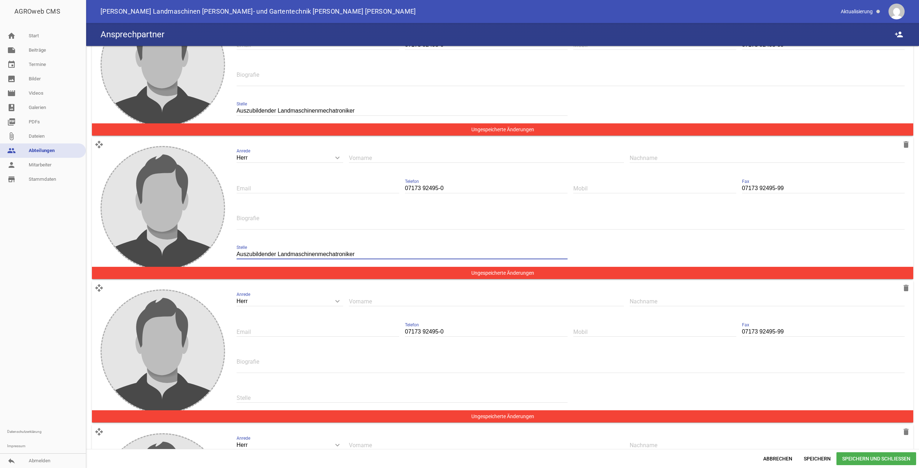
type input "Auszubildender Landmaschinenmechatroniker"
click at [277, 393] on input "text" at bounding box center [402, 398] width 331 height 10
paste input "Auszubildender Landmaschinenmechatroniker"
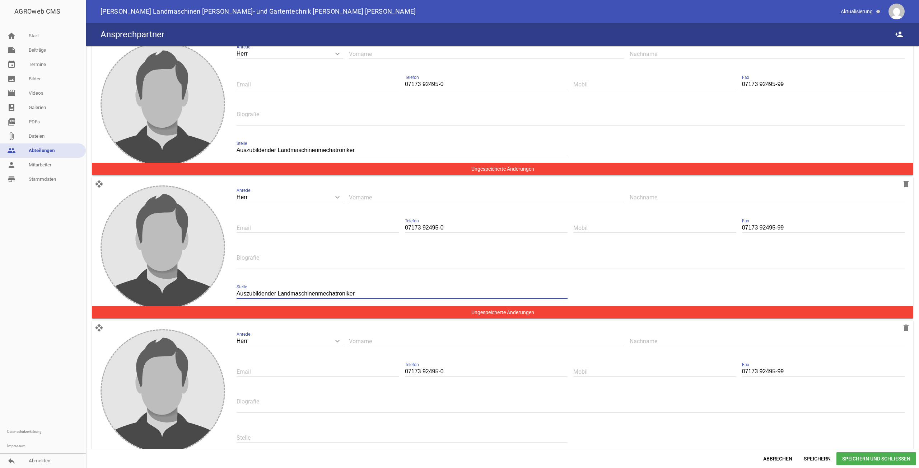
scroll to position [3215, 0]
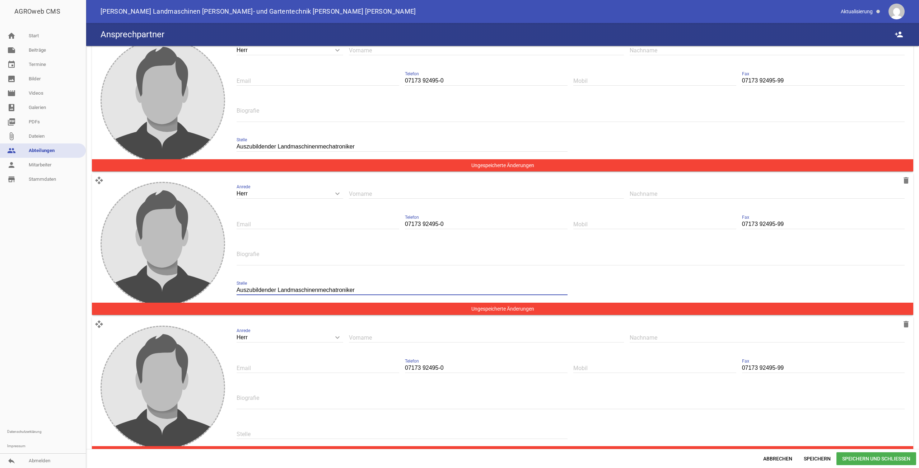
type input "Auszubildender Landmaschinenmechatroniker"
click at [268, 423] on div "Stelle" at bounding box center [402, 435] width 331 height 24
click at [268, 430] on input "text" at bounding box center [402, 435] width 331 height 10
paste input "Auszubildender Landmaschinenmechatroniker"
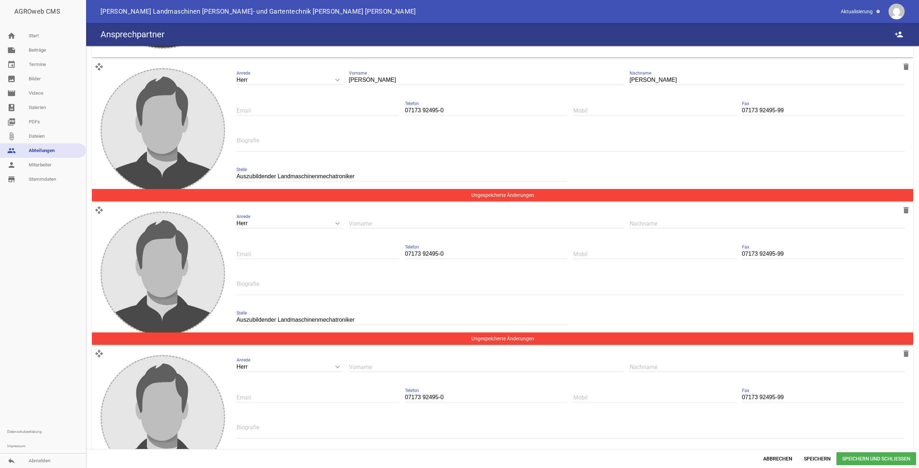
scroll to position [3035, 0]
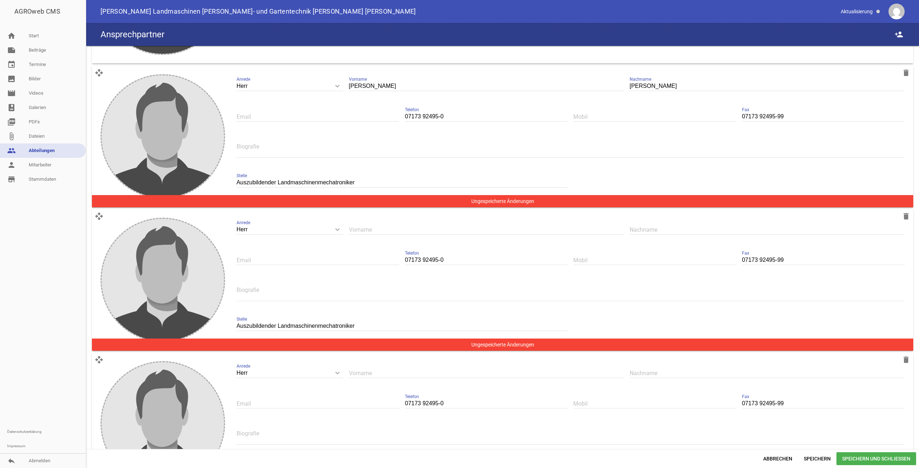
type input "Auszubildender Landmaschinenmechatroniker"
click at [395, 225] on input "text" at bounding box center [486, 230] width 275 height 10
type input "Henry"
type input "Wörle"
click at [392, 369] on input "text" at bounding box center [486, 374] width 275 height 10
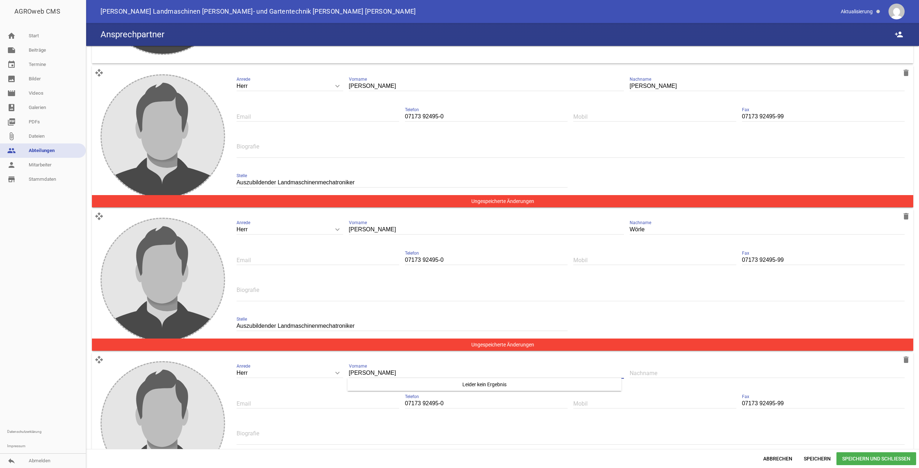
type input "Simon"
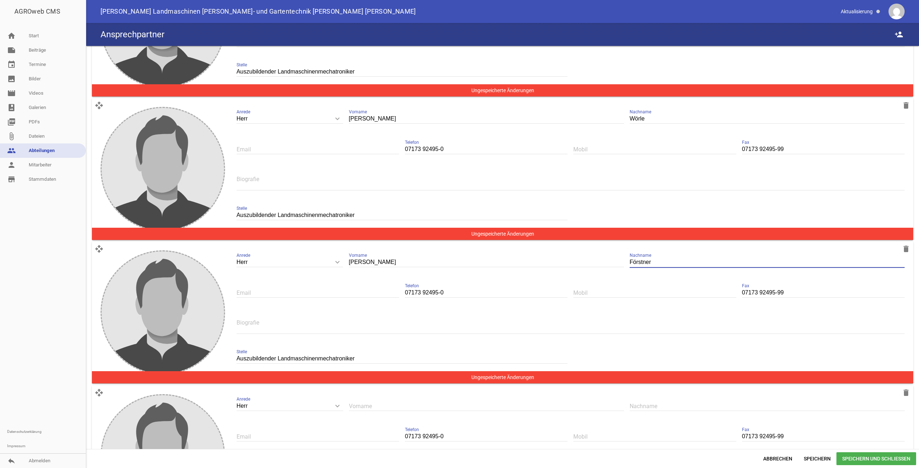
scroll to position [3179, 0]
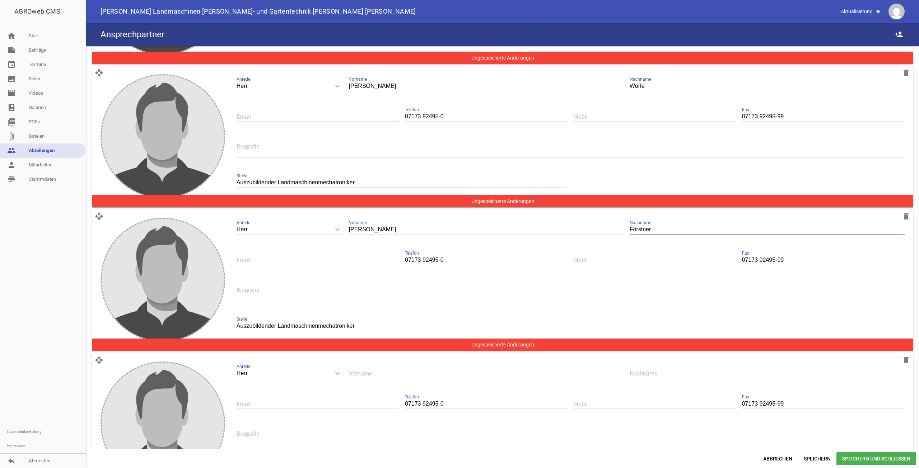
type input "Förstner"
click at [382, 369] on input "text" at bounding box center [486, 374] width 275 height 10
type input "Finn"
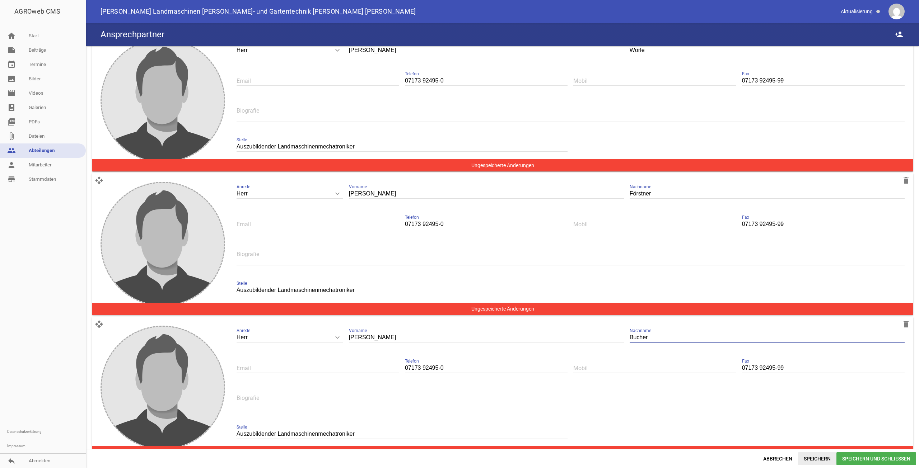
type input "Bucher"
click at [822, 457] on span "Speichern" at bounding box center [817, 459] width 38 height 13
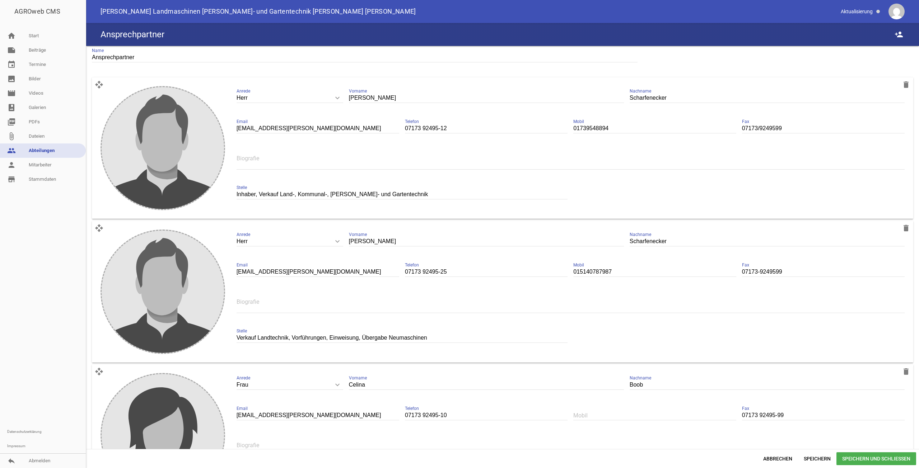
scroll to position [0, 0]
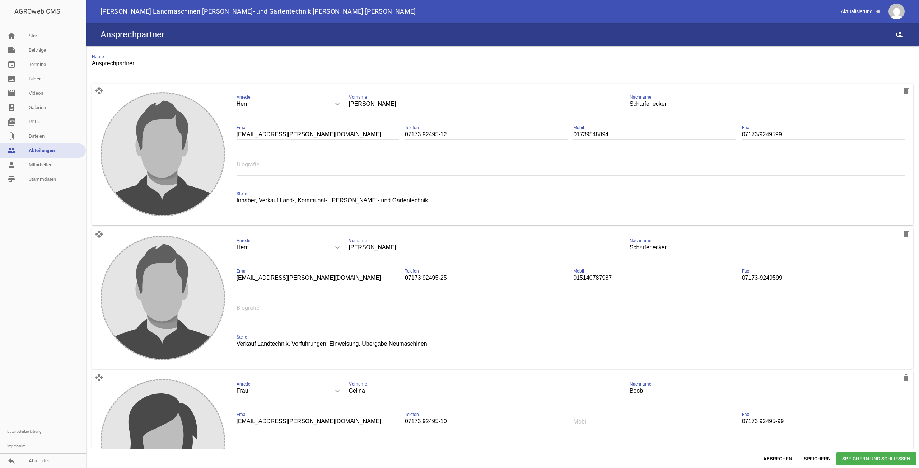
click at [862, 458] on span "Speichern und Schließen" at bounding box center [876, 459] width 80 height 13
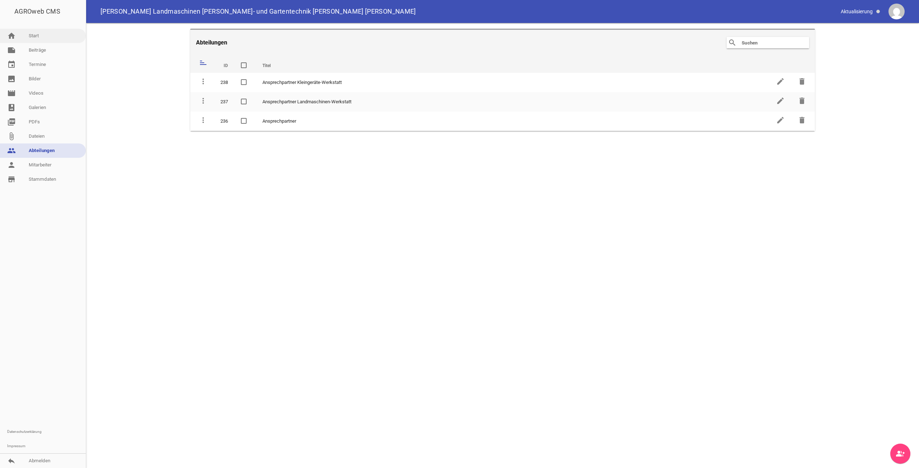
click at [61, 40] on link "home Start" at bounding box center [43, 36] width 86 height 14
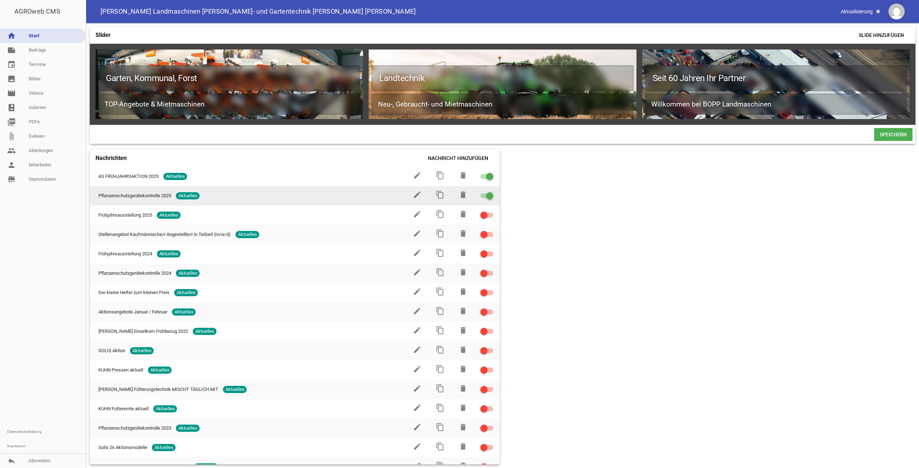
click at [480, 199] on div at bounding box center [486, 195] width 13 height 5
click at [491, 192] on input "checkbox" at bounding box center [491, 192] width 0 height 0
click at [52, 81] on link "image Bilder" at bounding box center [43, 79] width 86 height 14
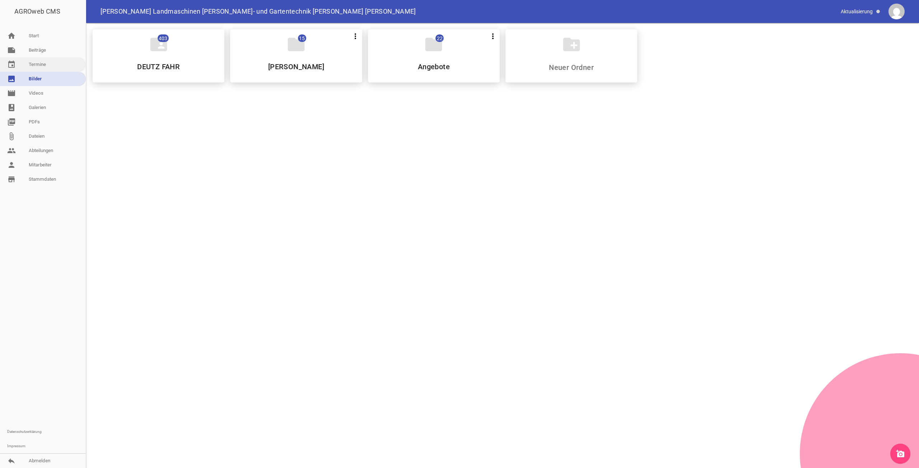
click at [53, 69] on link "event Termine" at bounding box center [43, 64] width 86 height 14
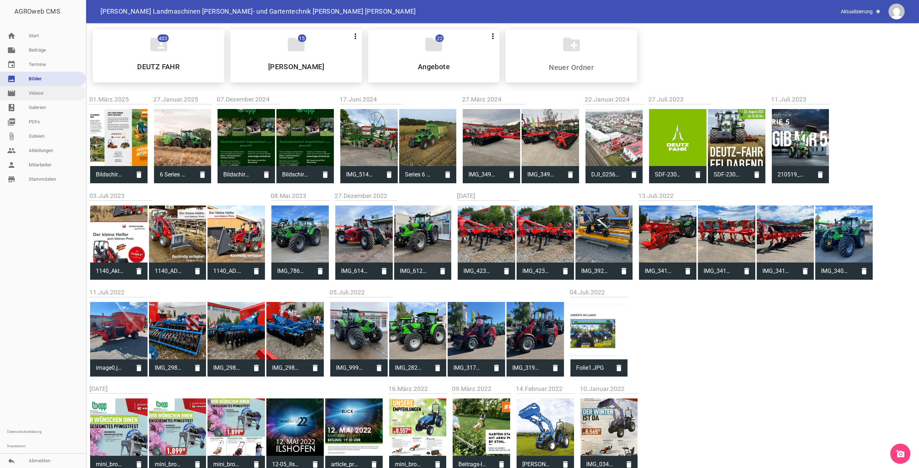
click at [48, 100] on link "movie Videos" at bounding box center [43, 93] width 86 height 14
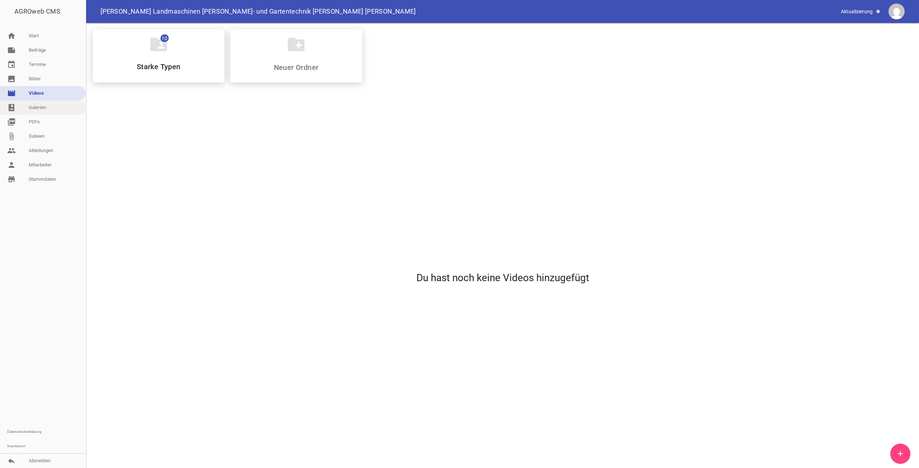
click at [46, 109] on link "photo_album Galerien" at bounding box center [43, 108] width 86 height 14
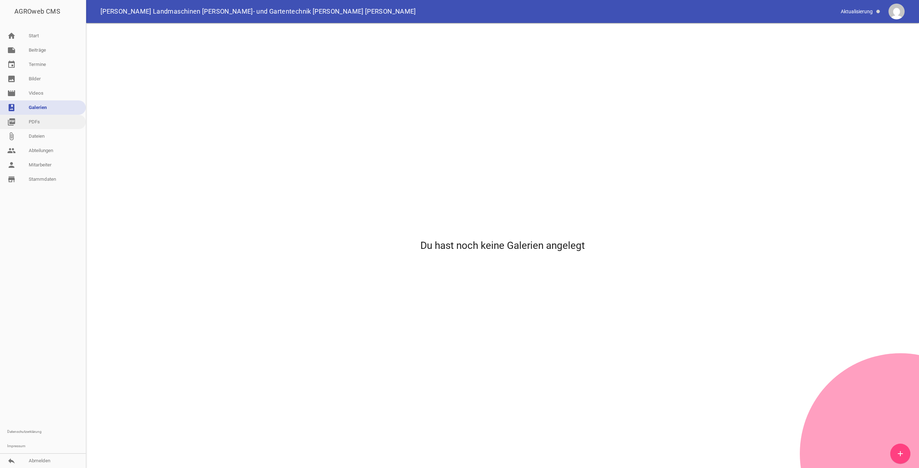
click at [43, 125] on link "picture_as_pdf PDFs" at bounding box center [43, 122] width 86 height 14
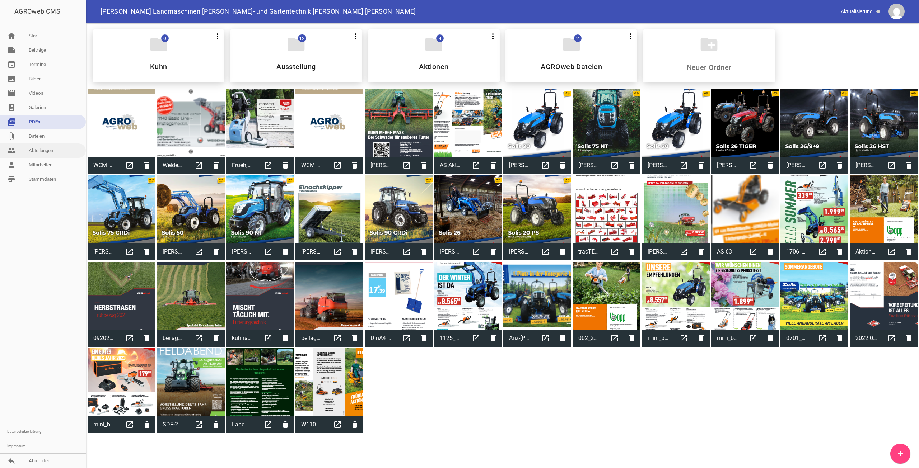
click at [42, 151] on link "people Abteilungen" at bounding box center [43, 151] width 86 height 14
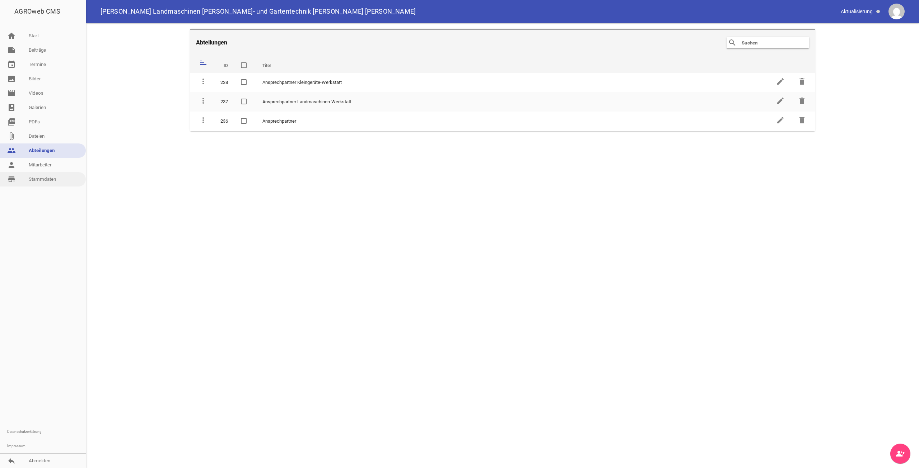
click at [42, 180] on link "store_mall_directory Stammdaten" at bounding box center [43, 179] width 86 height 14
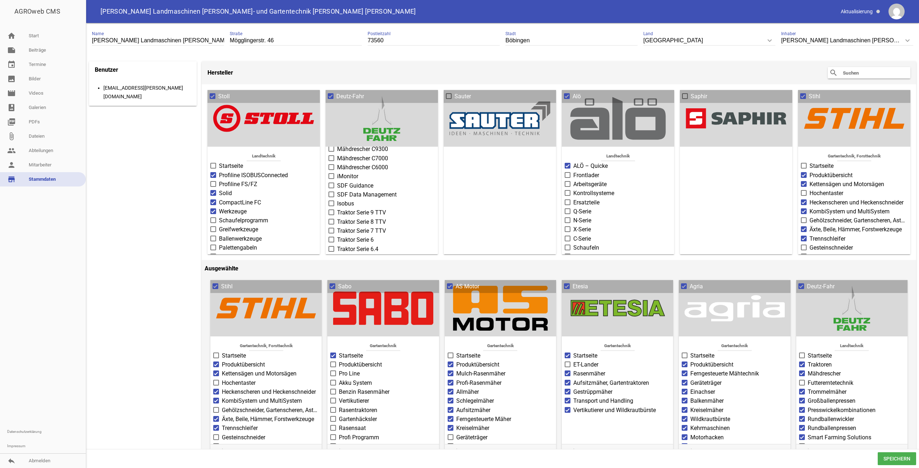
click at [868, 76] on input "text" at bounding box center [870, 73] width 57 height 9
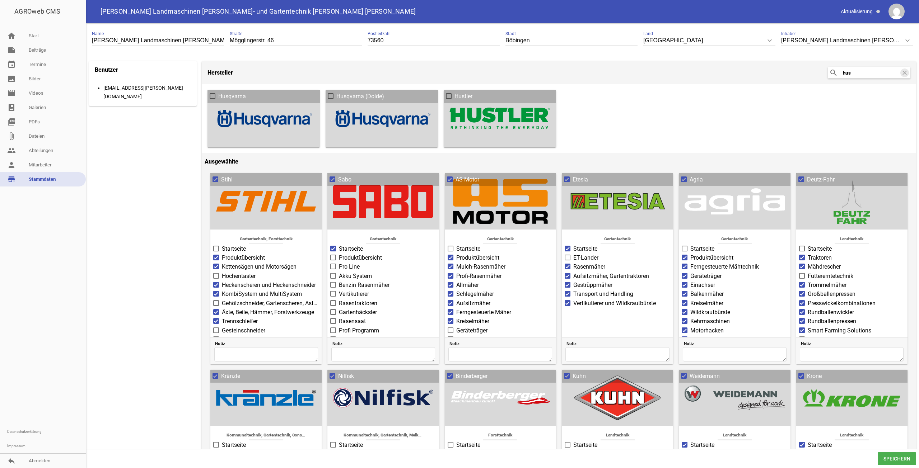
type input "hus"
click at [212, 95] on span at bounding box center [212, 96] width 5 height 4
click at [218, 92] on input "Husqvarna" at bounding box center [218, 92] width 0 height 0
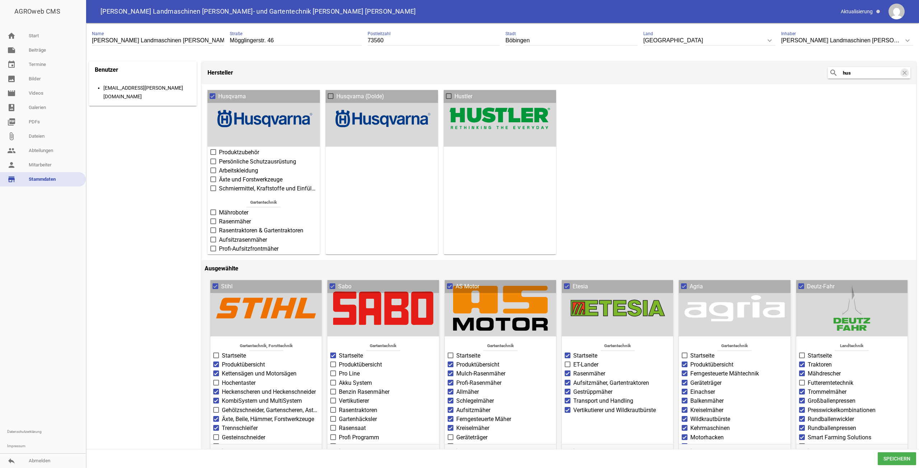
scroll to position [144, 0]
click at [214, 199] on span at bounding box center [213, 201] width 5 height 4
click at [219, 197] on input "Mähroboter" at bounding box center [219, 197] width 0 height 0
click at [215, 216] on span at bounding box center [213, 218] width 5 height 4
click at [219, 215] on input "Rasentraktoren & Gartentraktoren" at bounding box center [219, 215] width 0 height 0
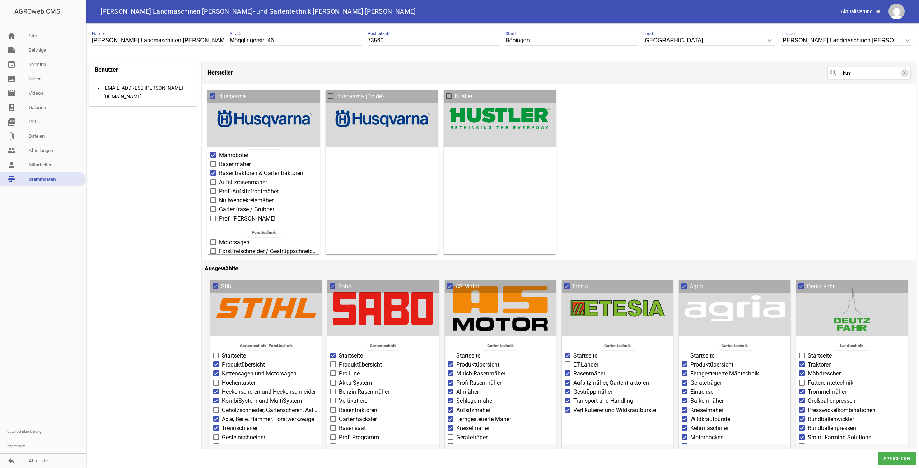
scroll to position [195, 0]
click at [223, 173] on span "Aufsitzrasenmäher" at bounding box center [243, 177] width 48 height 9
click at [219, 173] on input "Aufsitzrasenmäher" at bounding box center [219, 173] width 0 height 0
click at [225, 182] on span "Profi-Aufsitzfrontmäher" at bounding box center [249, 186] width 60 height 9
click at [219, 182] on input "Profi-Aufsitzfrontmäher" at bounding box center [219, 182] width 0 height 0
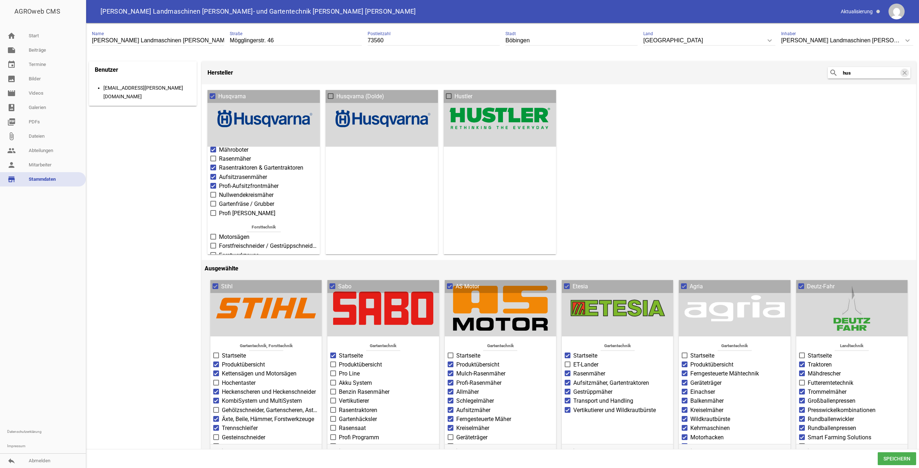
click at [228, 209] on span "Profi Mähroboter" at bounding box center [247, 213] width 56 height 9
click at [219, 209] on input "Profi Mähroboter" at bounding box center [219, 209] width 0 height 0
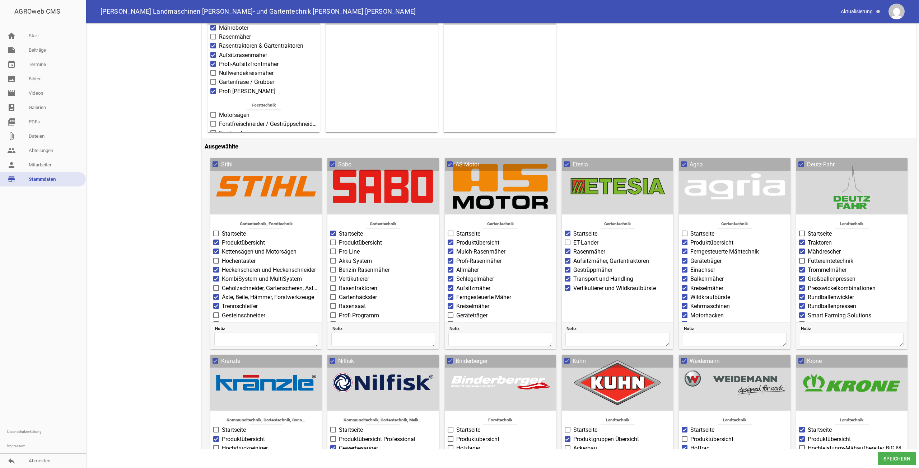
scroll to position [0, 0]
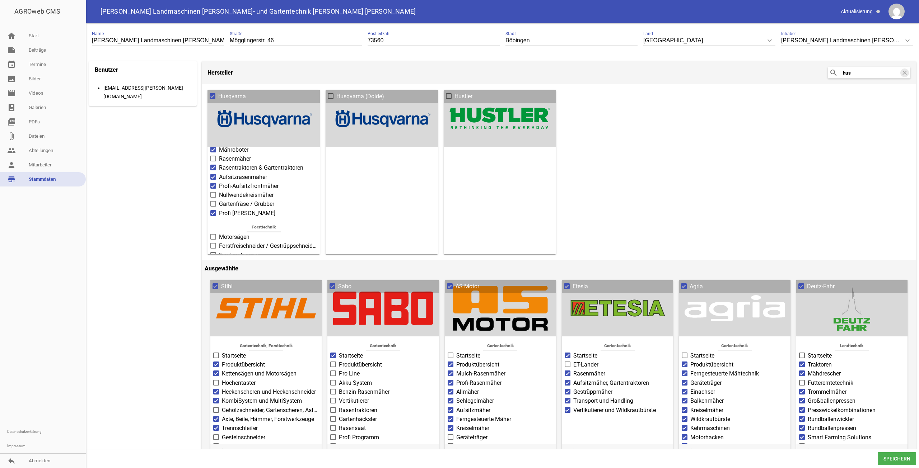
click at [898, 460] on span "Speichern" at bounding box center [897, 459] width 38 height 13
click at [45, 149] on link "people Abteilungen" at bounding box center [43, 151] width 86 height 14
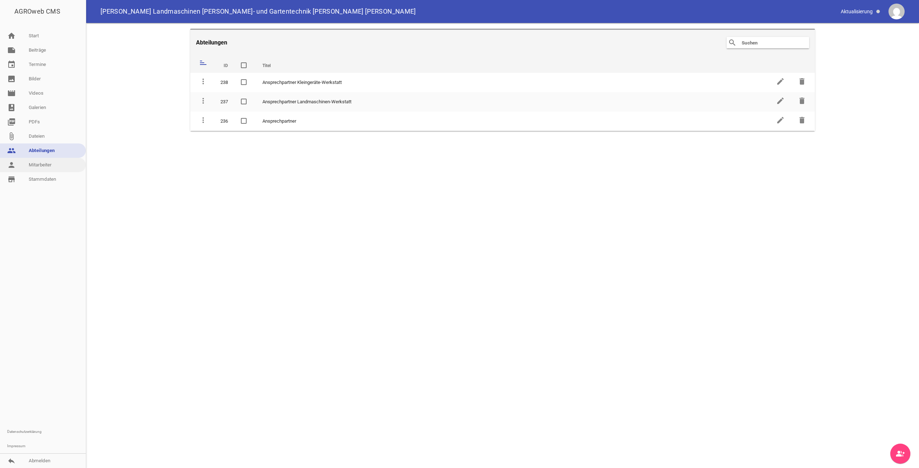
click at [42, 165] on link "person Mitarbeiter" at bounding box center [43, 165] width 86 height 14
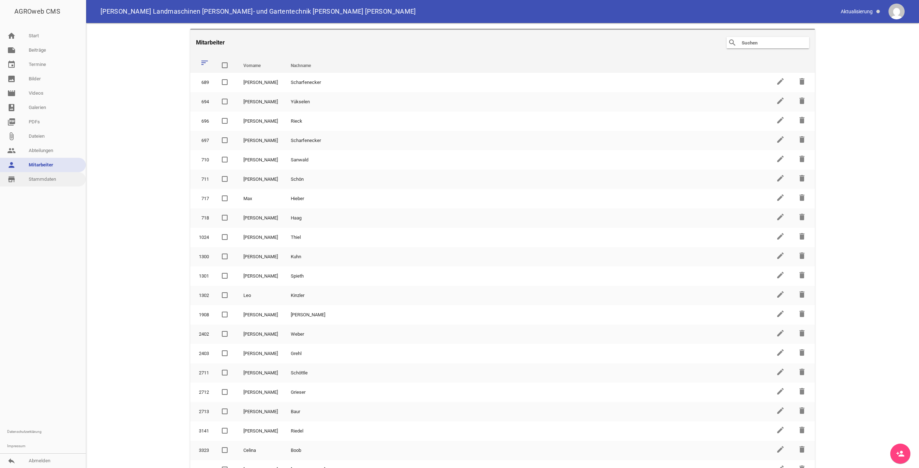
click at [41, 183] on link "store_mall_directory Stammdaten" at bounding box center [43, 179] width 86 height 14
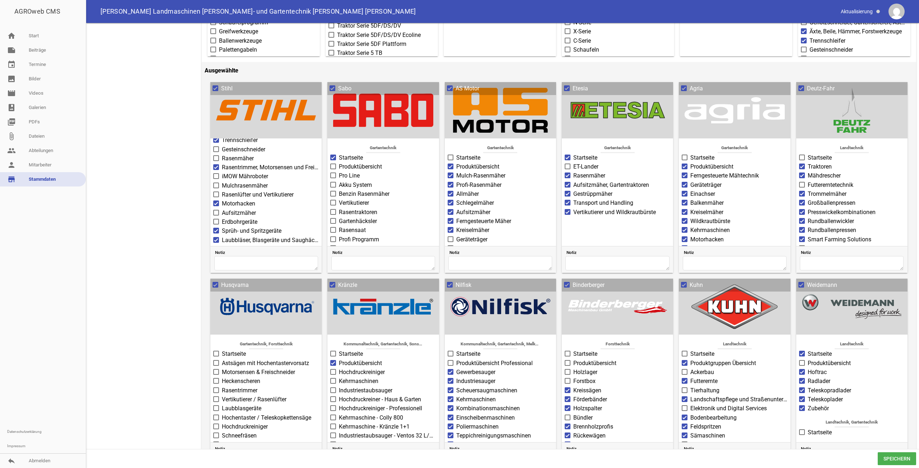
scroll to position [162, 0]
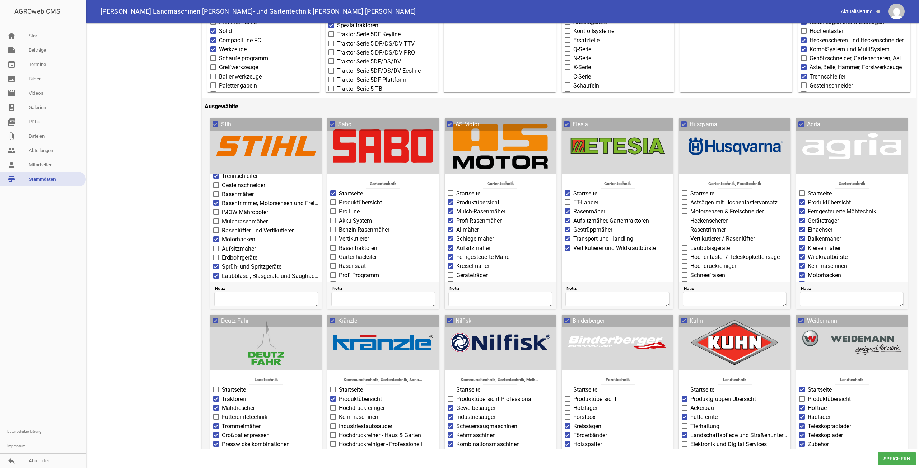
click at [902, 463] on span "Speichern" at bounding box center [897, 459] width 38 height 13
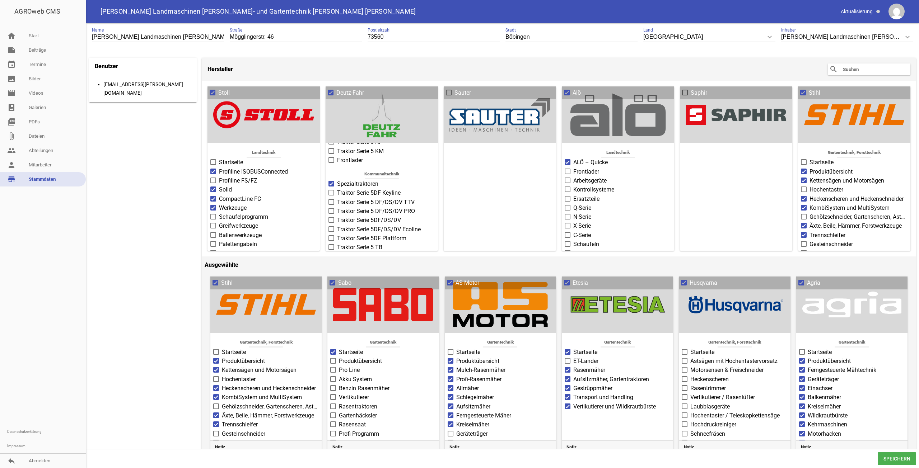
scroll to position [0, 0]
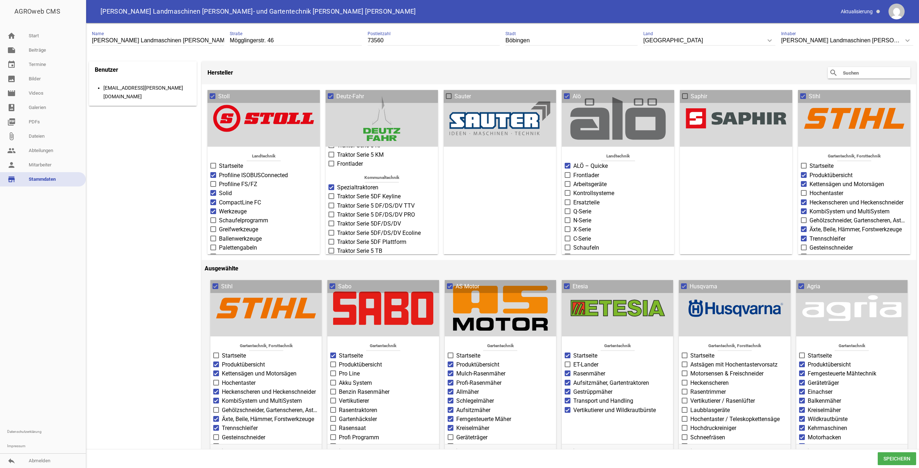
click at [877, 78] on div "search clear" at bounding box center [869, 72] width 83 height 11
click at [877, 77] on div "search clear" at bounding box center [869, 72] width 83 height 11
drag, startPoint x: 874, startPoint y: 73, endPoint x: 869, endPoint y: 73, distance: 5.7
click at [874, 73] on input "text" at bounding box center [870, 73] width 57 height 9
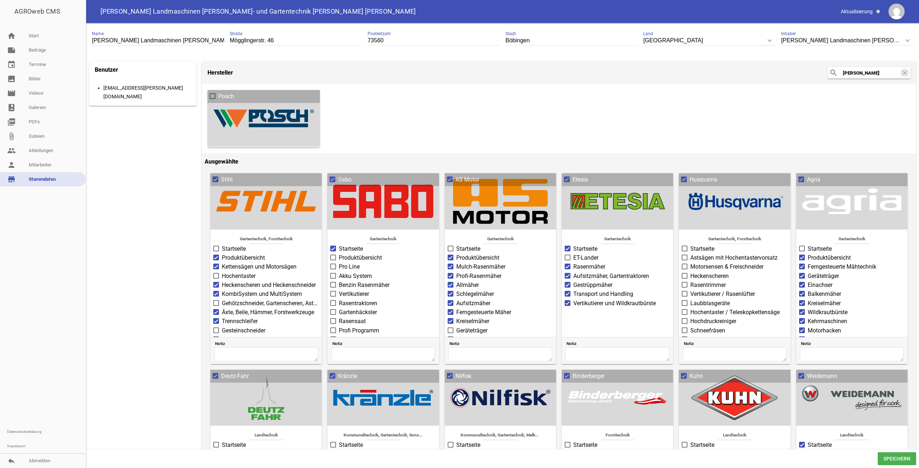
click at [213, 116] on div "Posch" at bounding box center [263, 118] width 112 height 57
click at [235, 114] on div at bounding box center [263, 118] width 101 height 45
click at [212, 94] on span at bounding box center [212, 96] width 5 height 4
click at [218, 92] on input "Posch" at bounding box center [218, 92] width 0 height 0
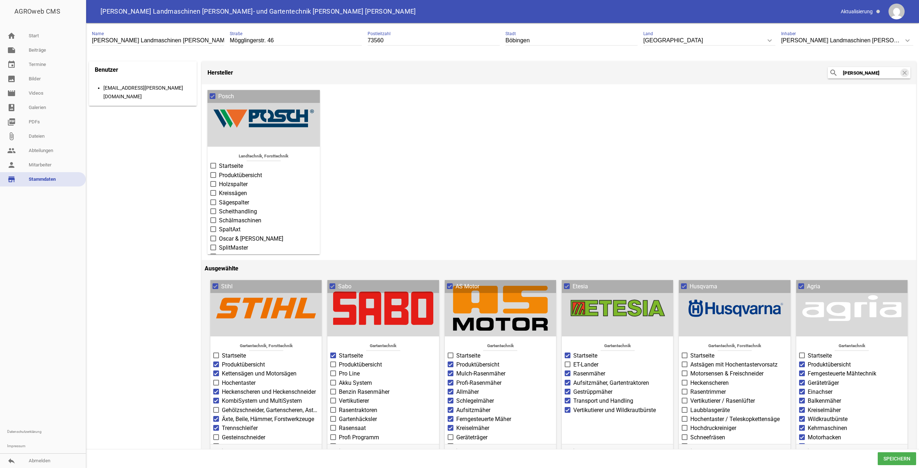
click at [247, 171] on span "Produktübersicht" at bounding box center [240, 175] width 43 height 9
click at [219, 171] on input "Produktübersicht" at bounding box center [219, 171] width 0 height 0
click at [225, 251] on span "Startseite" at bounding box center [231, 255] width 24 height 9
click at [219, 251] on input "Startseite" at bounding box center [219, 251] width 0 height 0
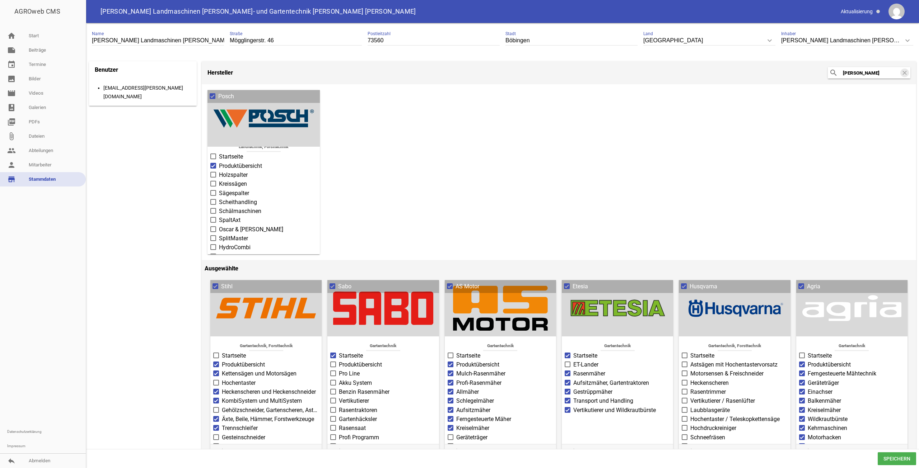
scroll to position [0, 0]
click at [242, 185] on span "Holzspalter" at bounding box center [233, 184] width 29 height 9
click at [219, 180] on input "Holzspalter" at bounding box center [219, 180] width 0 height 0
click at [240, 191] on span "Kreissägen" at bounding box center [233, 193] width 28 height 9
click at [219, 189] on input "Kreissägen" at bounding box center [219, 189] width 0 height 0
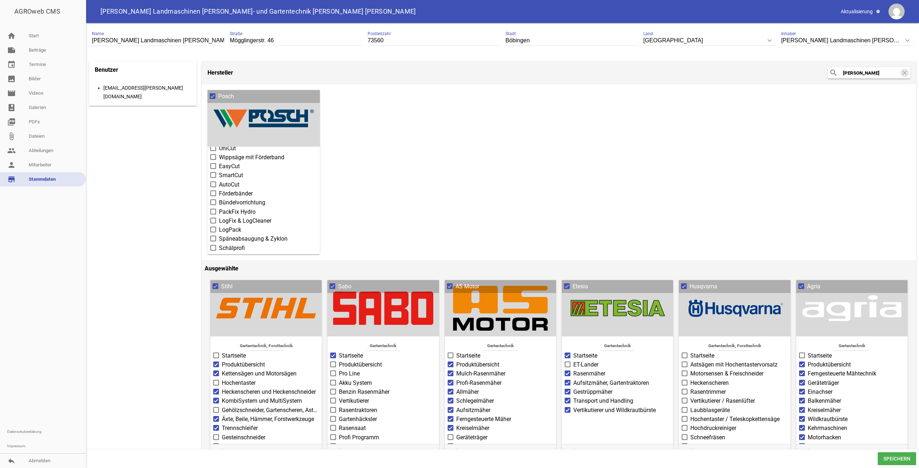
scroll to position [162, 0]
click at [865, 75] on input "posch" at bounding box center [870, 73] width 57 height 9
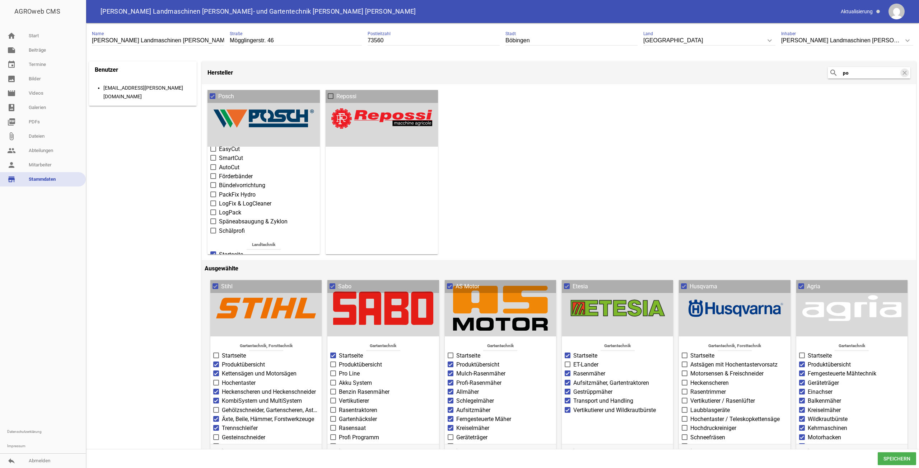
type input "p"
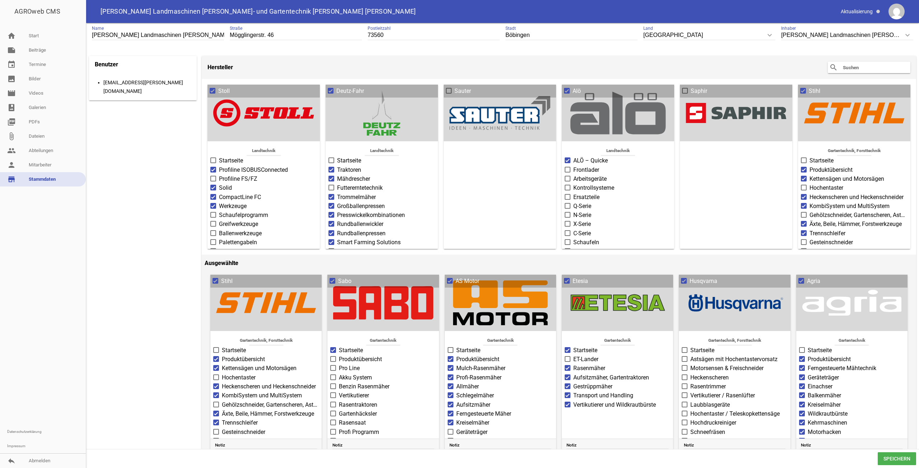
scroll to position [0, 0]
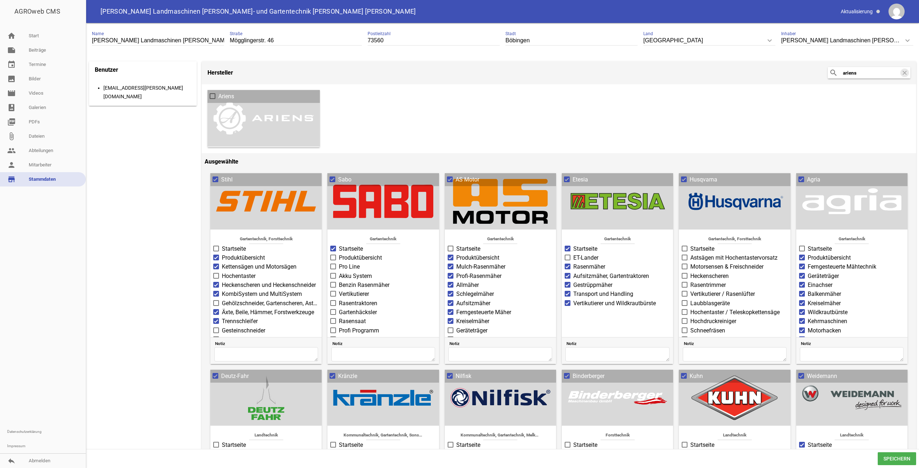
click at [211, 95] on span at bounding box center [212, 96] width 5 height 4
click at [218, 92] on input "Ariens" at bounding box center [218, 92] width 0 height 0
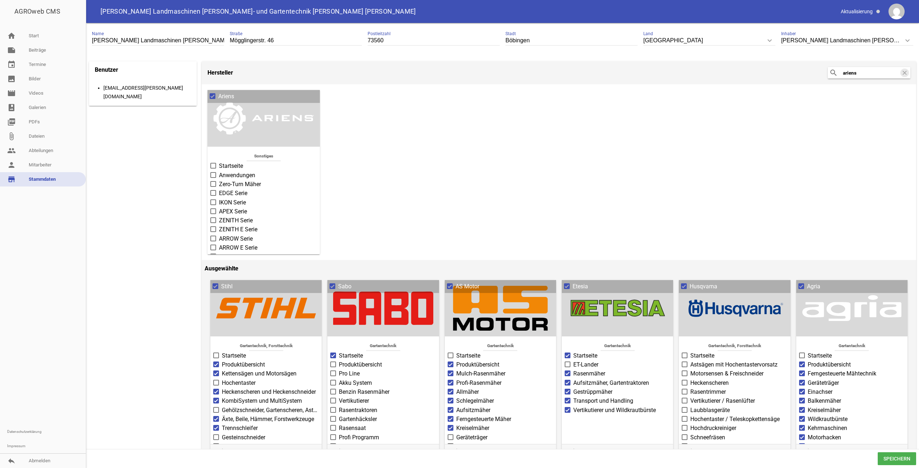
click at [232, 166] on span "Startseite" at bounding box center [231, 166] width 24 height 9
click at [219, 162] on input "Startseite" at bounding box center [219, 162] width 0 height 0
click at [247, 195] on span "Schneefräsen" at bounding box center [236, 199] width 35 height 9
click at [219, 195] on input "Schneefräsen" at bounding box center [219, 195] width 0 height 0
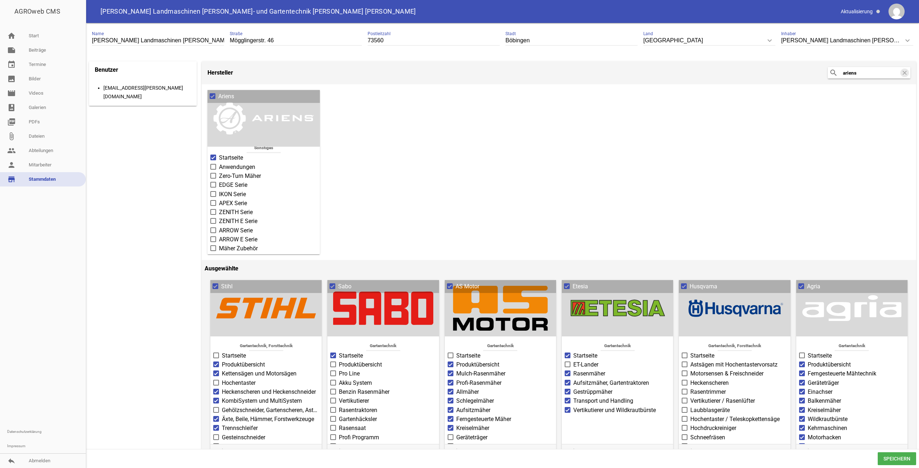
scroll to position [0, 0]
click at [243, 184] on span "Zero-Turn Mäher" at bounding box center [240, 184] width 42 height 9
click at [219, 180] on input "Zero-Turn Mäher" at bounding box center [219, 180] width 0 height 0
click at [875, 75] on input "ariens" at bounding box center [870, 73] width 57 height 9
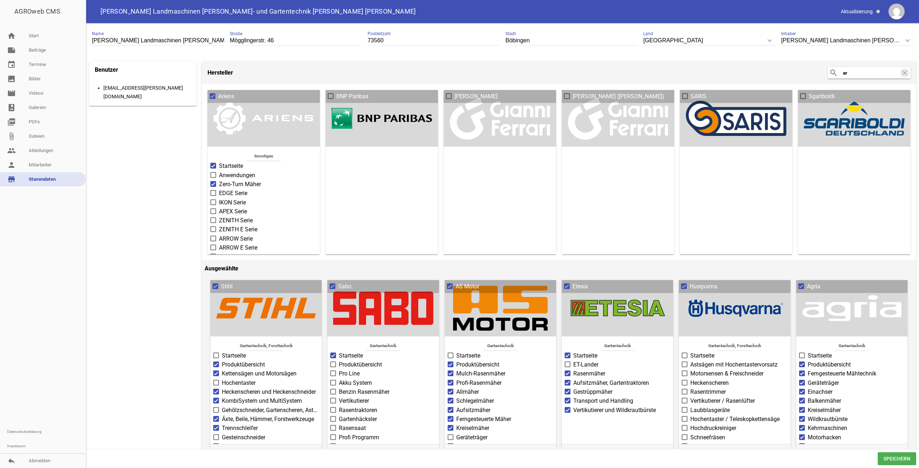
type input "a"
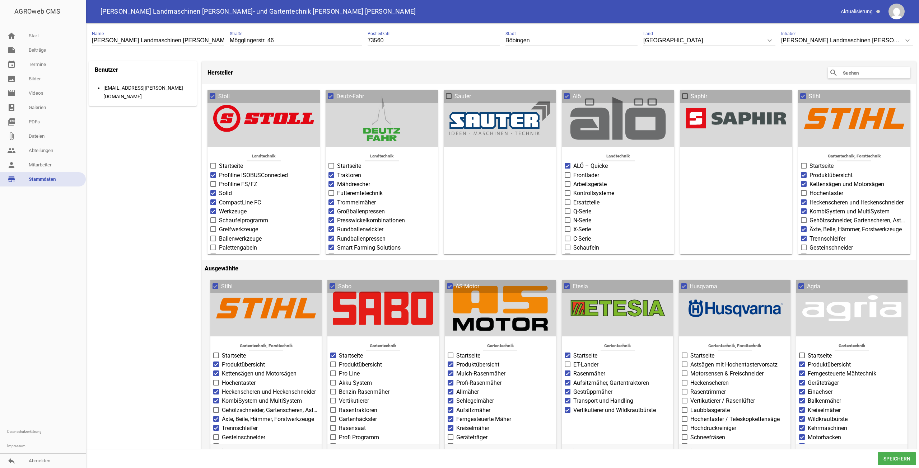
click at [584, 364] on span "ET-Lander" at bounding box center [585, 365] width 25 height 9
click at [573, 361] on input "ET-Lander" at bounding box center [573, 361] width 0 height 0
click at [868, 75] on input "text" at bounding box center [870, 73] width 57 height 9
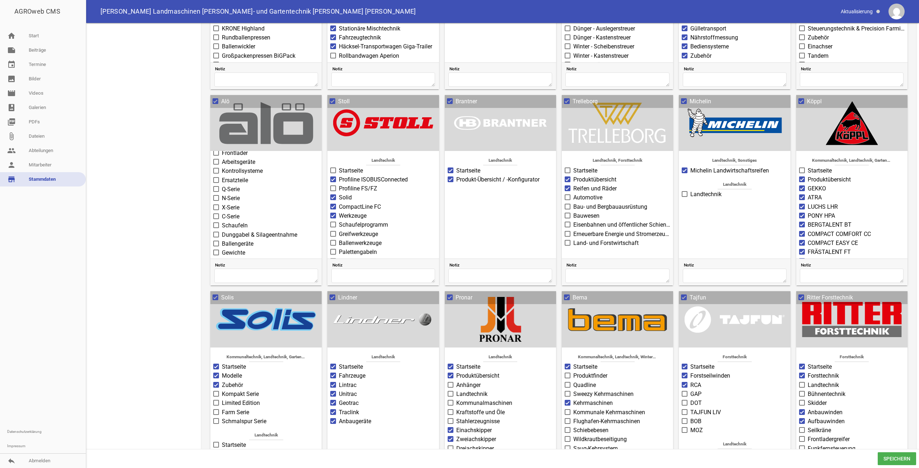
scroll to position [104, 0]
click at [221, 226] on label "ALÖ – Trima" at bounding box center [266, 230] width 106 height 9
click at [222, 226] on input "ALÖ – Trima" at bounding box center [222, 226] width 0 height 0
click at [237, 177] on span "Frontlader" at bounding box center [235, 180] width 26 height 9
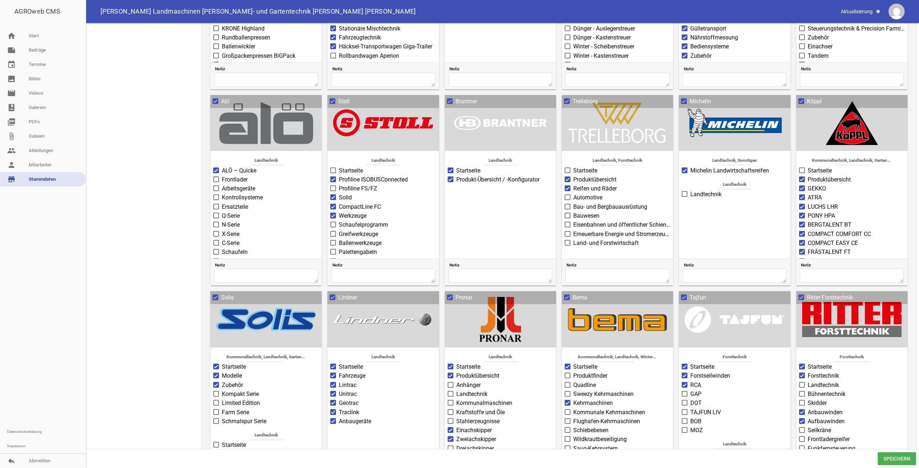
click at [222, 176] on input "Frontlader" at bounding box center [222, 176] width 0 height 0
click at [233, 189] on span "Arbeitsgeräte" at bounding box center [238, 189] width 33 height 9
click at [222, 185] on input "Arbeitsgeräte" at bounding box center [222, 185] width 0 height 0
click at [254, 195] on span "Kontrollsysteme" at bounding box center [242, 197] width 41 height 9
click at [222, 193] on input "Kontrollsysteme" at bounding box center [222, 193] width 0 height 0
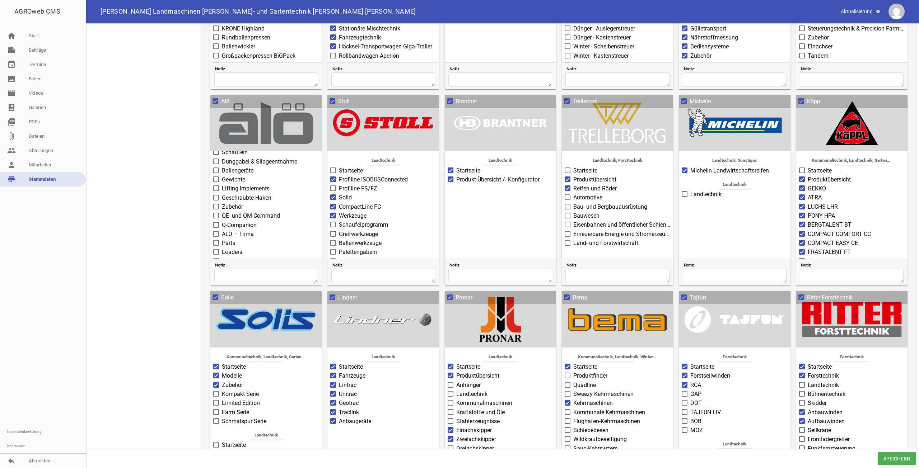
scroll to position [104, 0]
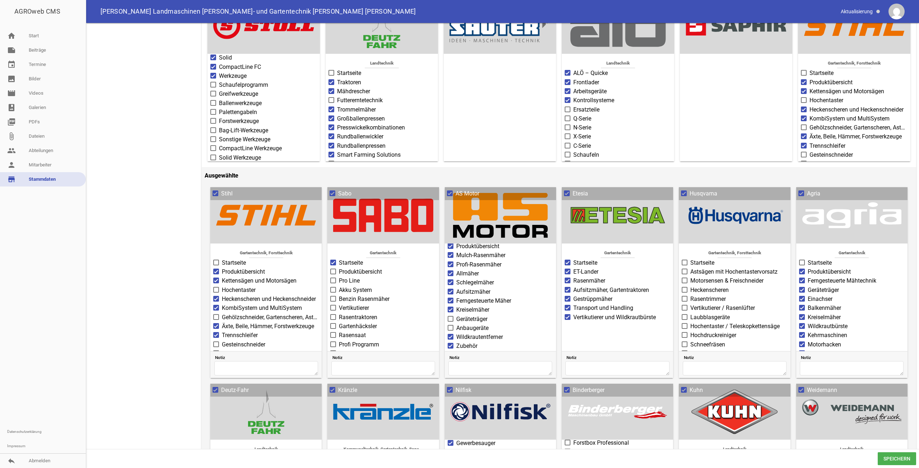
scroll to position [0, 0]
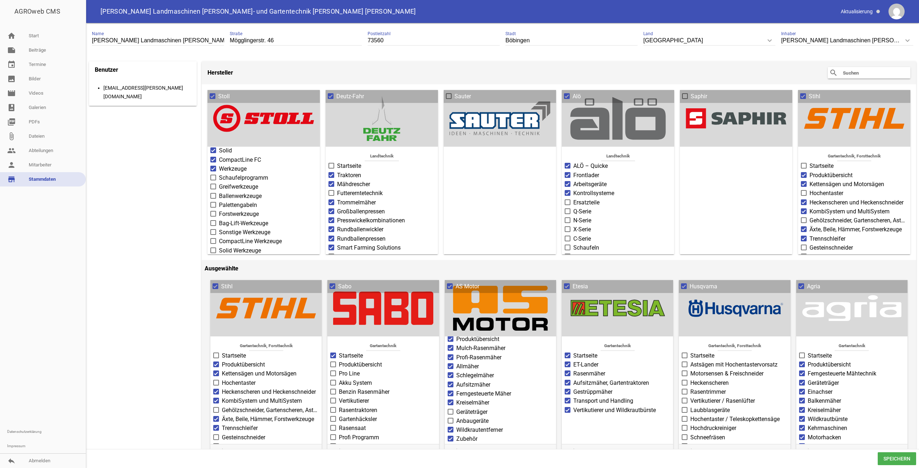
click at [864, 73] on input "text" at bounding box center [870, 73] width 57 height 9
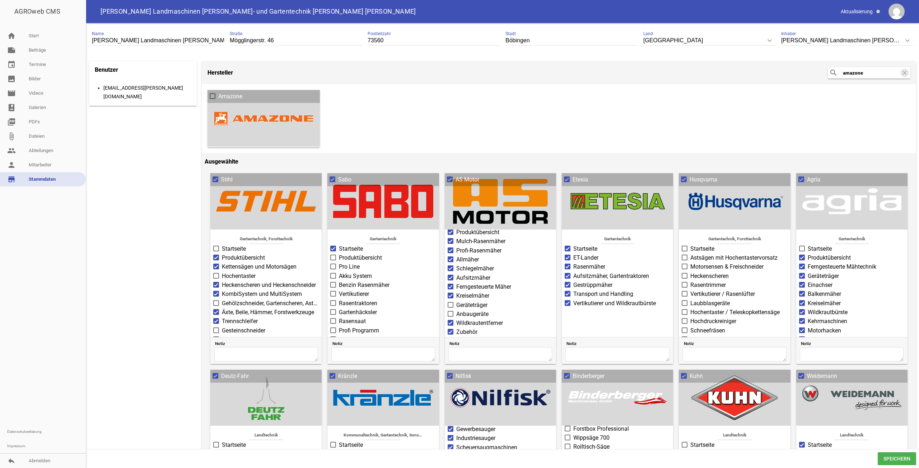
click at [227, 93] on span "Amazone" at bounding box center [230, 96] width 24 height 9
click at [218, 92] on input "Amazone" at bounding box center [218, 92] width 0 height 0
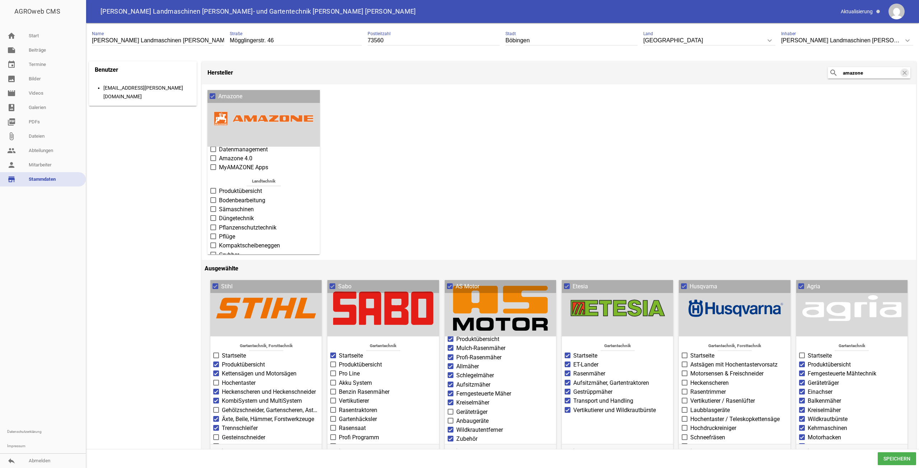
scroll to position [72, 0]
click at [243, 196] on span "Düngetechnik" at bounding box center [236, 200] width 35 height 9
click at [219, 196] on input "Düngetechnik" at bounding box center [219, 196] width 0 height 0
click at [243, 205] on span "Pflanzenschutztechnik" at bounding box center [247, 209] width 57 height 9
click at [219, 205] on input "Pflanzenschutztechnik" at bounding box center [219, 205] width 0 height 0
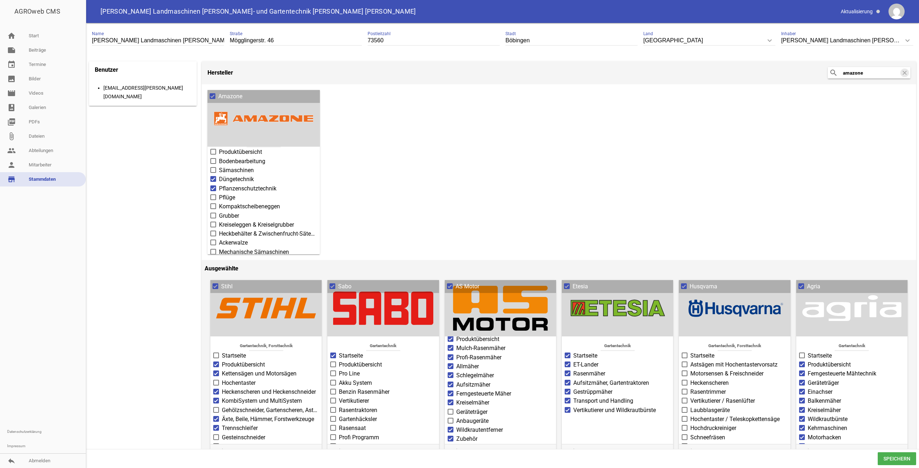
scroll to position [0, 0]
click at [239, 165] on span "Startseite" at bounding box center [231, 166] width 24 height 9
click at [219, 162] on input "Startseite" at bounding box center [219, 162] width 0 height 0
click at [883, 71] on input "amazone" at bounding box center [870, 73] width 57 height 9
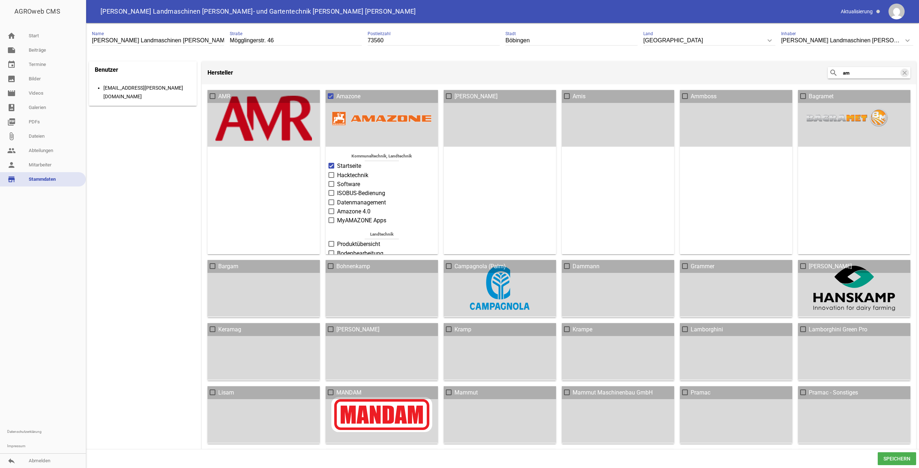
type input "a"
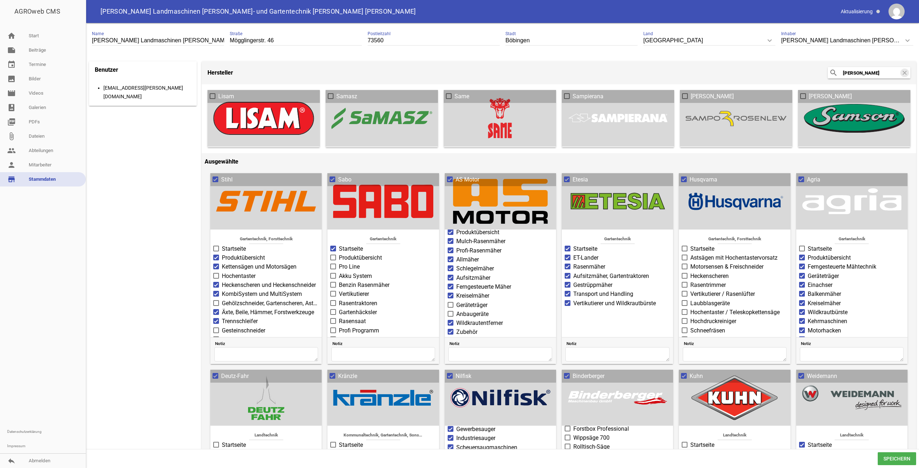
click at [331, 95] on span at bounding box center [330, 96] width 5 height 4
click at [336, 92] on input "Samasz" at bounding box center [336, 92] width 0 height 0
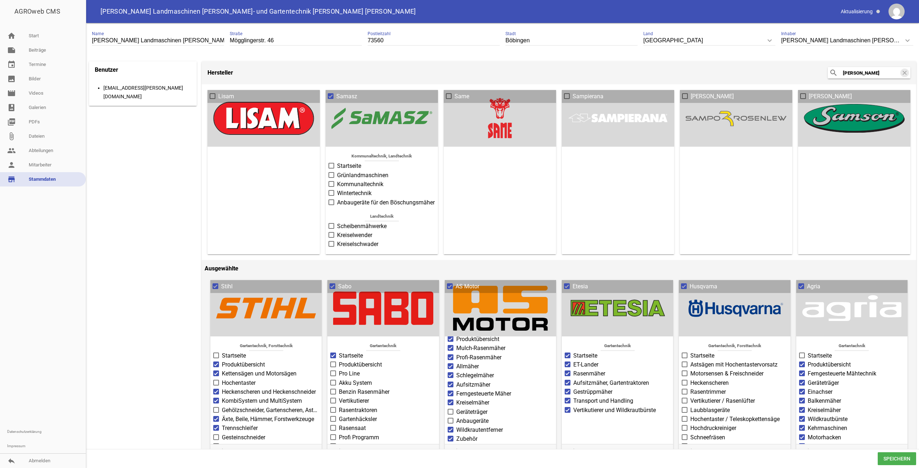
click at [342, 165] on span "Startseite" at bounding box center [349, 166] width 24 height 9
click at [337, 162] on input "Startseite" at bounding box center [337, 162] width 0 height 0
click at [343, 182] on span "Kommunaltechnik" at bounding box center [360, 184] width 46 height 9
click at [337, 180] on input "Kommunaltechnik" at bounding box center [337, 180] width 0 height 0
click at [340, 191] on span "Wintertechnik" at bounding box center [354, 193] width 34 height 9
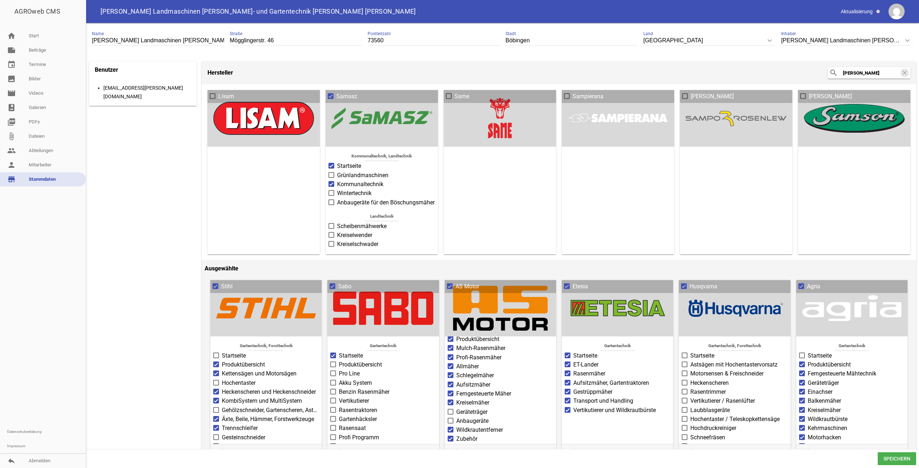
click at [337, 189] on input "Wintertechnik" at bounding box center [337, 189] width 0 height 0
click at [350, 192] on span "Wintertechnik" at bounding box center [354, 193] width 34 height 9
click at [337, 189] on input "Wintertechnik" at bounding box center [337, 189] width 0 height 0
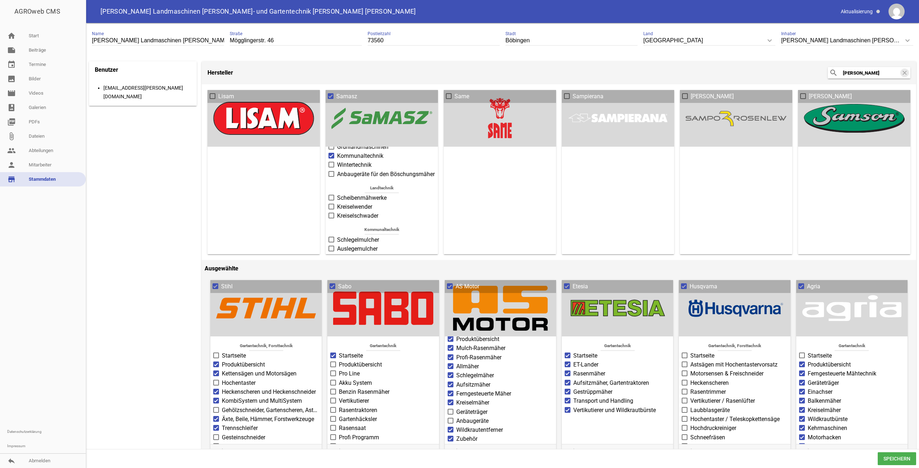
scroll to position [55, 0]
click at [354, 228] on span "Schneepflüge" at bounding box center [354, 231] width 34 height 9
click at [337, 227] on input "Schneepflüge" at bounding box center [337, 227] width 0 height 0
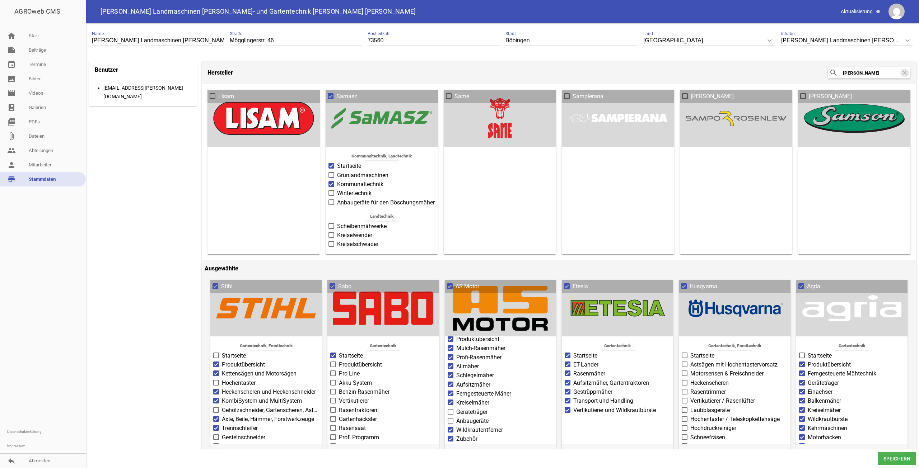
click at [876, 74] on input "sam" at bounding box center [870, 73] width 57 height 9
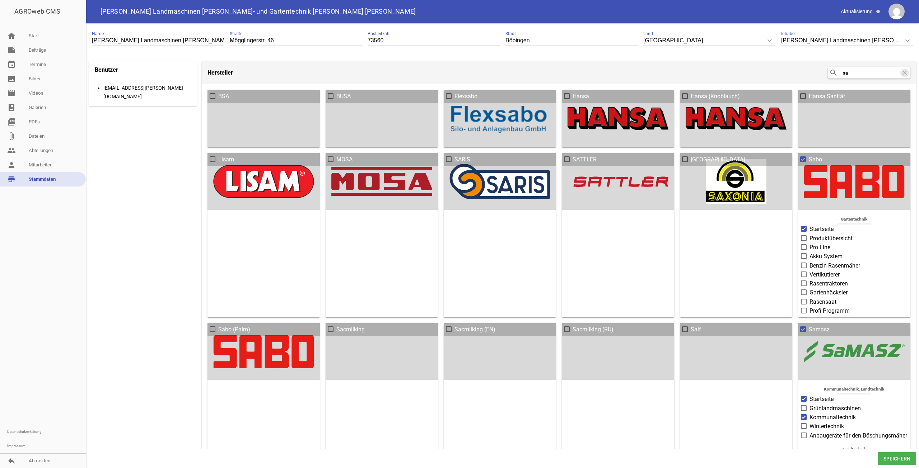
type input "s"
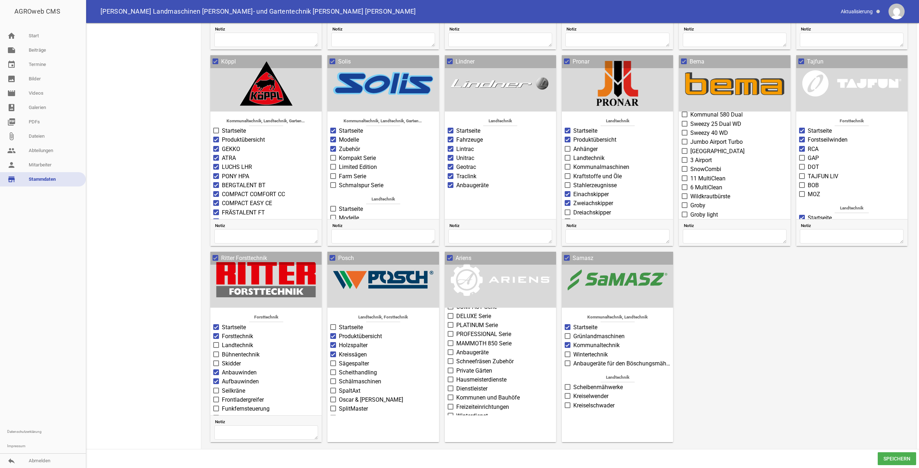
scroll to position [139, 0]
click at [906, 461] on span "Speichern" at bounding box center [897, 459] width 38 height 13
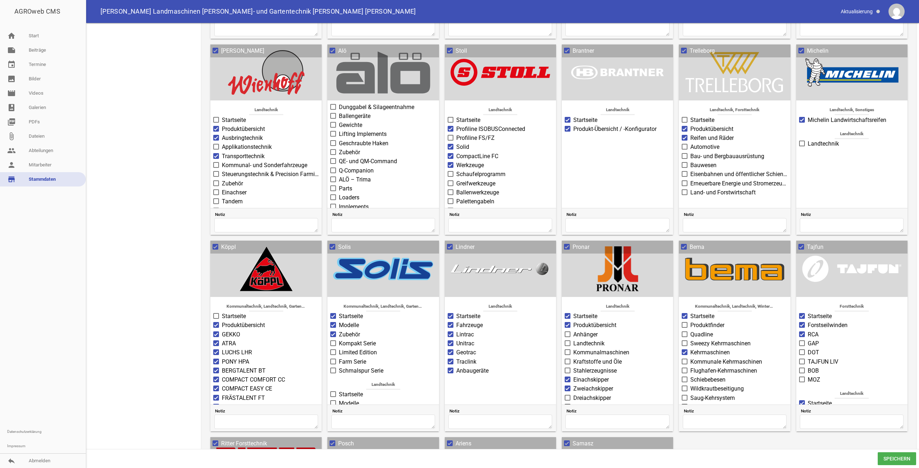
scroll to position [1018, 0]
